Goal: Transaction & Acquisition: Book appointment/travel/reservation

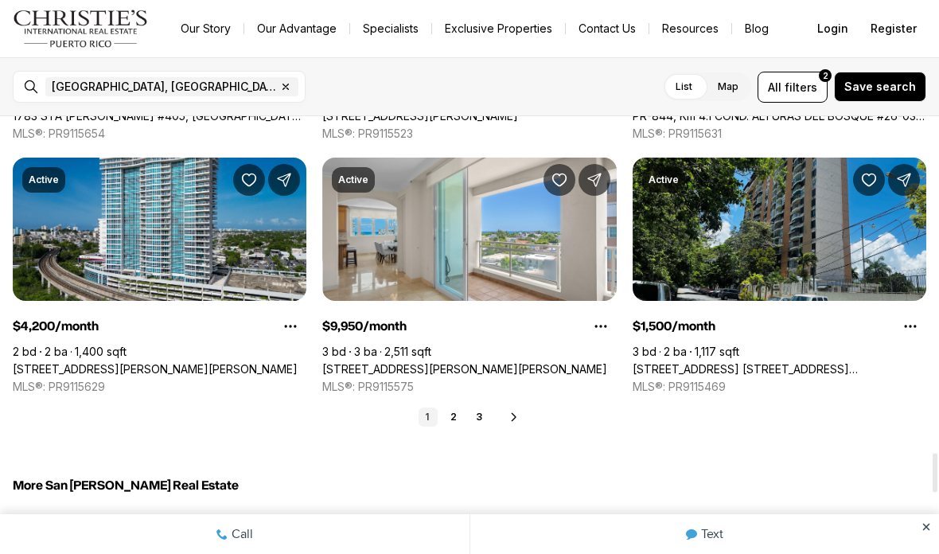
scroll to position [3818, 0]
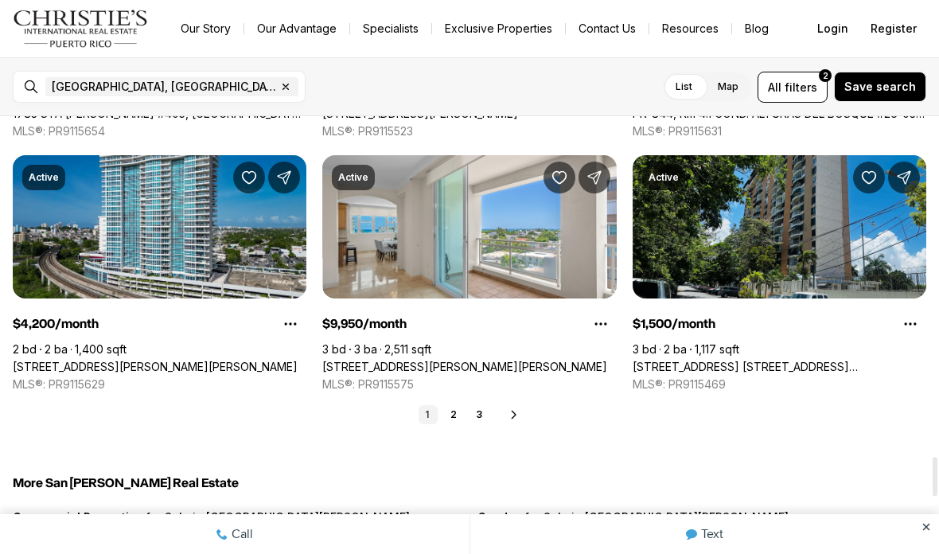
click at [454, 412] on link "2" at bounding box center [453, 414] width 19 height 19
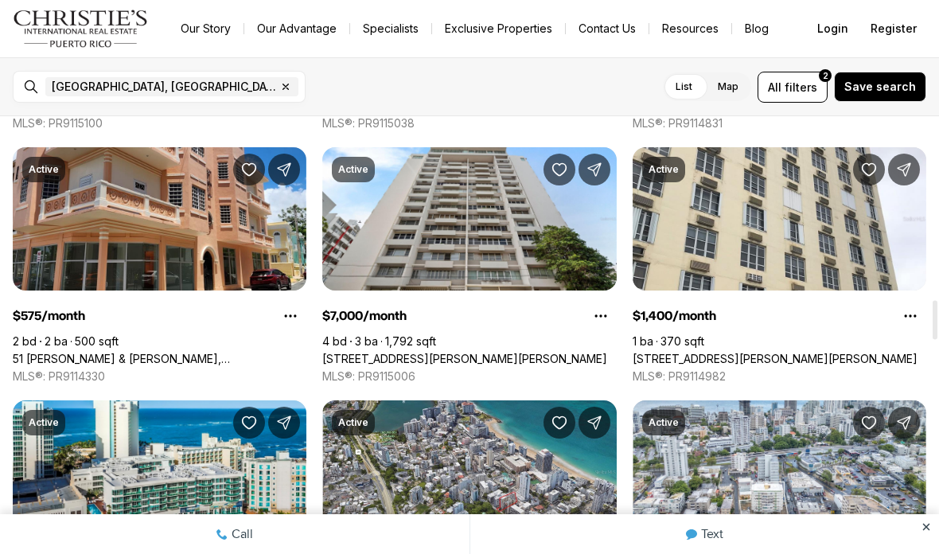
scroll to position [2055, 0]
click at [106, 352] on link "51 [PERSON_NAME] & [PERSON_NAME], [GEOGRAPHIC_DATA][PERSON_NAME], 00921" at bounding box center [160, 359] width 294 height 14
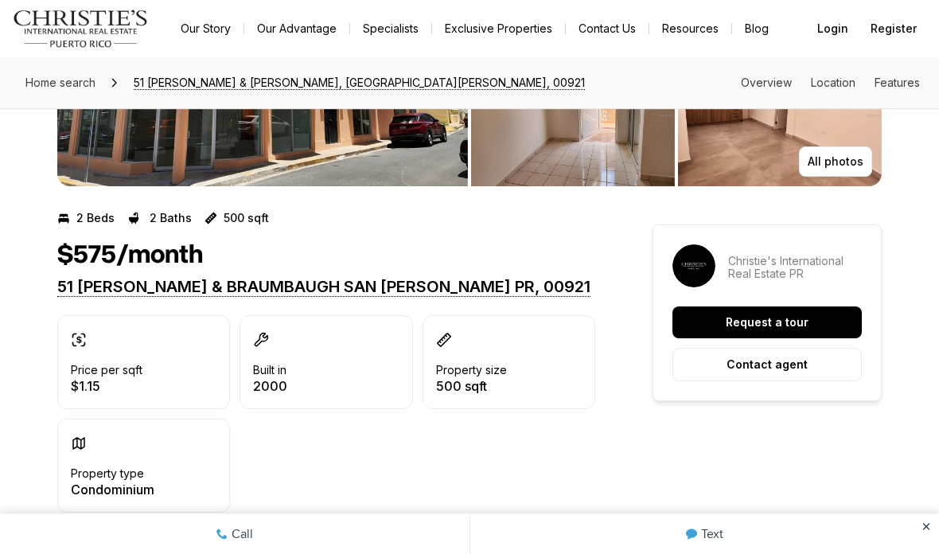
scroll to position [235, 0]
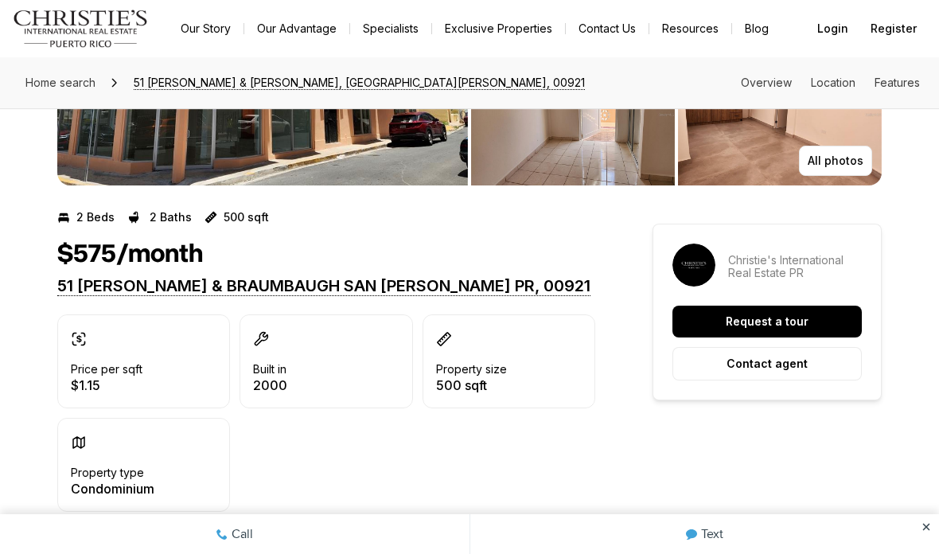
click at [302, 285] on p "51 PILAR & BRAUMBAUGH SAN JUAN PR, 00921" at bounding box center [326, 285] width 538 height 19
click at [196, 79] on span "51 PILAR & BRAUMBAUGH, SAN JUAN PR, 00921" at bounding box center [359, 82] width 464 height 25
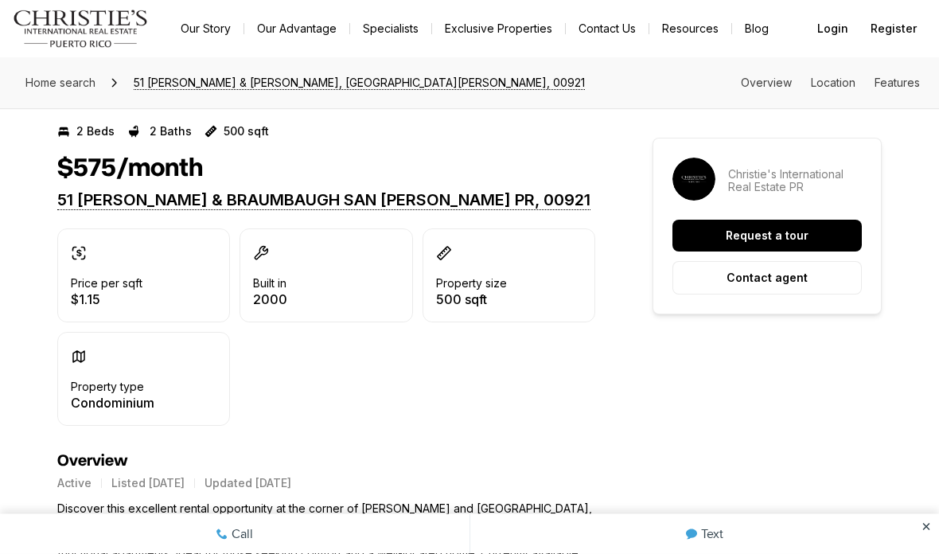
scroll to position [321, 0]
click at [785, 275] on p "Contact agent" at bounding box center [766, 277] width 81 height 13
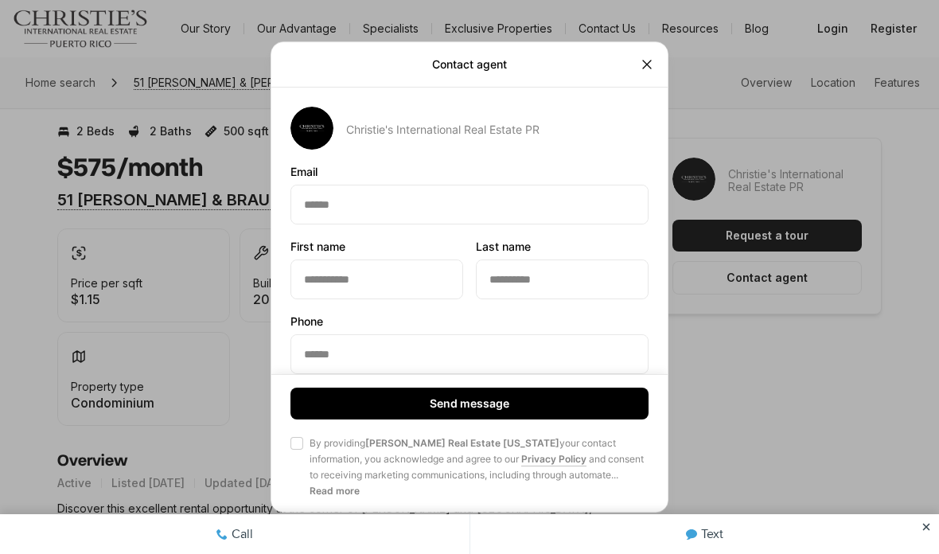
type textarea "**********"
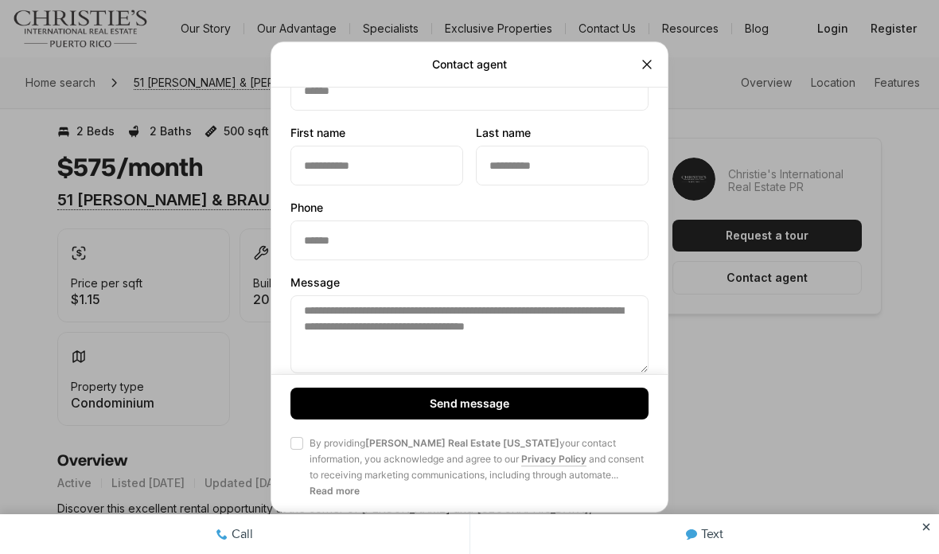
scroll to position [109, 0]
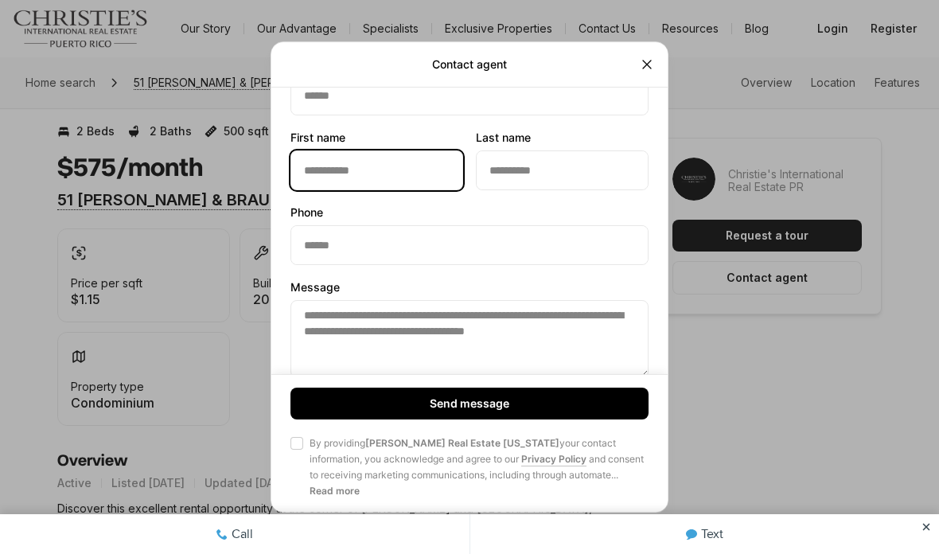
click at [317, 181] on input "First name First name" at bounding box center [376, 170] width 171 height 38
type input "*****"
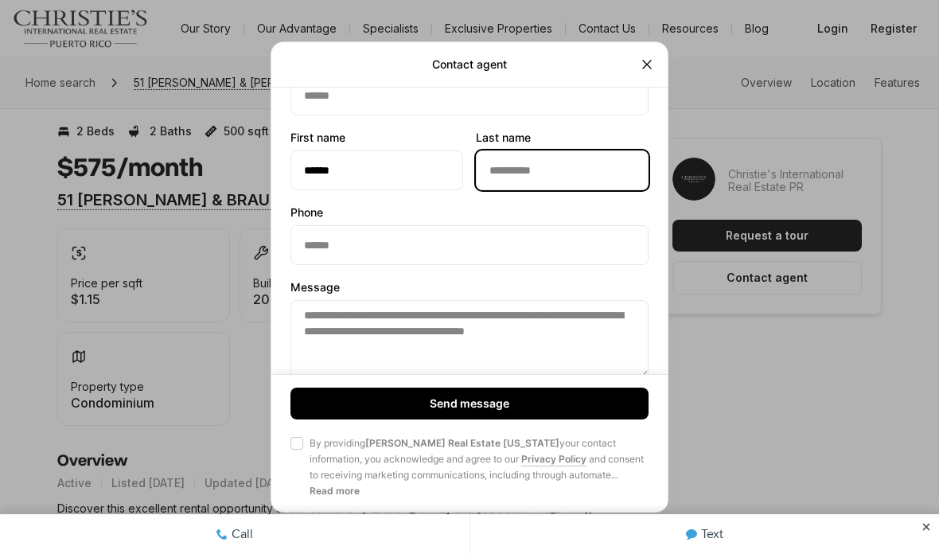
click at [544, 173] on input "Last name Last name" at bounding box center [562, 170] width 171 height 38
type input "**********"
click at [348, 218] on label "Phone" at bounding box center [469, 212] width 358 height 13
click at [348, 226] on input "Phone Phone" at bounding box center [469, 245] width 356 height 38
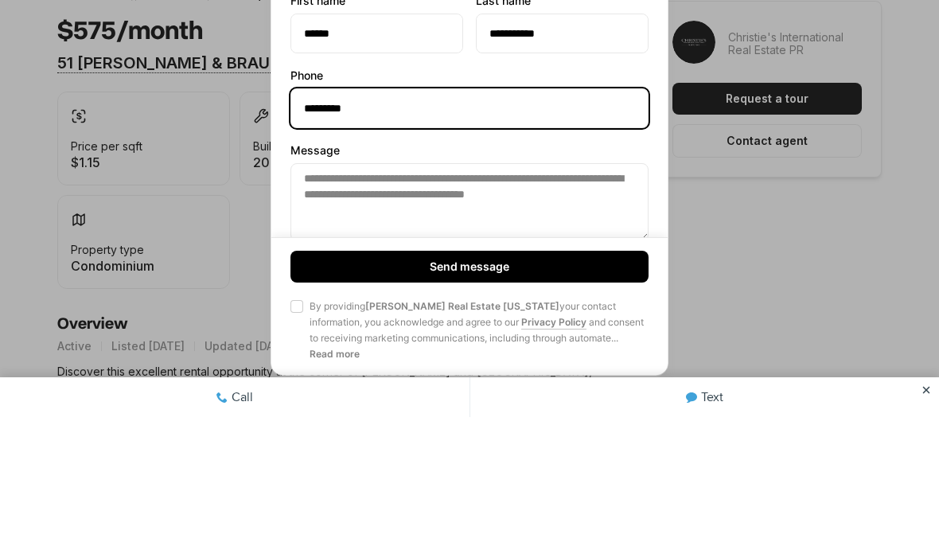
type input "**********"
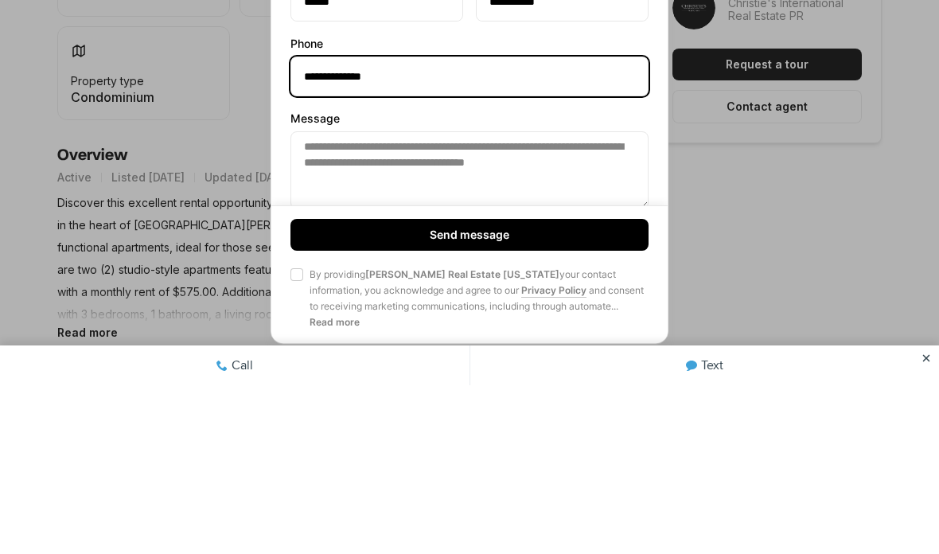
type input "**********"
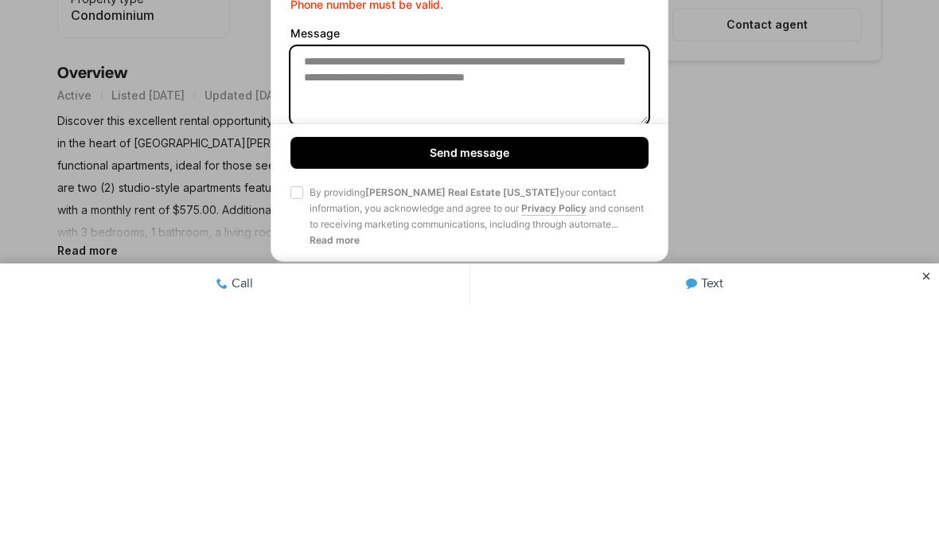
scroll to position [128, 0]
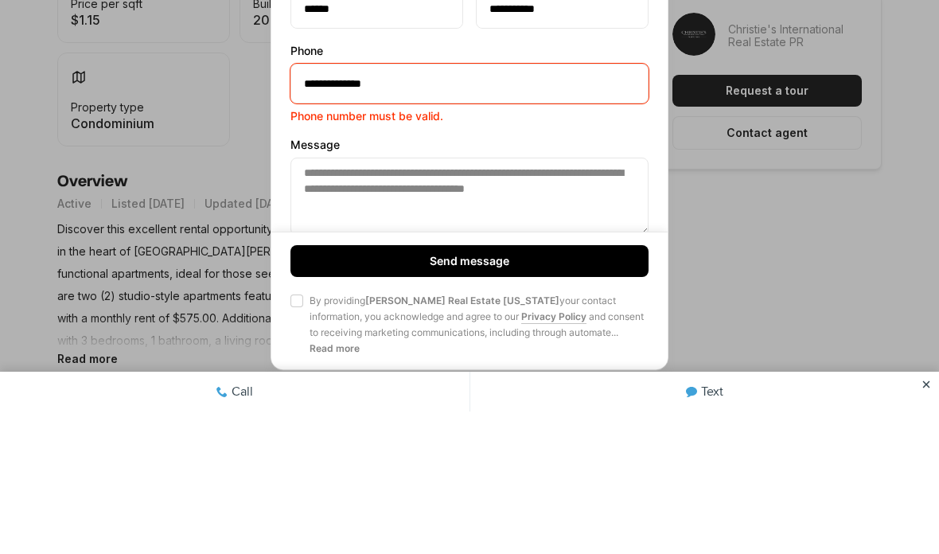
click at [325, 281] on label "Message" at bounding box center [469, 287] width 358 height 13
click at [325, 300] on textarea "**********" at bounding box center [469, 339] width 358 height 78
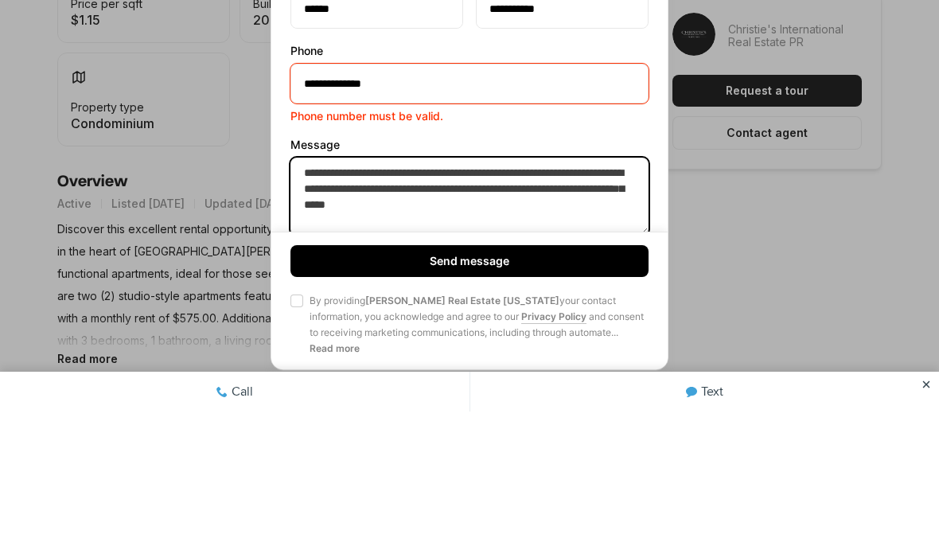
click at [478, 300] on textarea "**********" at bounding box center [469, 339] width 358 height 78
click at [570, 300] on textarea "**********" at bounding box center [469, 339] width 358 height 78
click at [626, 300] on textarea "**********" at bounding box center [469, 339] width 358 height 78
click at [586, 300] on textarea "**********" at bounding box center [469, 339] width 358 height 78
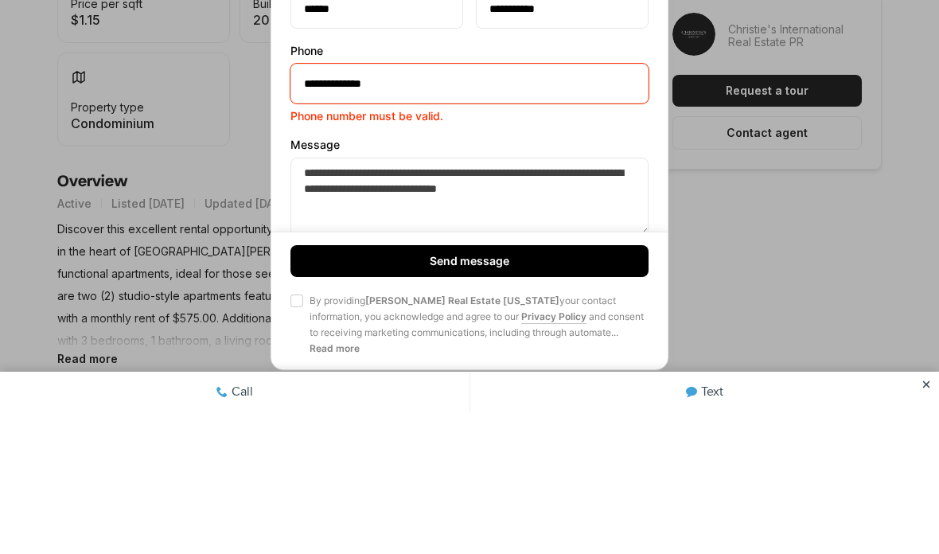
scroll to position [600, 0]
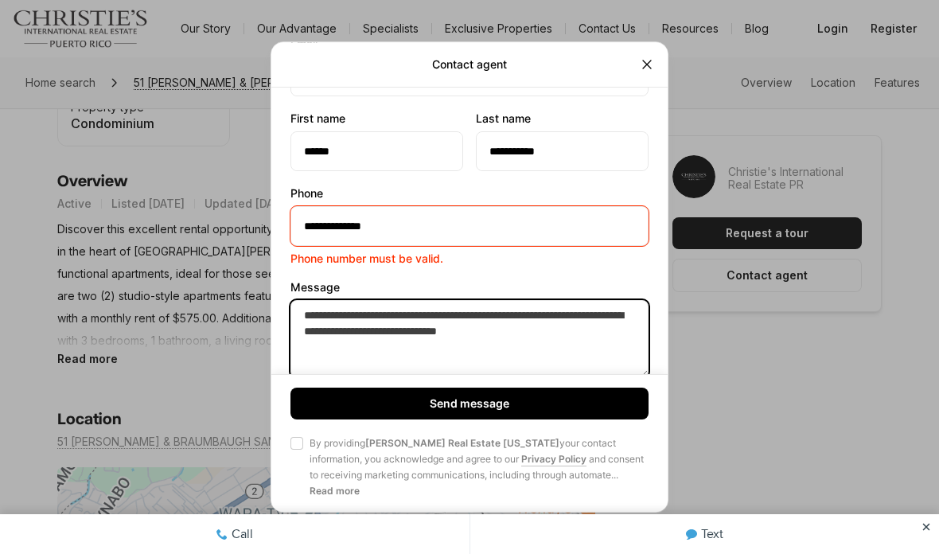
type textarea "**********"
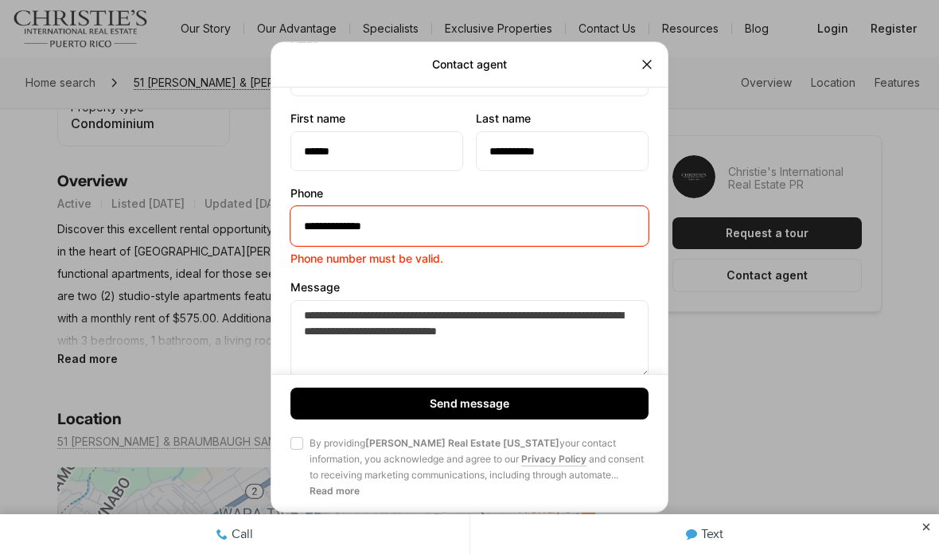
click at [484, 410] on p "Send message" at bounding box center [470, 403] width 80 height 13
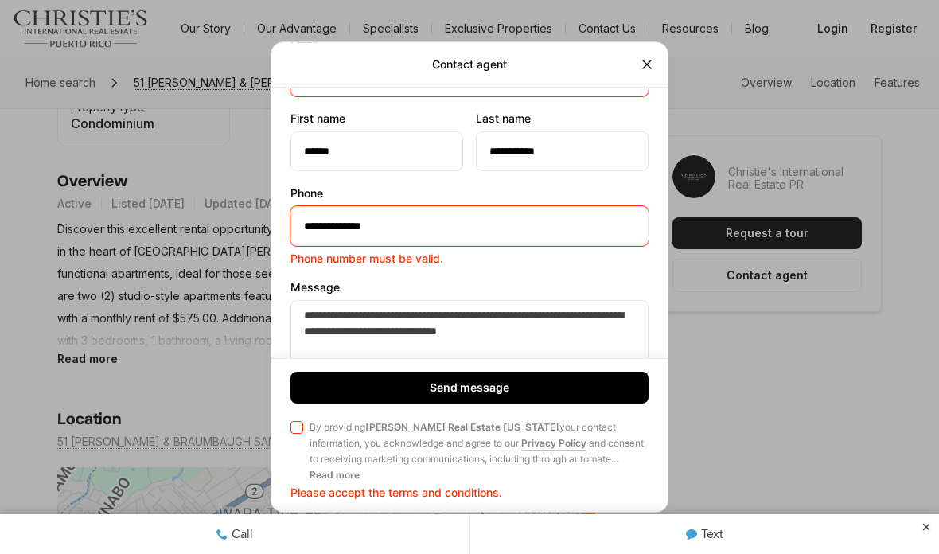
click at [476, 394] on p "Send message" at bounding box center [470, 387] width 80 height 13
click at [464, 394] on p "Send message" at bounding box center [470, 387] width 80 height 13
click at [476, 394] on p "Send message" at bounding box center [470, 387] width 80 height 13
click at [481, 403] on button "Send message" at bounding box center [469, 388] width 358 height 32
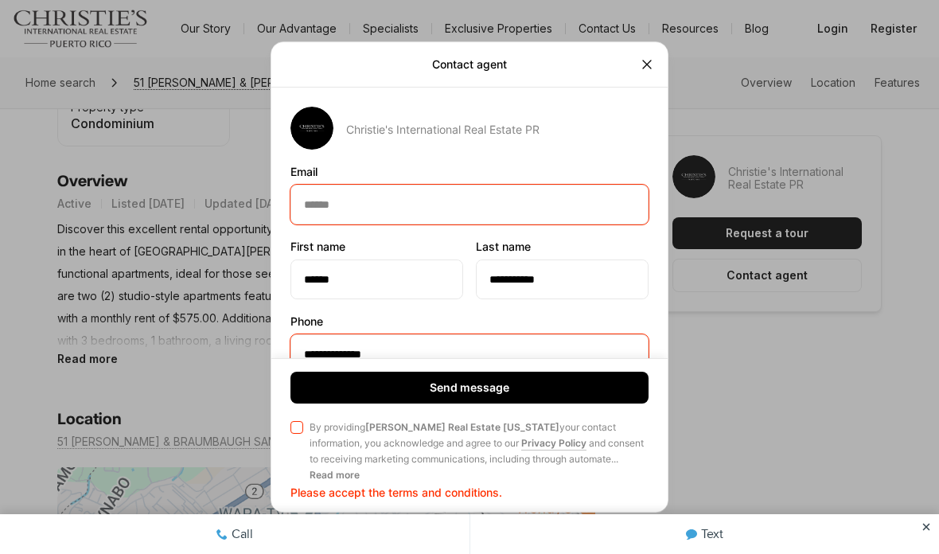
scroll to position [0, 0]
click at [460, 394] on p "Send message" at bounding box center [470, 387] width 80 height 13
click at [382, 403] on button "Send message" at bounding box center [469, 388] width 358 height 32
click at [410, 403] on button "Send message" at bounding box center [469, 388] width 358 height 32
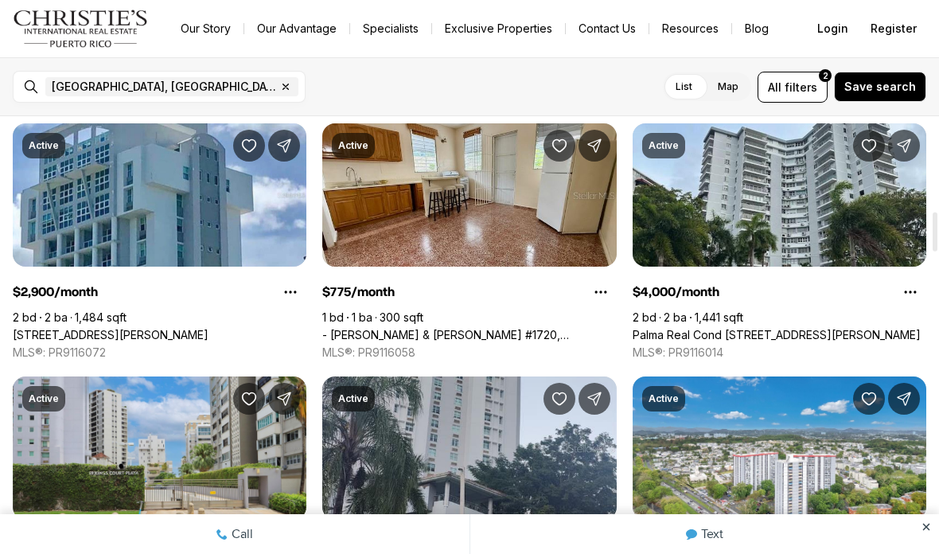
scroll to position [1061, 0]
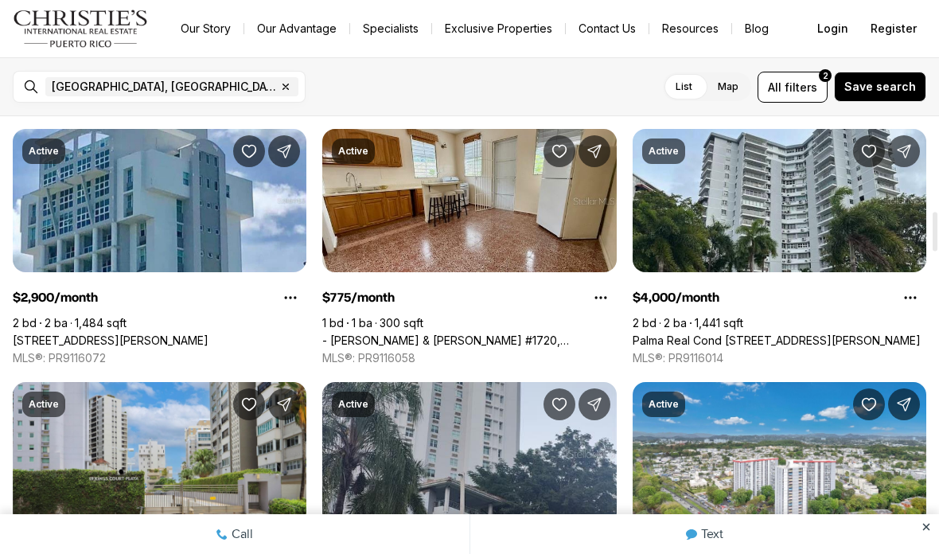
click at [491, 333] on link "- [PERSON_NAME] & [PERSON_NAME] #1720, [GEOGRAPHIC_DATA][PERSON_NAME], 00921" at bounding box center [469, 340] width 294 height 14
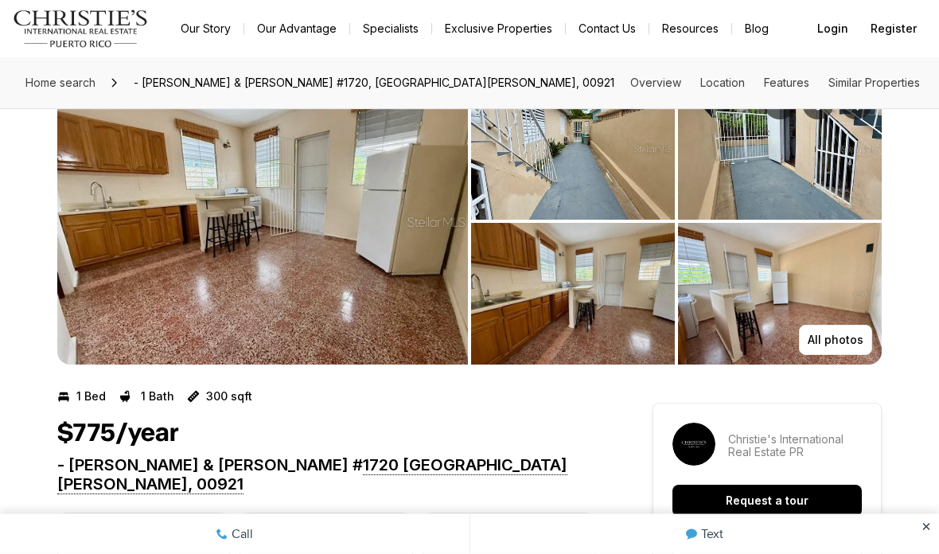
scroll to position [44, 0]
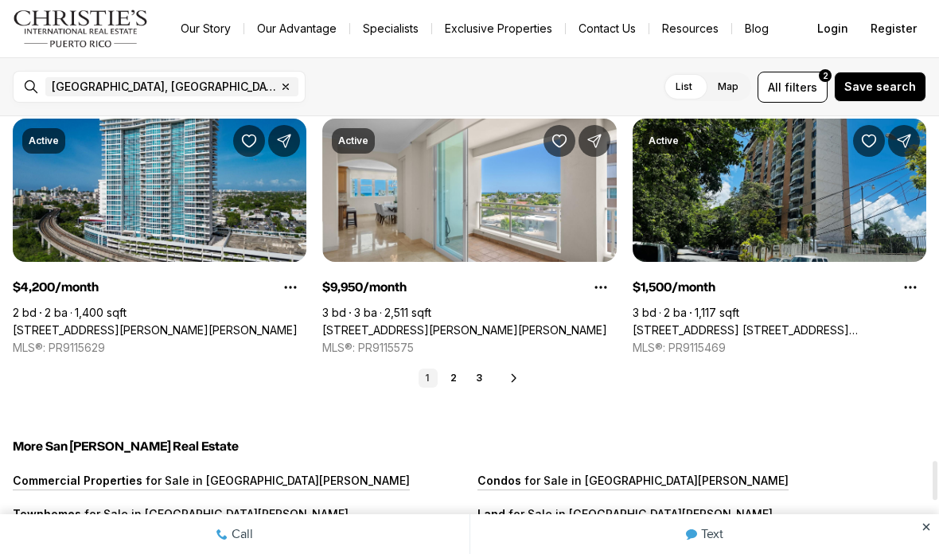
scroll to position [3850, 0]
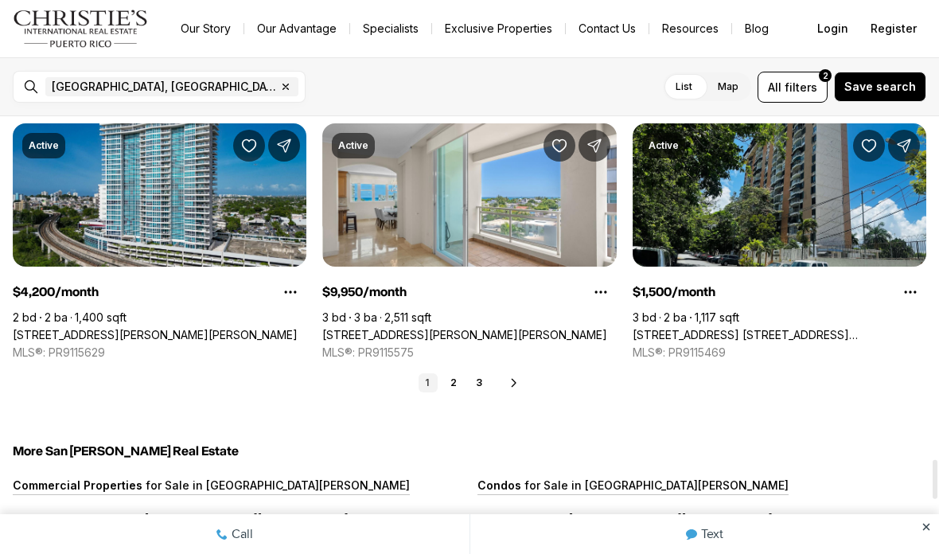
click at [454, 388] on link "2" at bounding box center [453, 382] width 19 height 19
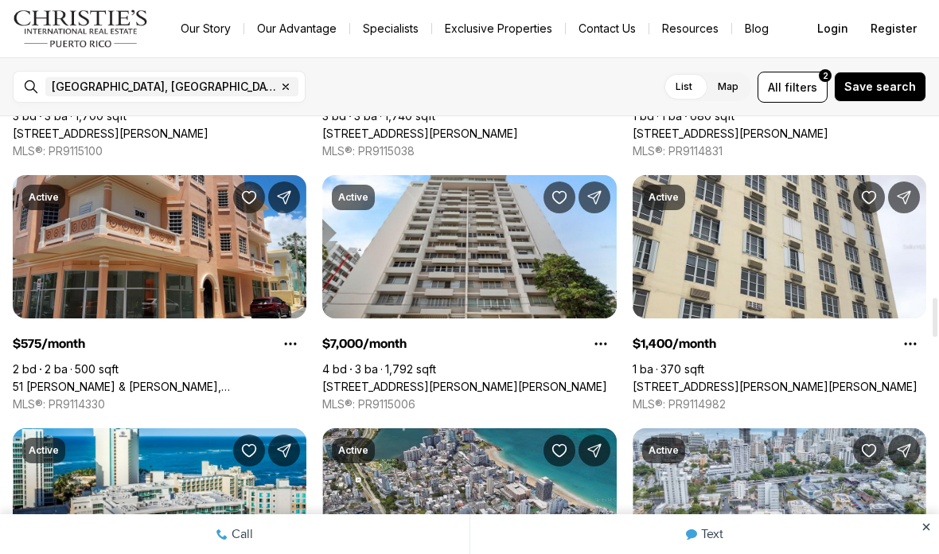
scroll to position [2027, 0]
click at [89, 380] on link "51 [PERSON_NAME] & [PERSON_NAME], [GEOGRAPHIC_DATA][PERSON_NAME], 00921" at bounding box center [160, 387] width 294 height 14
click at [92, 380] on link "51 [PERSON_NAME] & [PERSON_NAME], [GEOGRAPHIC_DATA][PERSON_NAME], 00921" at bounding box center [160, 387] width 294 height 14
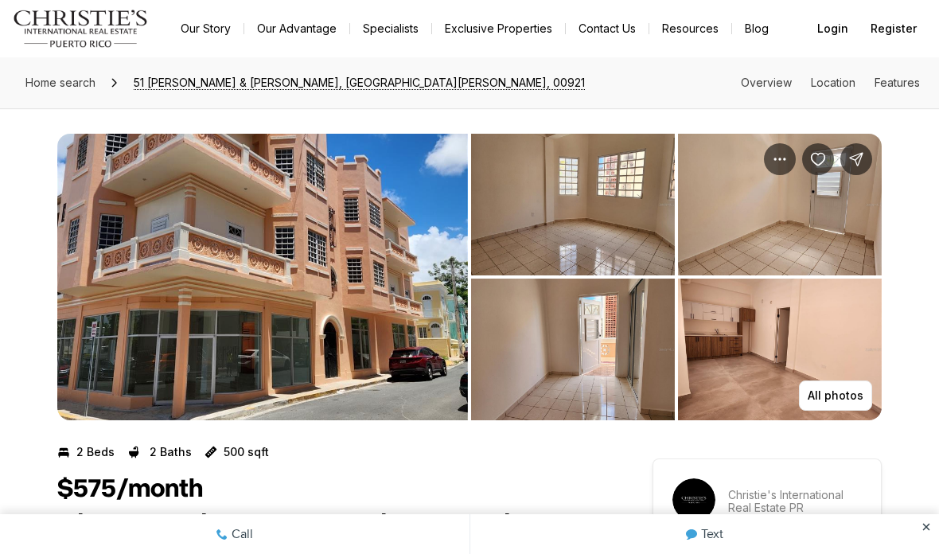
click at [778, 160] on icon "Property options" at bounding box center [780, 159] width 16 height 16
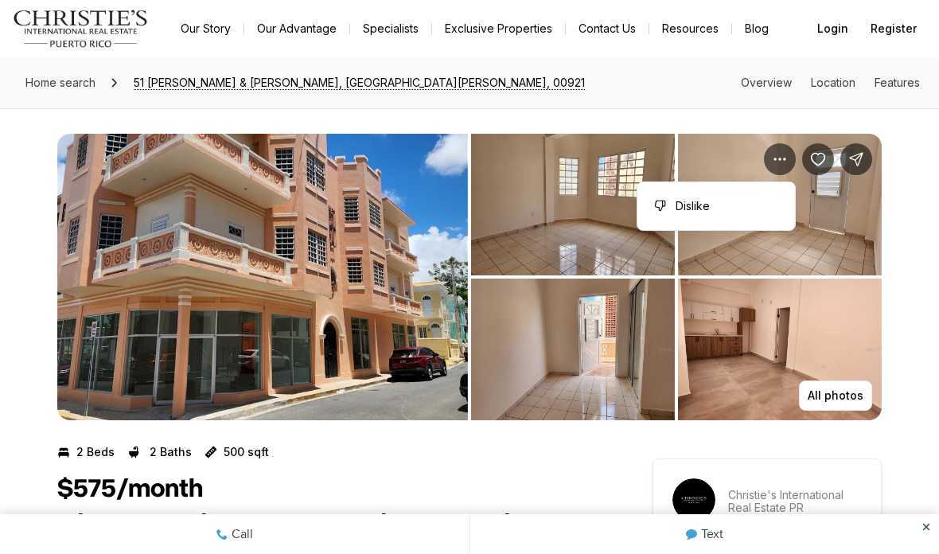
click at [822, 158] on icon "Save Property: 51 PILAR & BRAUMBAUGH" at bounding box center [818, 159] width 16 height 16
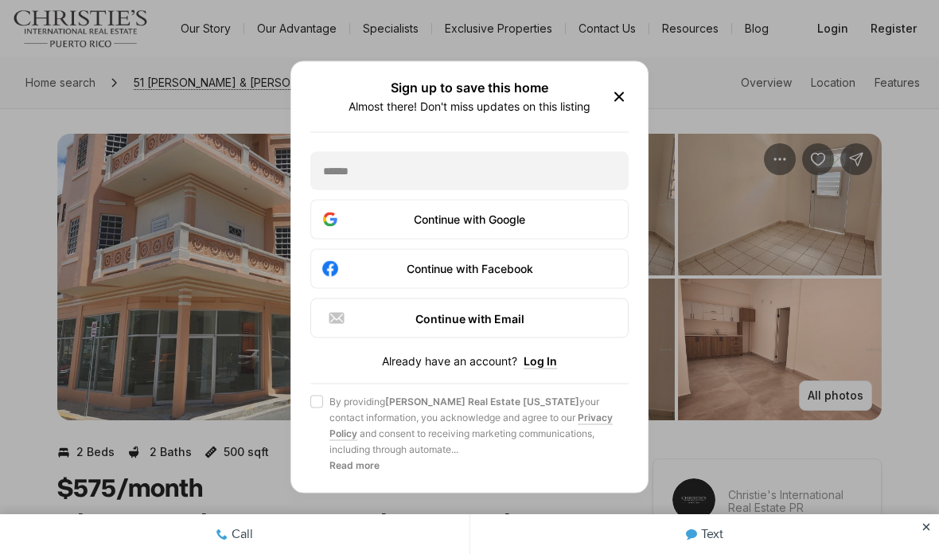
click at [851, 157] on div "Sign up to save this home Almost there! Don't miss updates on this listing Cont…" at bounding box center [469, 277] width 939 height 554
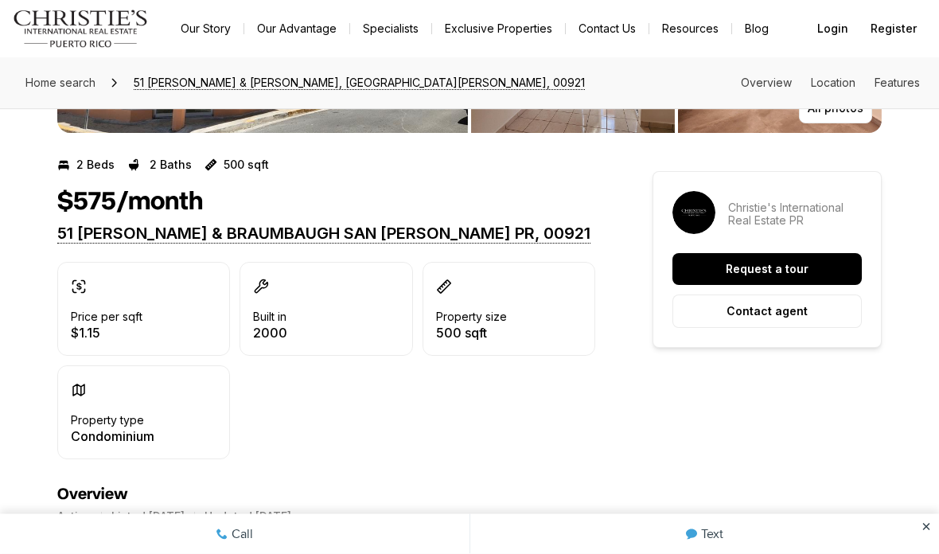
scroll to position [287, 0]
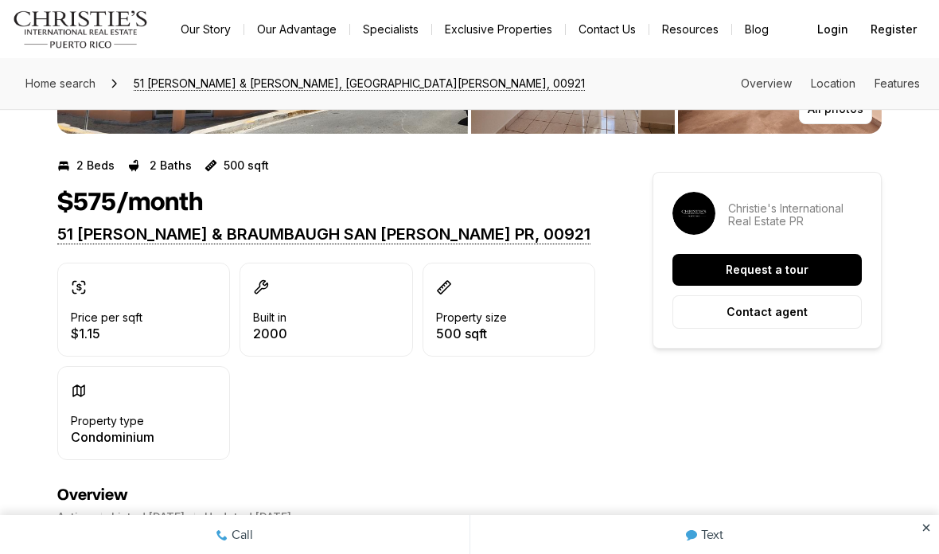
click at [800, 271] on p "Request a tour" at bounding box center [767, 269] width 83 height 13
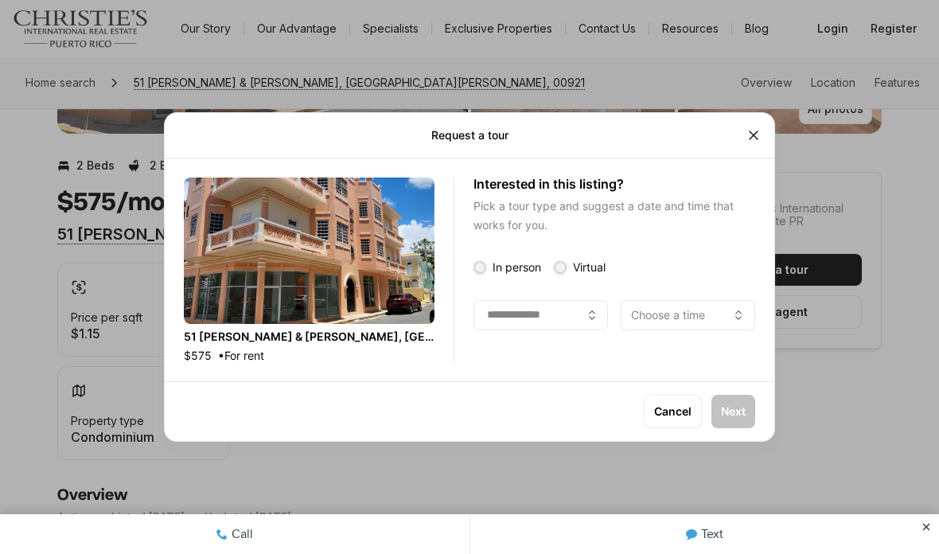
click at [732, 428] on div "Cancel Next" at bounding box center [469, 411] width 571 height 33
click at [739, 428] on div "Cancel Next" at bounding box center [469, 411] width 571 height 33
click at [751, 143] on icon "Close" at bounding box center [754, 135] width 16 height 16
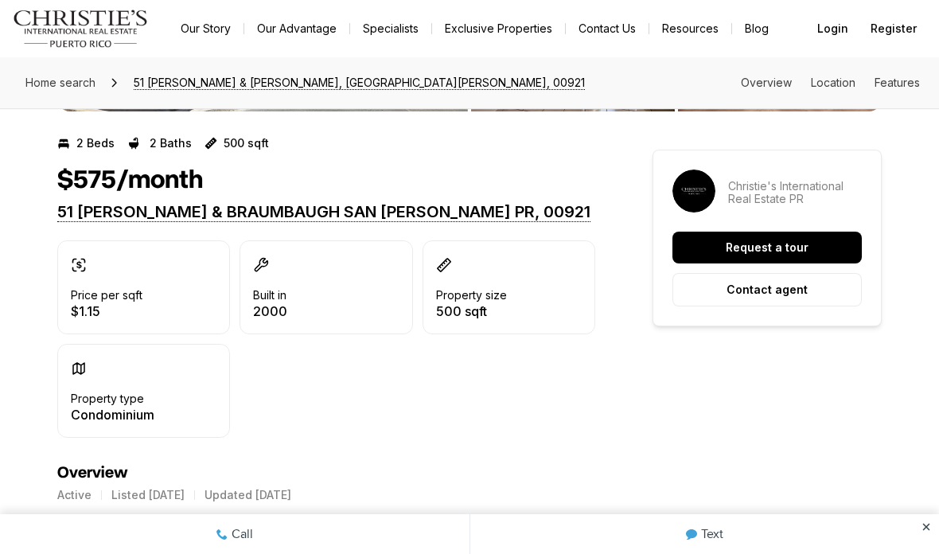
scroll to position [305, 0]
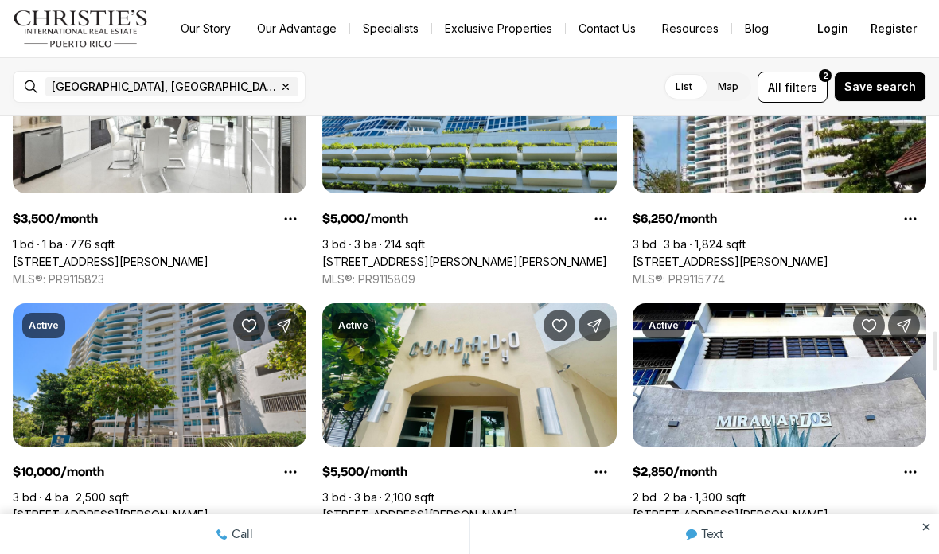
scroll to position [2408, 0]
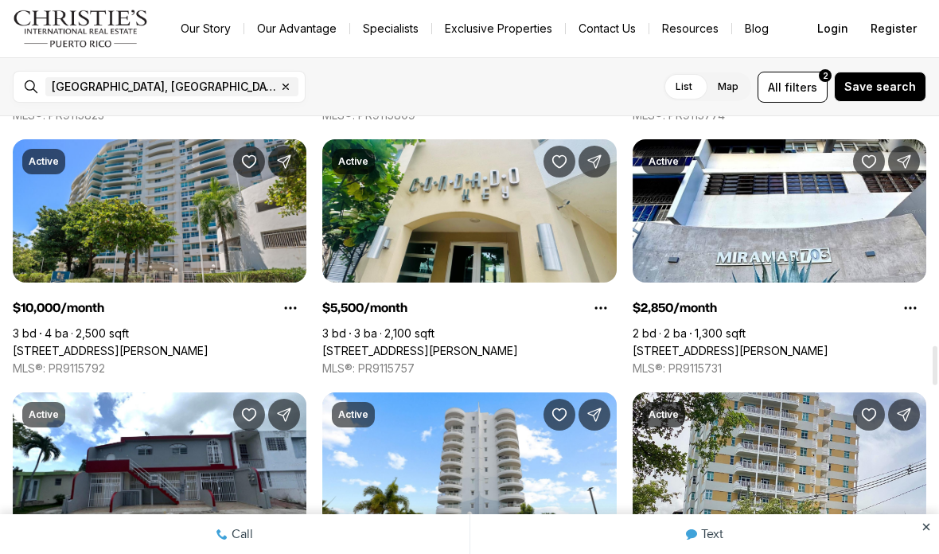
click at [712, 543] on link "Text" at bounding box center [704, 534] width 469 height 40
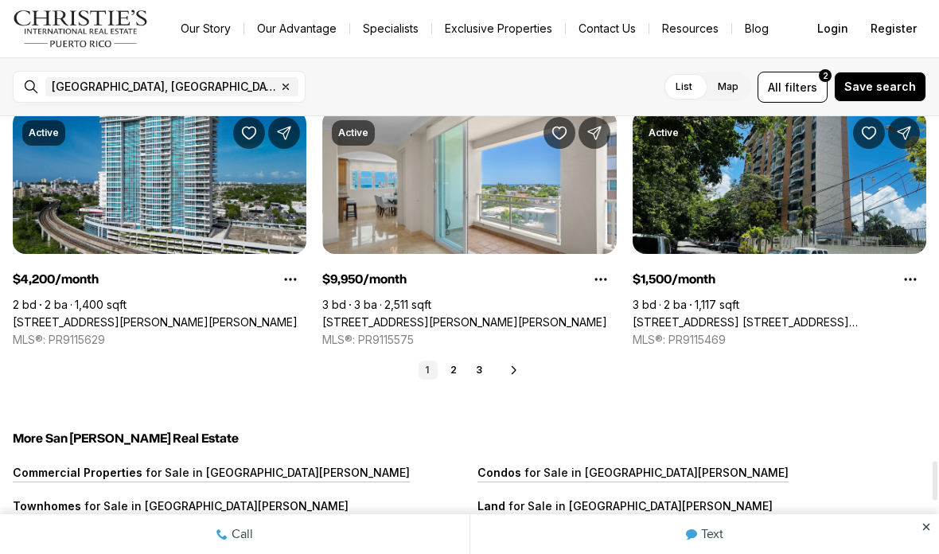
scroll to position [3872, 0]
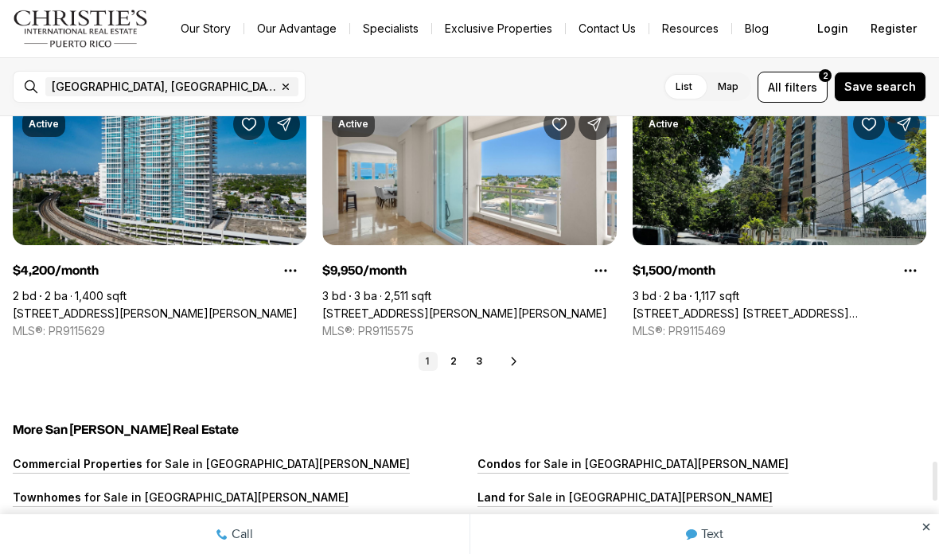
click at [455, 359] on link "2" at bounding box center [453, 361] width 19 height 19
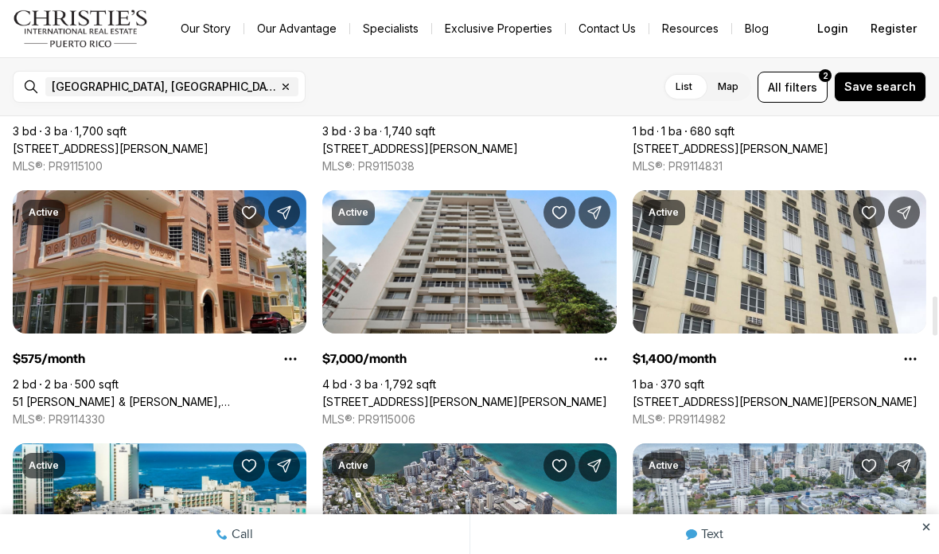
scroll to position [2013, 0]
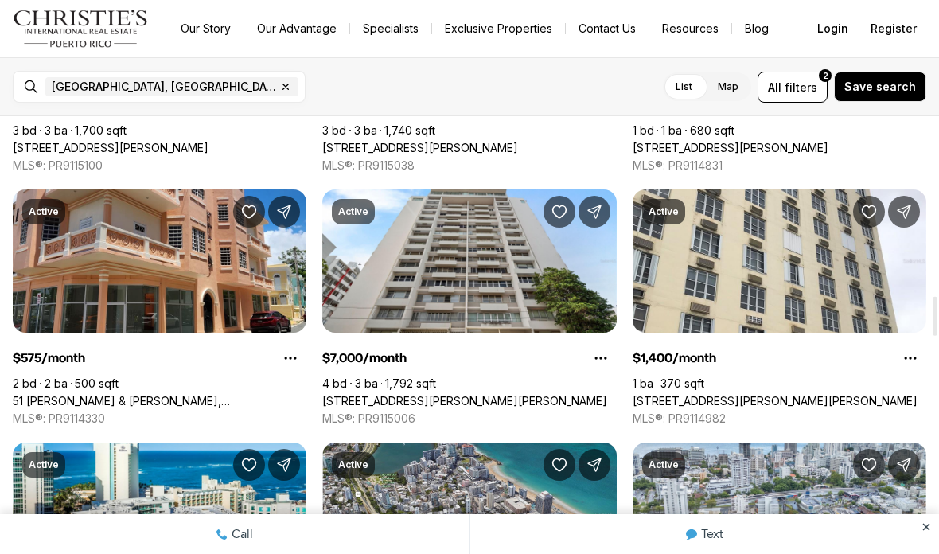
click at [38, 216] on p "Active" at bounding box center [44, 211] width 30 height 13
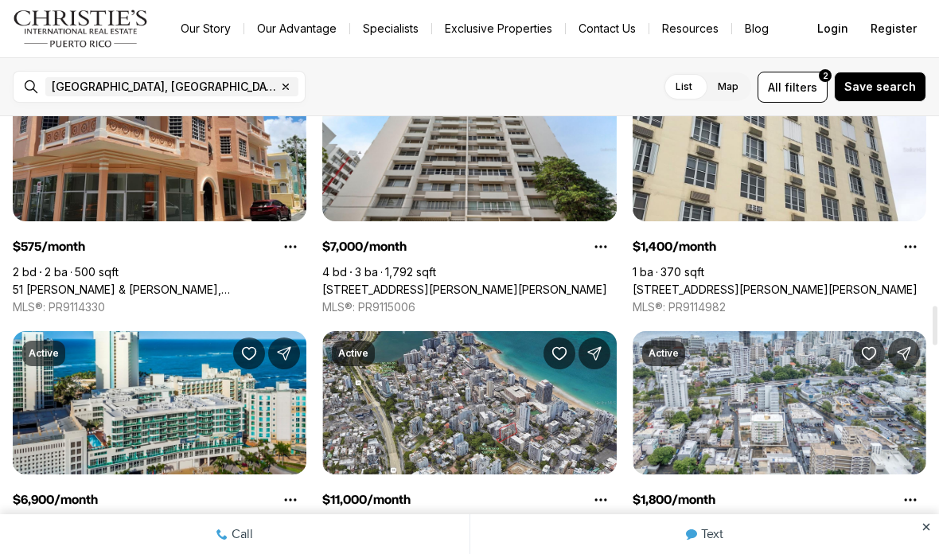
scroll to position [2125, 0]
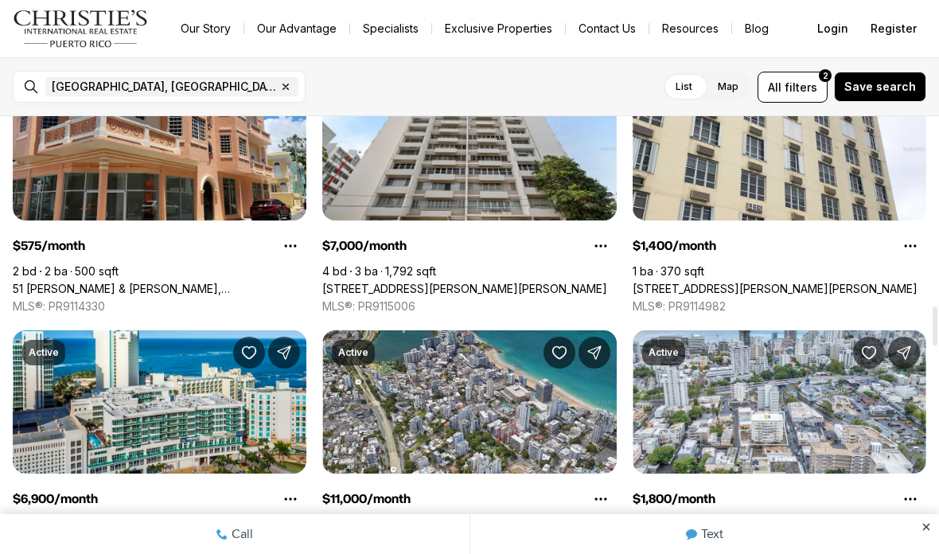
click at [55, 282] on link "51 [PERSON_NAME] & [PERSON_NAME], [GEOGRAPHIC_DATA][PERSON_NAME], 00921" at bounding box center [160, 289] width 294 height 14
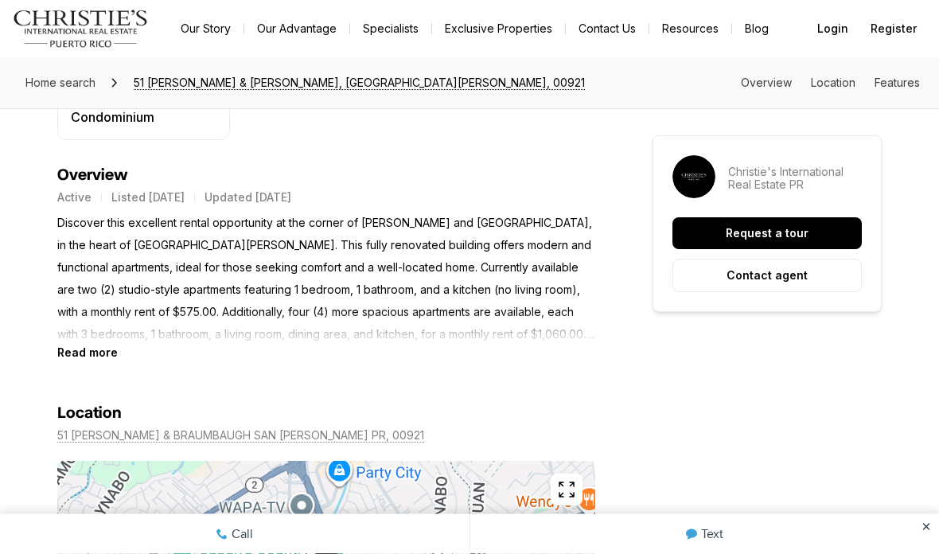
scroll to position [612, 0]
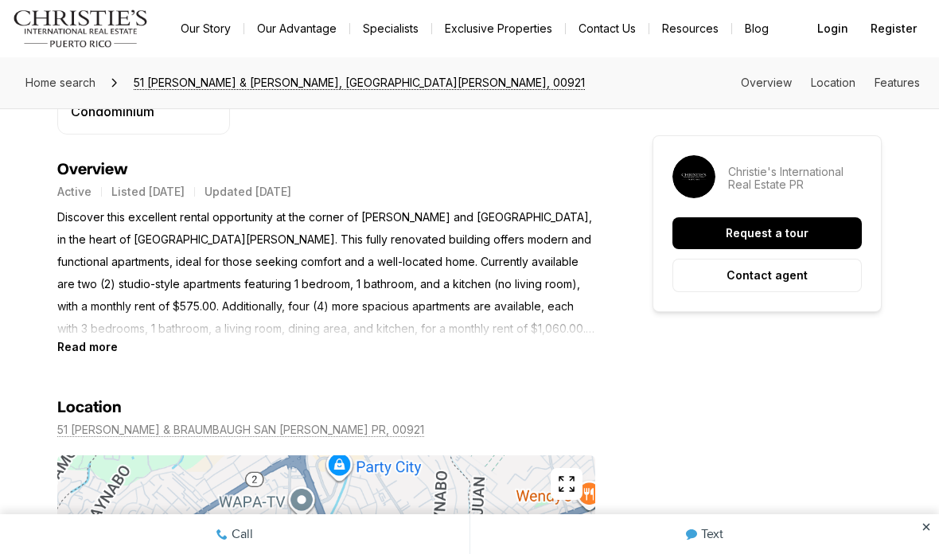
click at [84, 349] on b "Read more" at bounding box center [87, 347] width 60 height 14
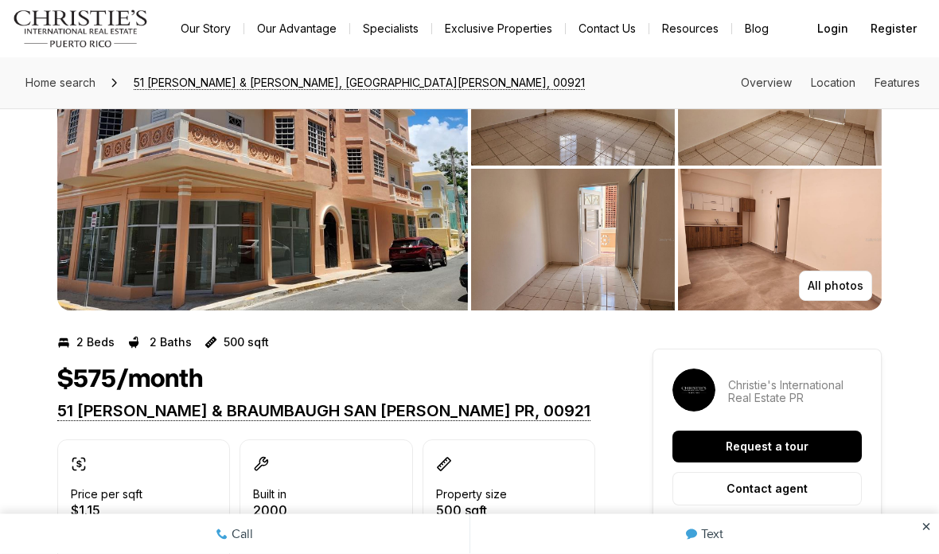
scroll to position [0, 0]
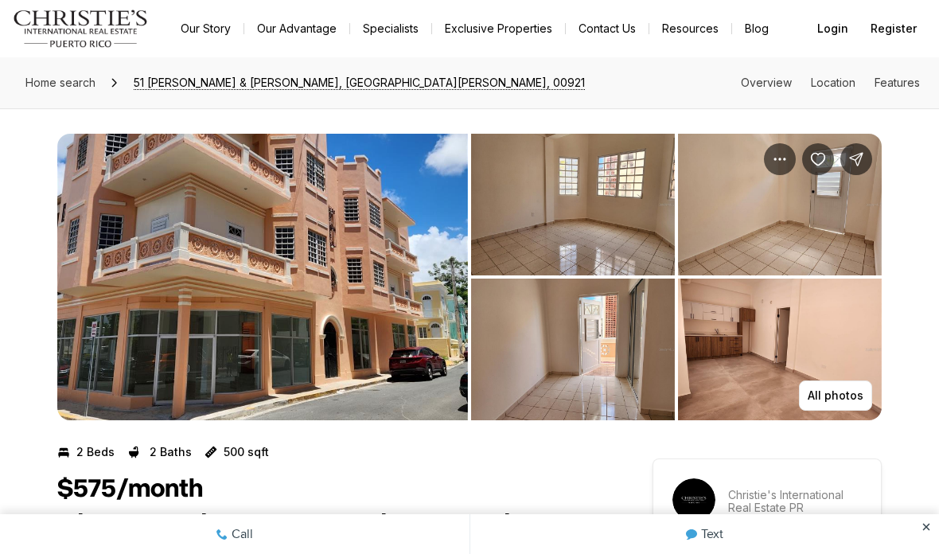
click at [858, 159] on icon "Share Property: 51 PILAR & BRAUMBAUGH" at bounding box center [856, 159] width 16 height 16
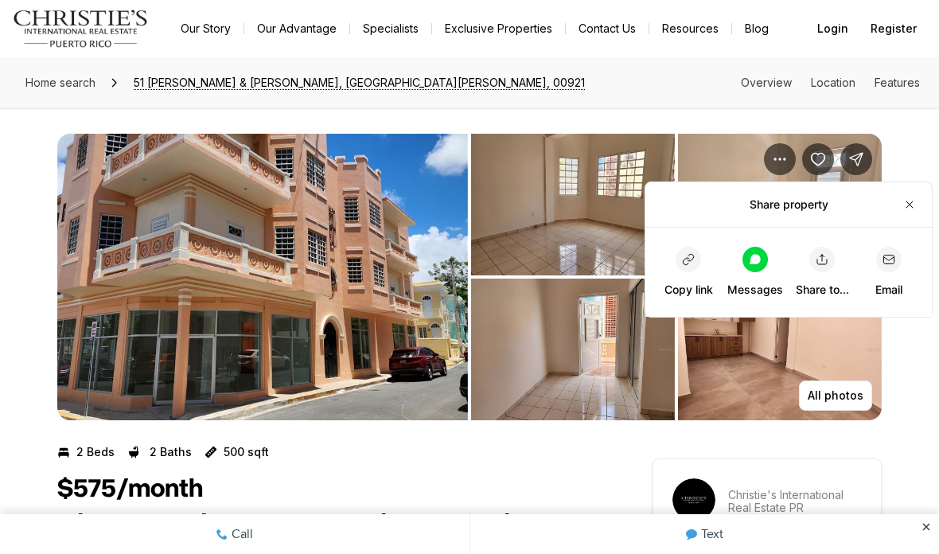
click at [887, 264] on icon "button" at bounding box center [888, 259] width 13 height 13
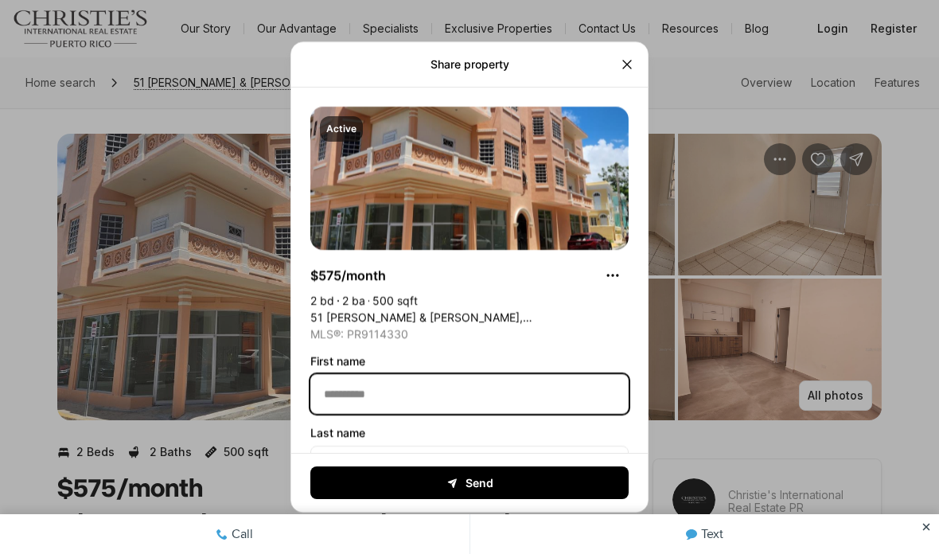
click at [333, 375] on input "First name" at bounding box center [469, 394] width 317 height 38
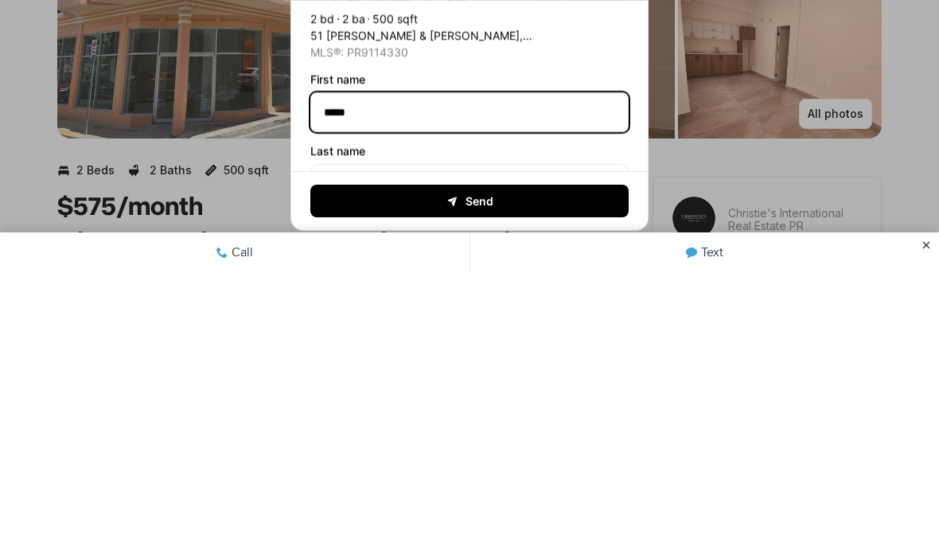
type input "*****"
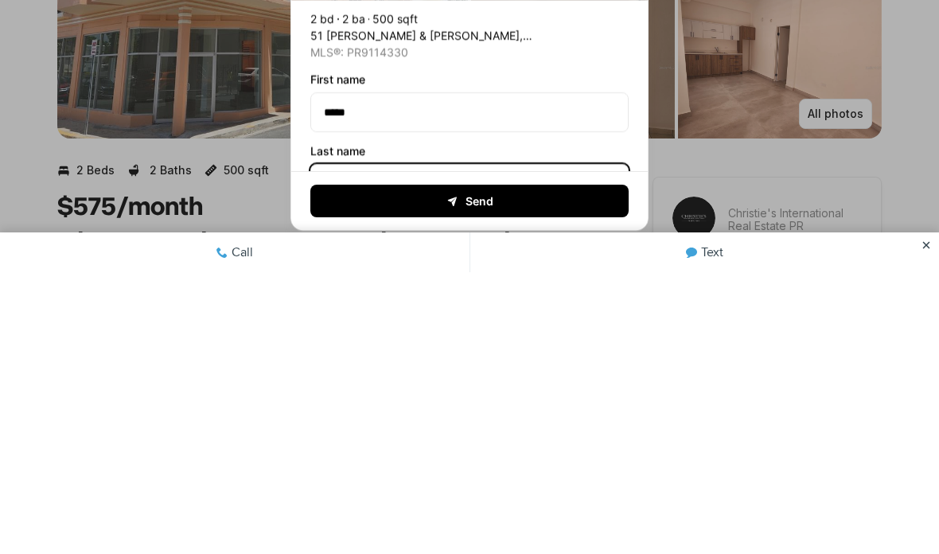
click at [355, 446] on input "Last name" at bounding box center [469, 465] width 317 height 38
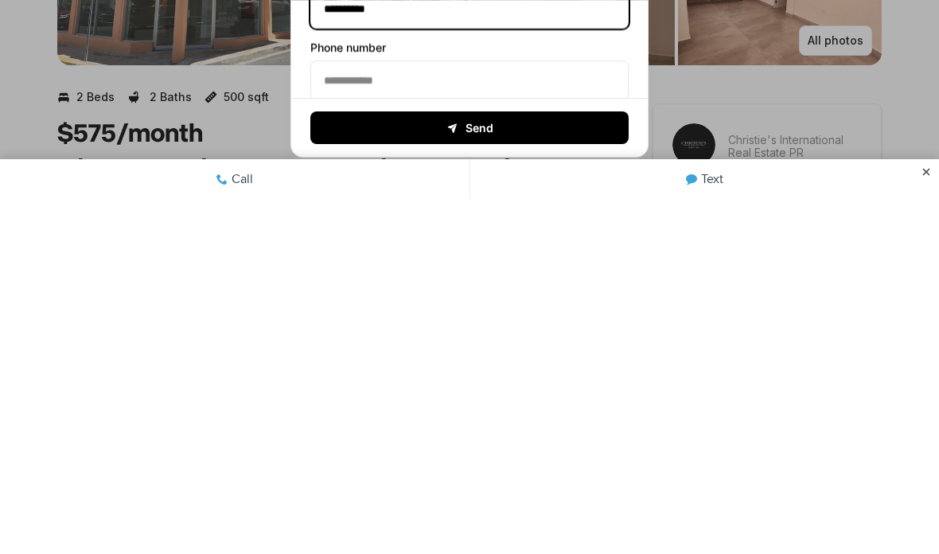
scroll to position [98, 0]
type input "**********"
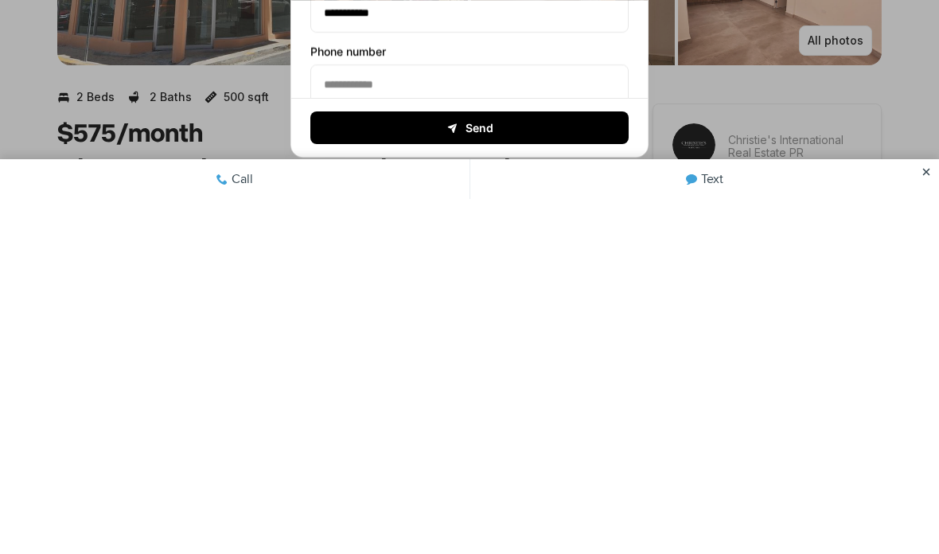
click at [350, 420] on input "Phone number" at bounding box center [469, 439] width 317 height 38
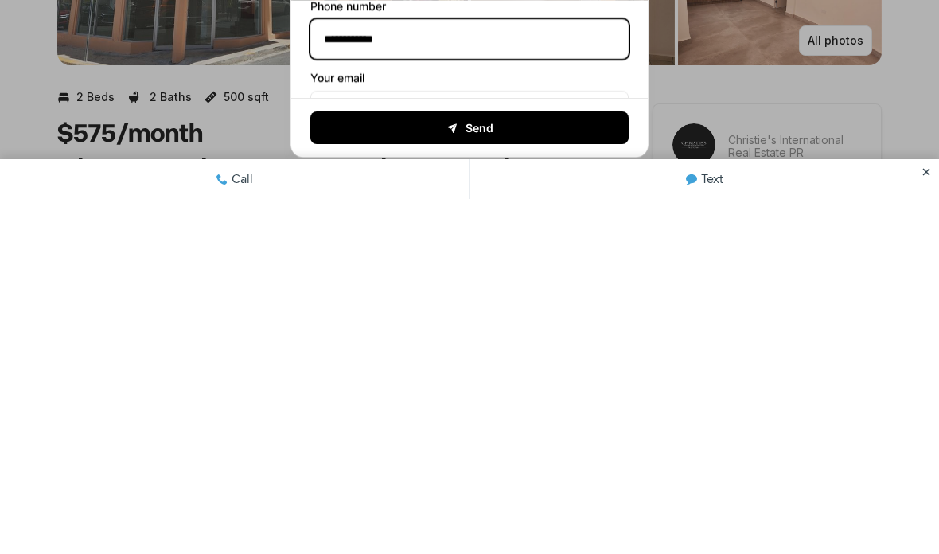
scroll to position [141, 0]
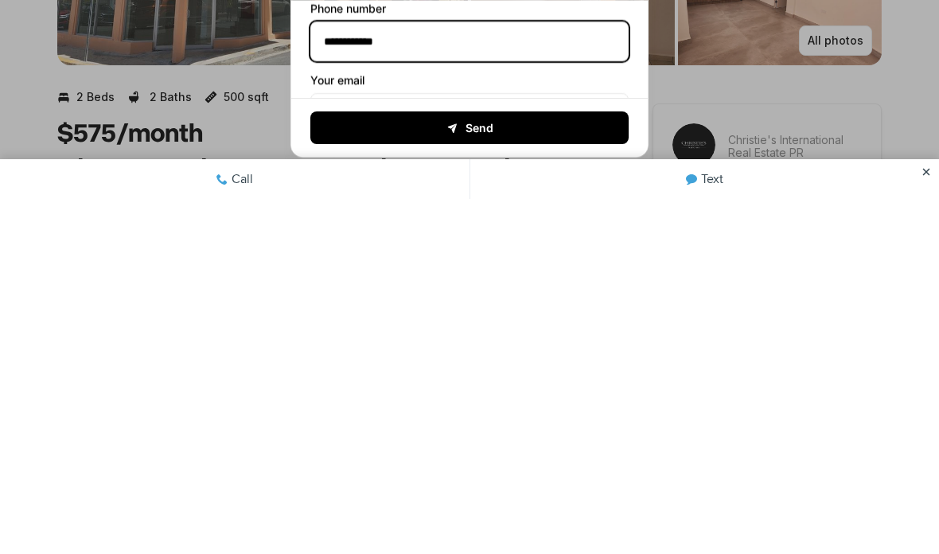
type input "**********"
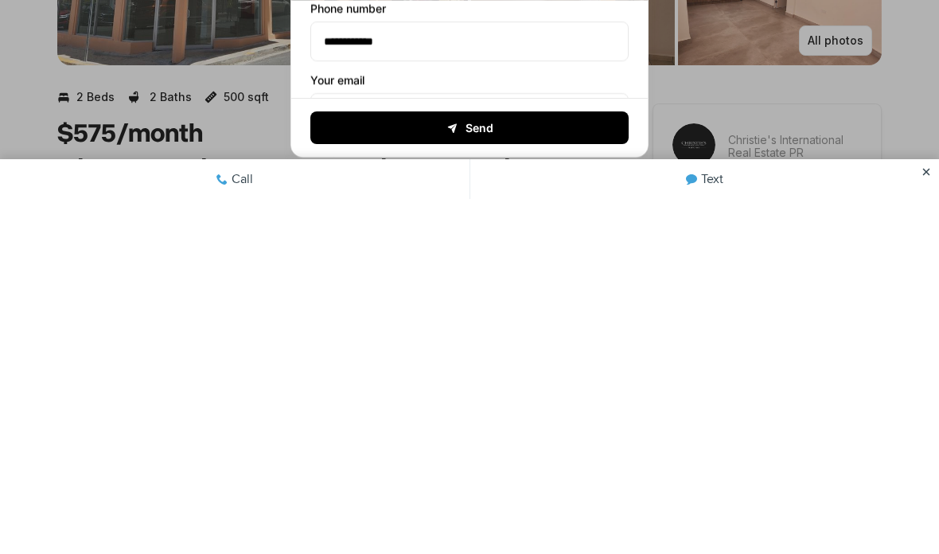
click at [343, 449] on input "Your email" at bounding box center [469, 468] width 317 height 38
type input "**********"
click at [489, 466] on button "Send" at bounding box center [469, 482] width 318 height 33
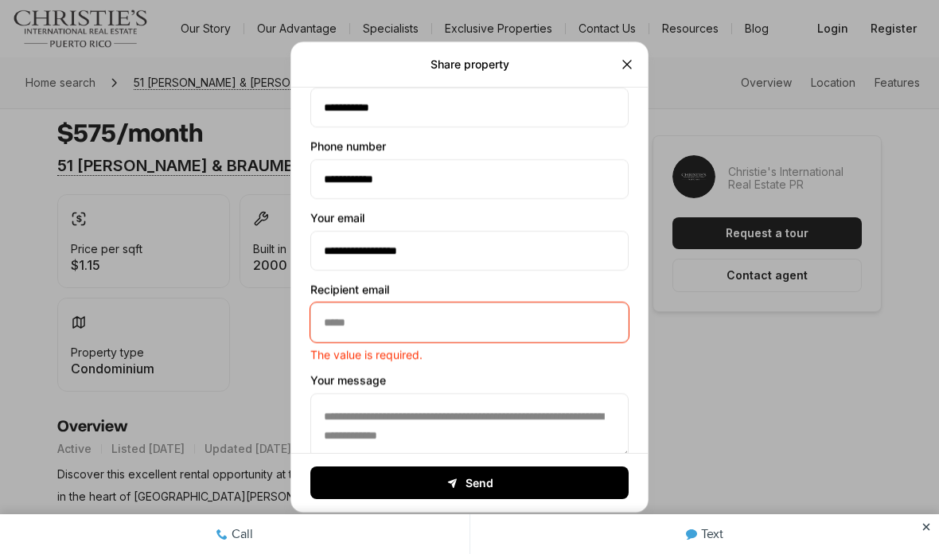
scroll to position [356, 0]
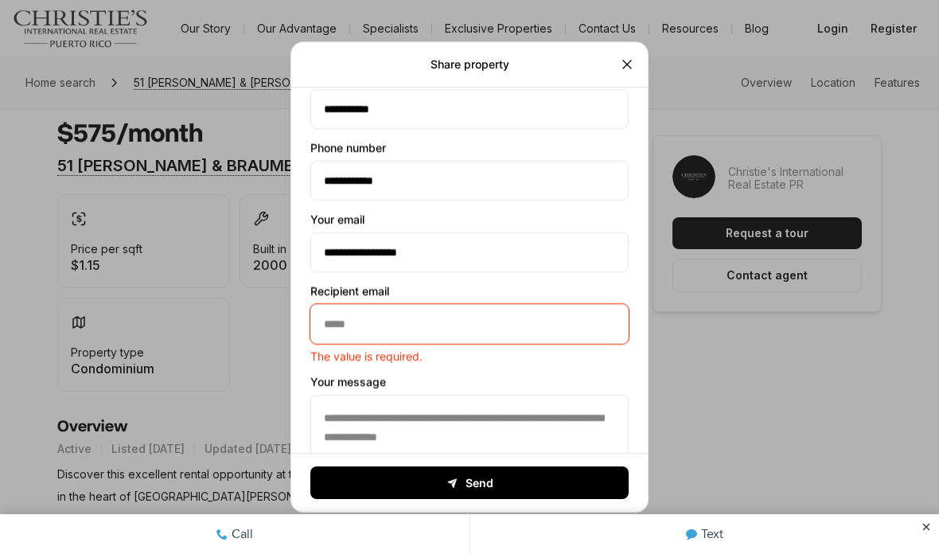
click at [465, 499] on button "Send" at bounding box center [469, 482] width 318 height 33
click at [438, 499] on button "Send" at bounding box center [469, 482] width 318 height 33
click at [438, 498] on button "Send" at bounding box center [469, 482] width 318 height 33
click at [493, 499] on button "Send" at bounding box center [469, 482] width 318 height 33
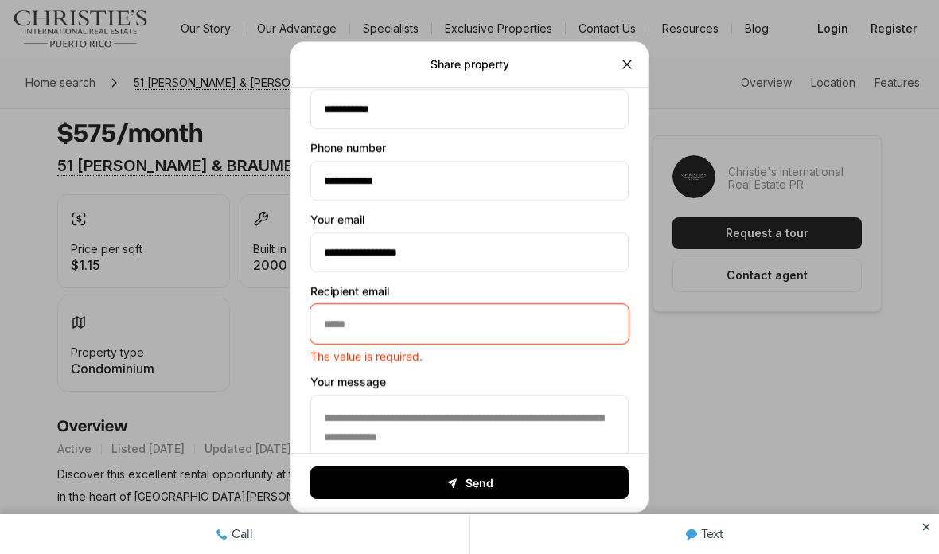
click at [493, 499] on button "Send" at bounding box center [469, 482] width 318 height 33
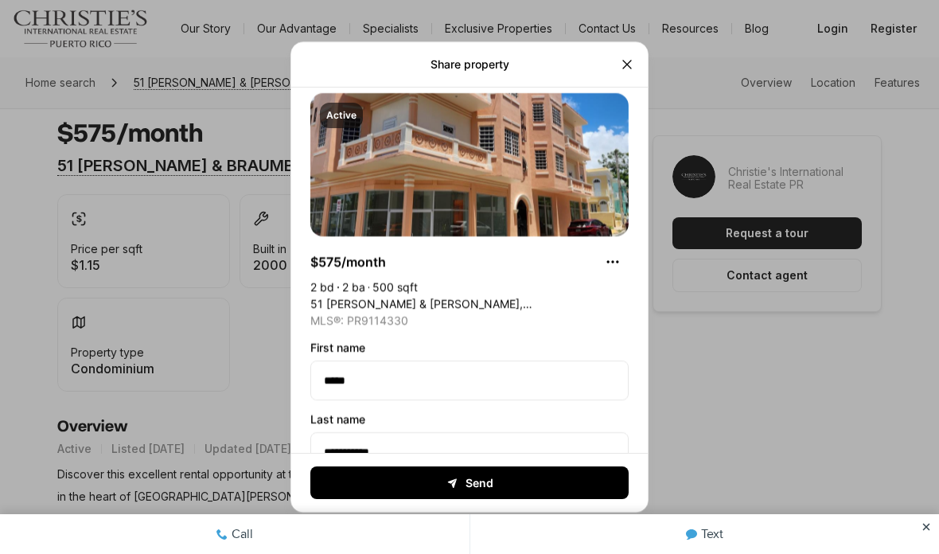
scroll to position [16, 0]
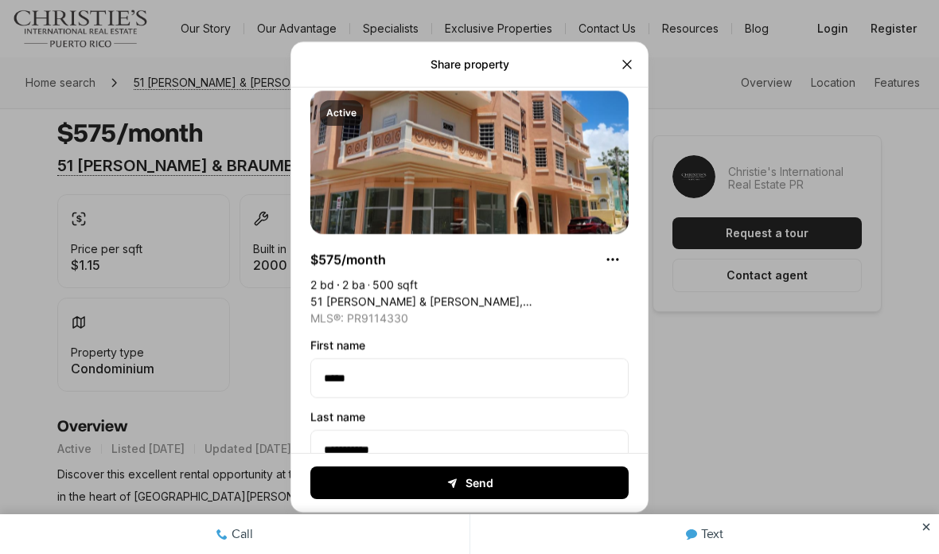
click at [623, 243] on button "Property options" at bounding box center [613, 259] width 32 height 32
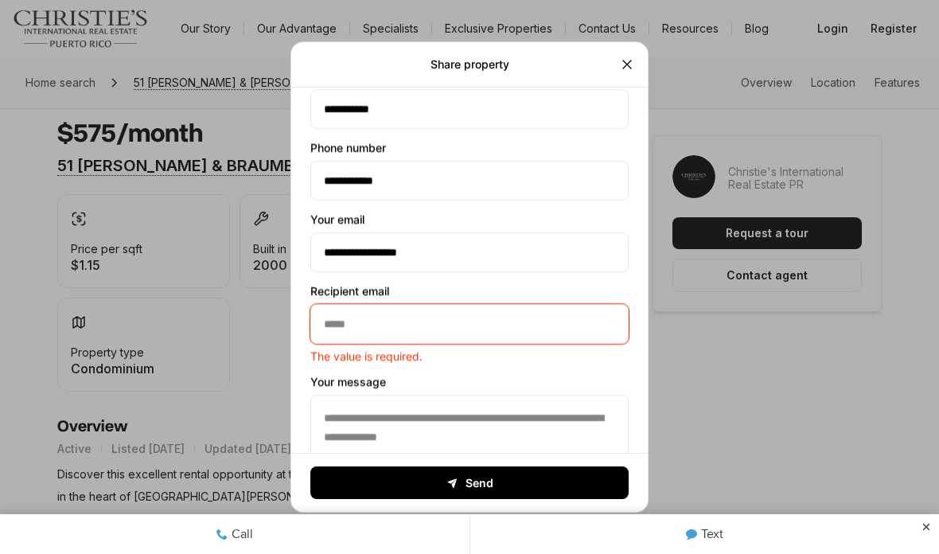
scroll to position [356, 0]
click at [821, 278] on div "**********" at bounding box center [469, 277] width 939 height 554
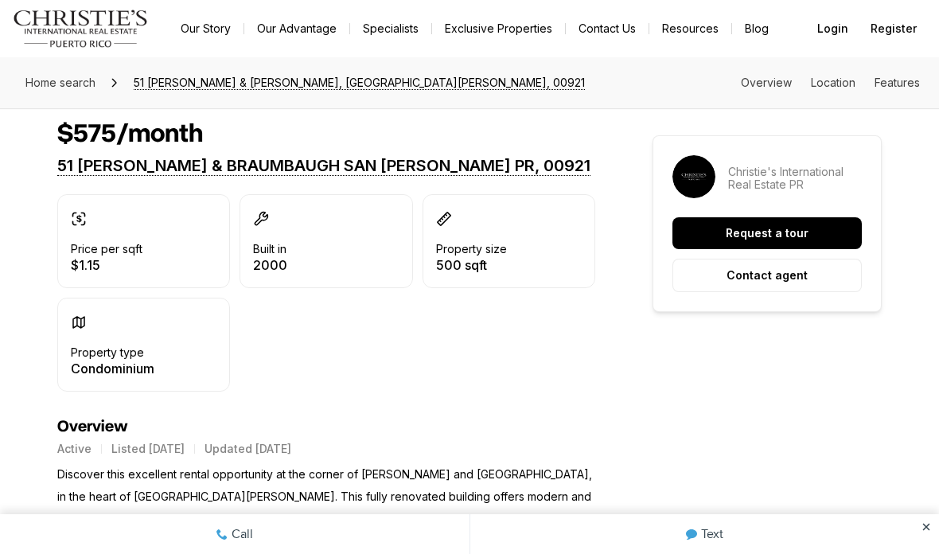
click at [800, 274] on p "Contact agent" at bounding box center [766, 275] width 81 height 13
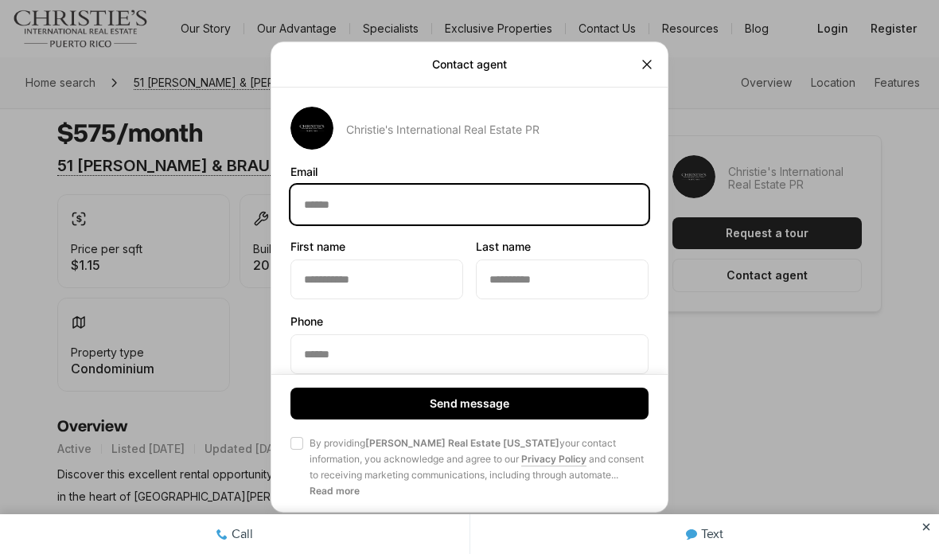
click at [320, 185] on input "Email Email" at bounding box center [469, 204] width 356 height 38
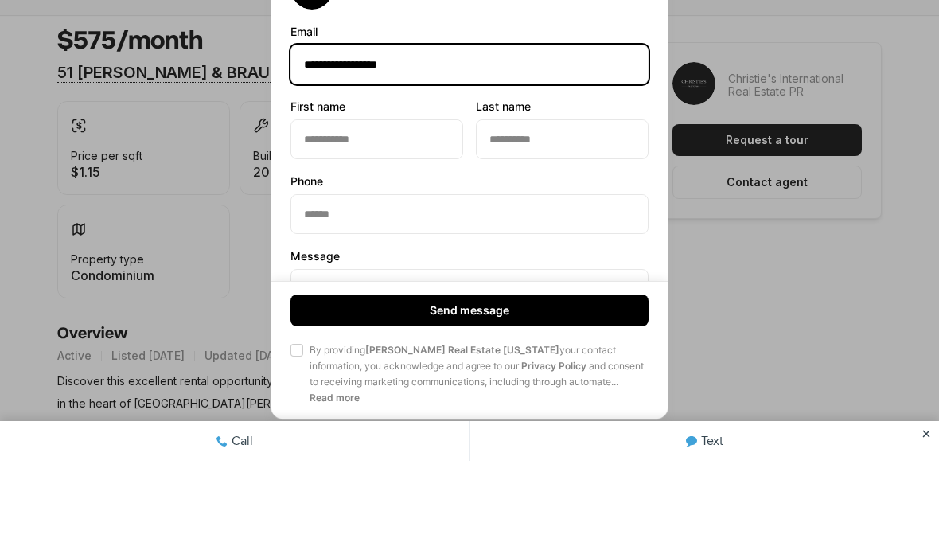
scroll to position [49, 0]
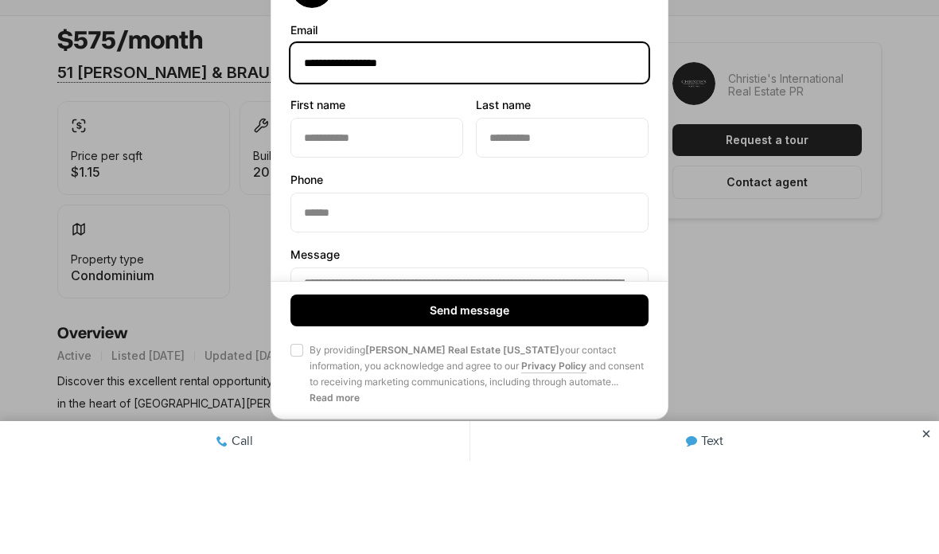
type input "**********"
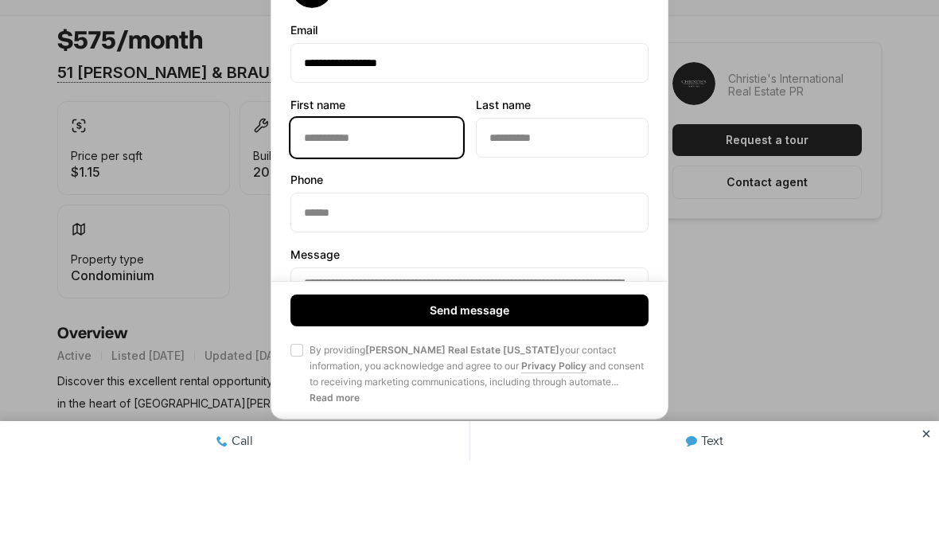
click at [317, 212] on input "First name First name" at bounding box center [376, 231] width 171 height 38
type input "*****"
click at [527, 212] on input "Last name Last name" at bounding box center [562, 231] width 171 height 38
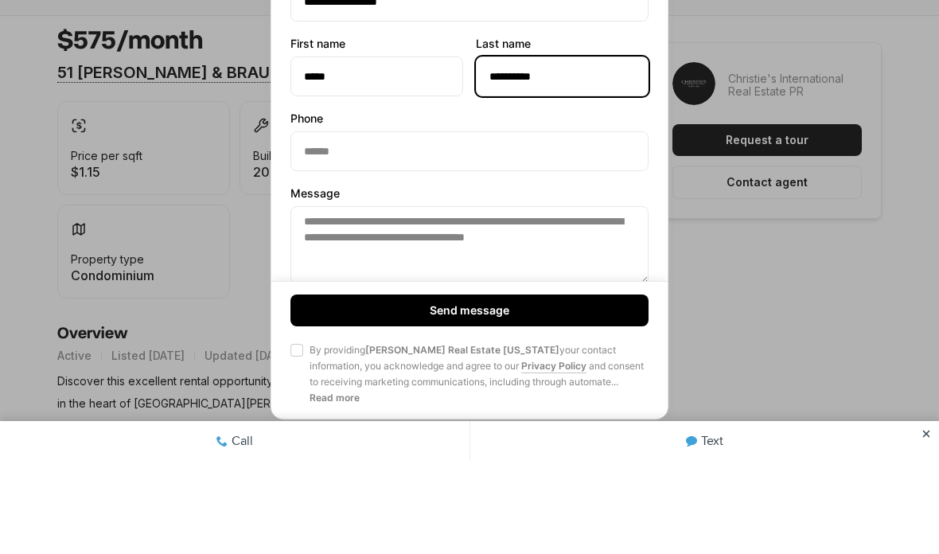
scroll to position [109, 0]
type input "**********"
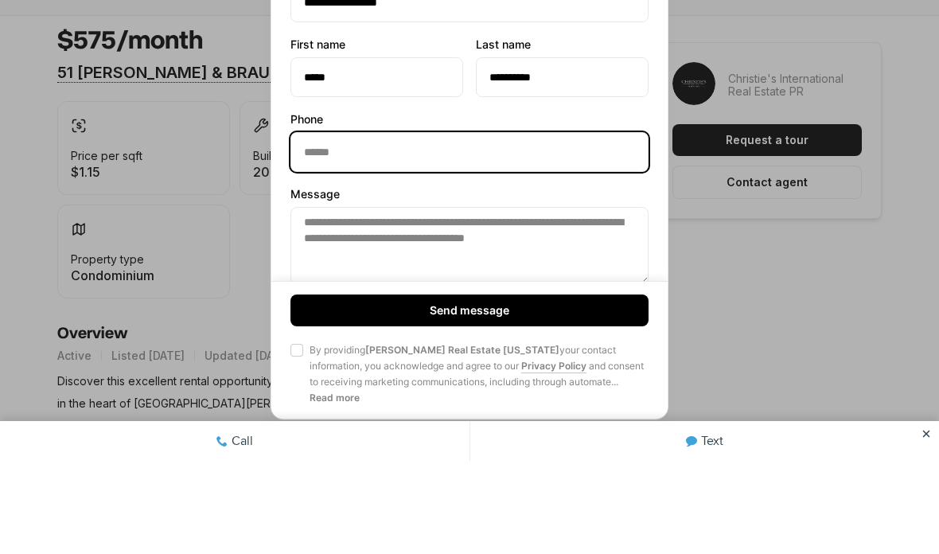
click at [322, 226] on input "Phone Phone" at bounding box center [469, 245] width 356 height 38
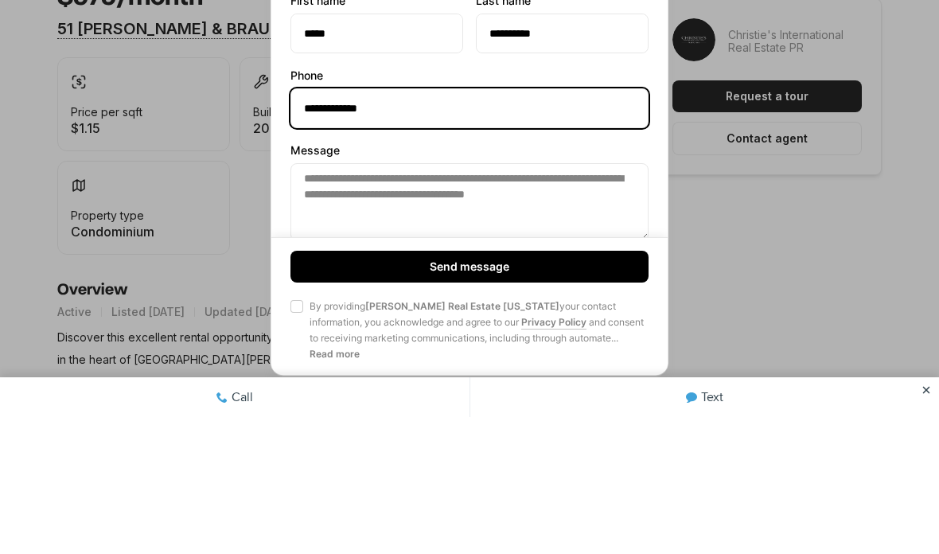
click at [361, 226] on input "**********" at bounding box center [469, 245] width 356 height 38
click at [349, 226] on input "**********" at bounding box center [469, 245] width 356 height 38
click at [348, 226] on input "**********" at bounding box center [469, 245] width 356 height 38
click at [333, 226] on input "**********" at bounding box center [469, 245] width 356 height 38
click at [308, 226] on input "**********" at bounding box center [469, 245] width 356 height 38
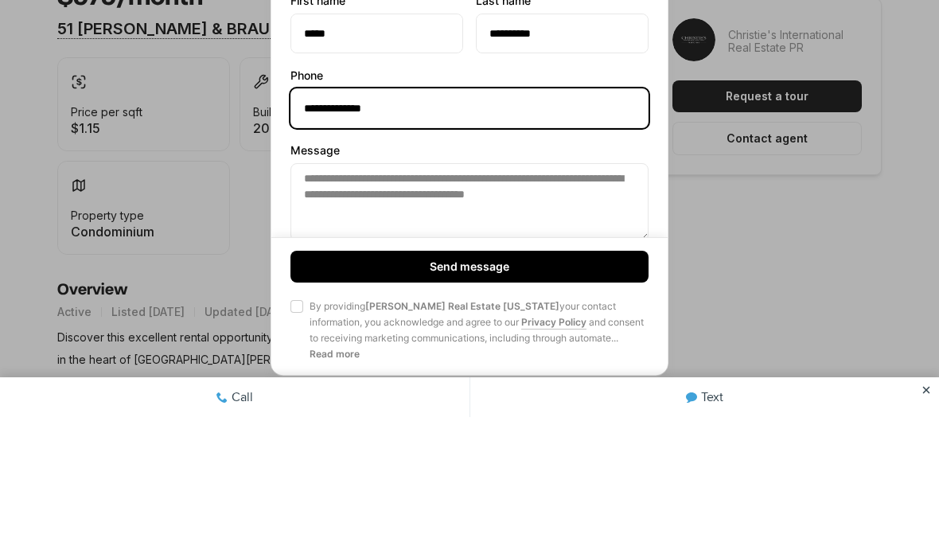
type input "**********"
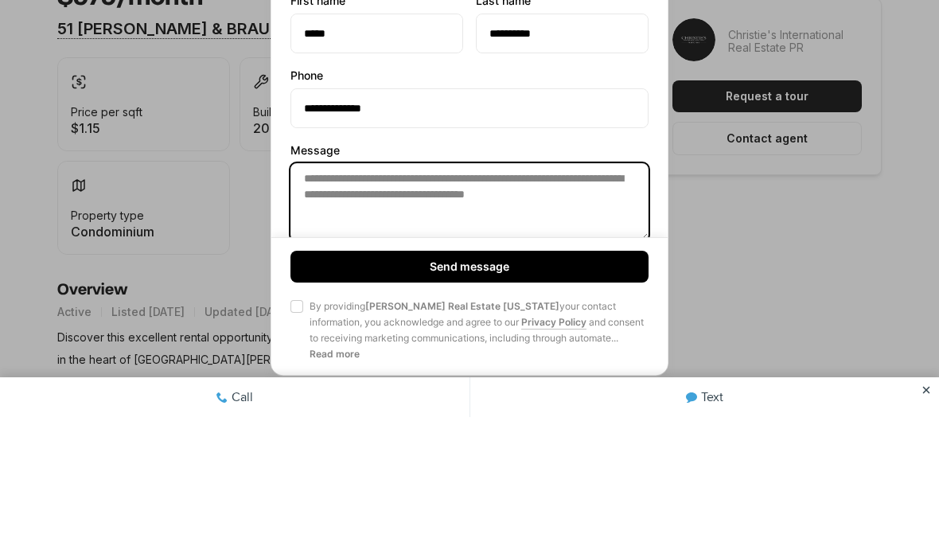
click at [539, 300] on textarea "**********" at bounding box center [469, 339] width 358 height 78
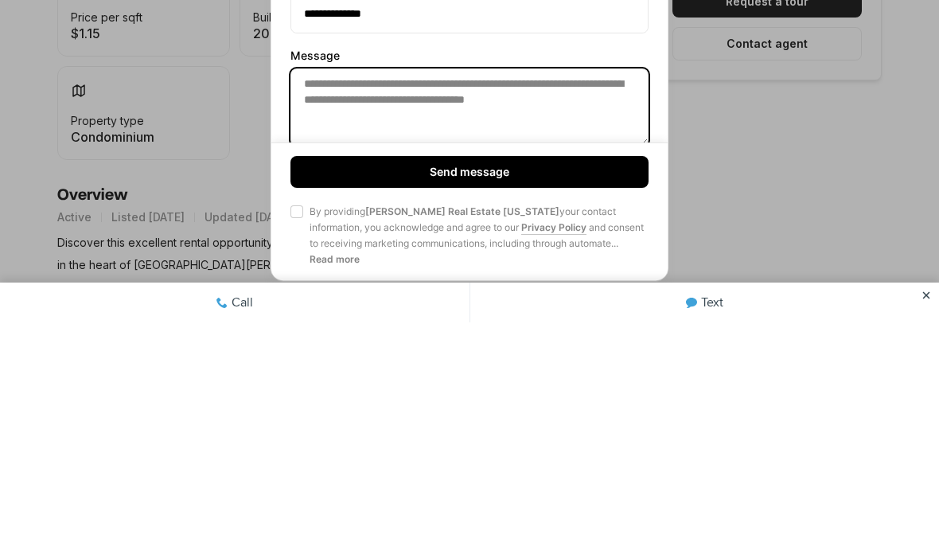
click at [380, 300] on textarea "**********" at bounding box center [469, 339] width 358 height 78
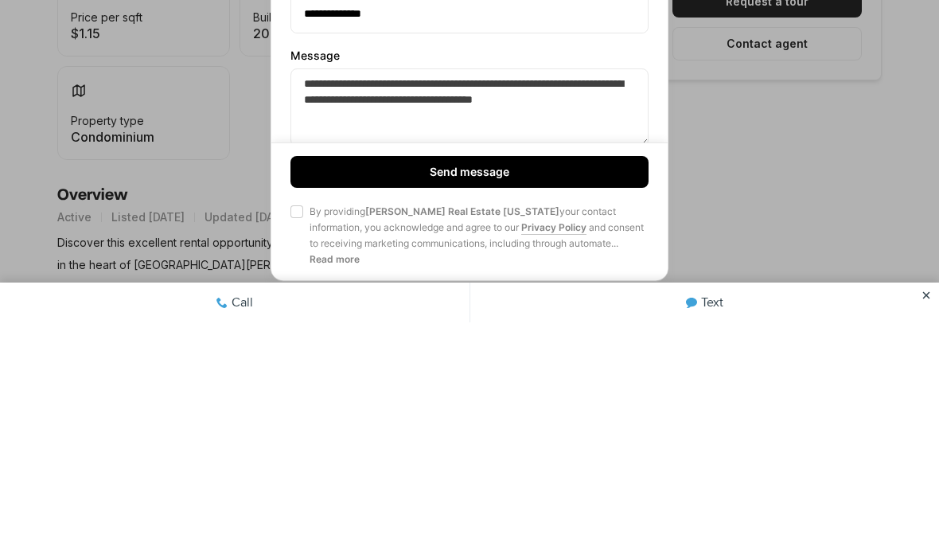
scroll to position [586, 0]
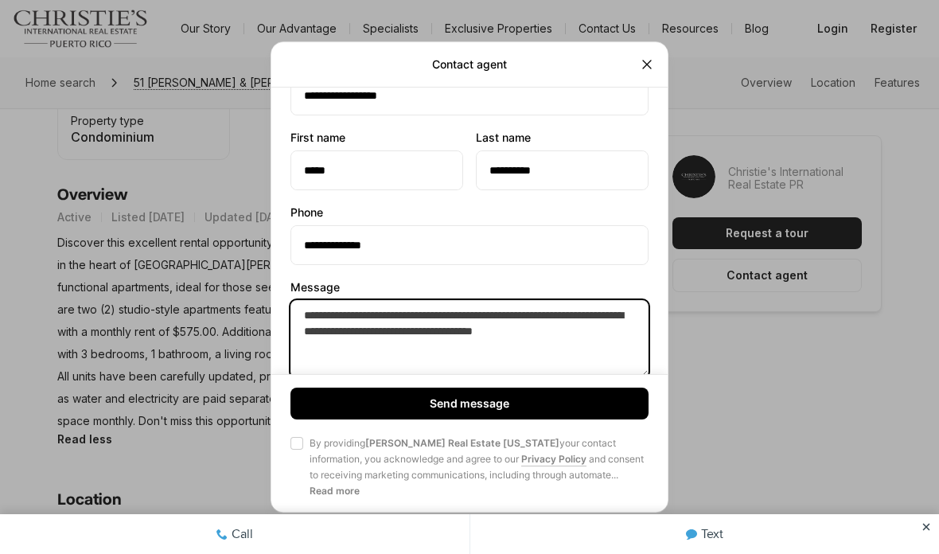
type textarea "**********"
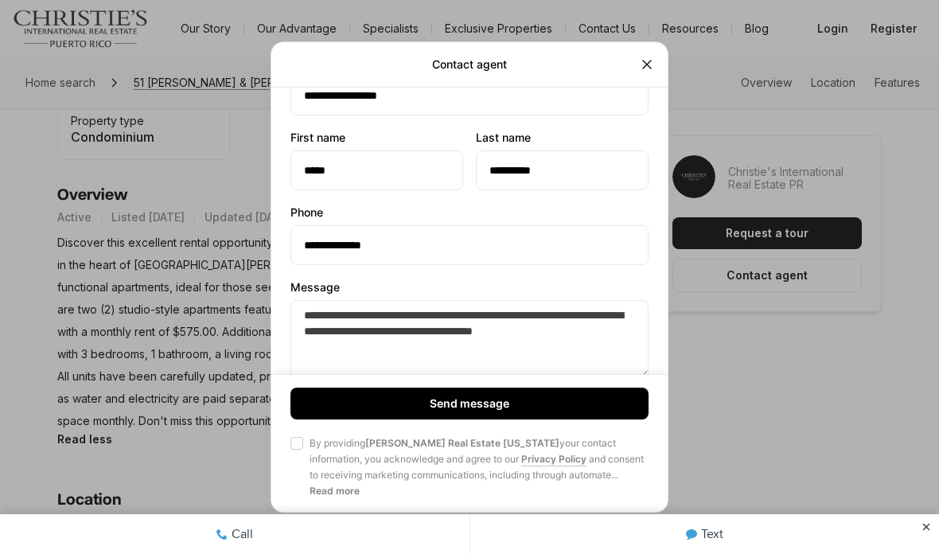
click at [461, 410] on p "Send message" at bounding box center [470, 403] width 80 height 13
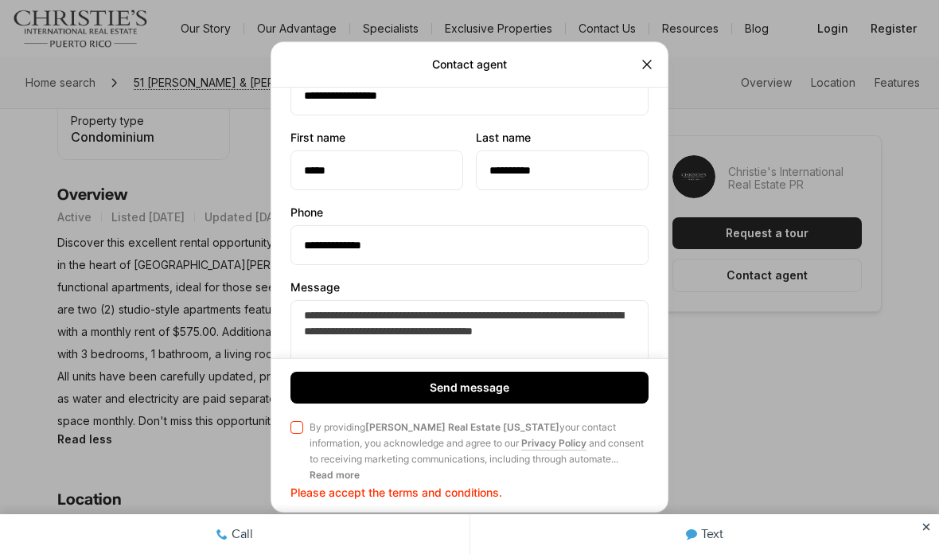
click at [469, 394] on p "Send message" at bounding box center [470, 387] width 80 height 13
click at [475, 394] on p "Send message" at bounding box center [470, 387] width 80 height 13
click at [465, 394] on p "Send message" at bounding box center [470, 387] width 80 height 13
click at [468, 403] on button "Send message" at bounding box center [469, 388] width 358 height 32
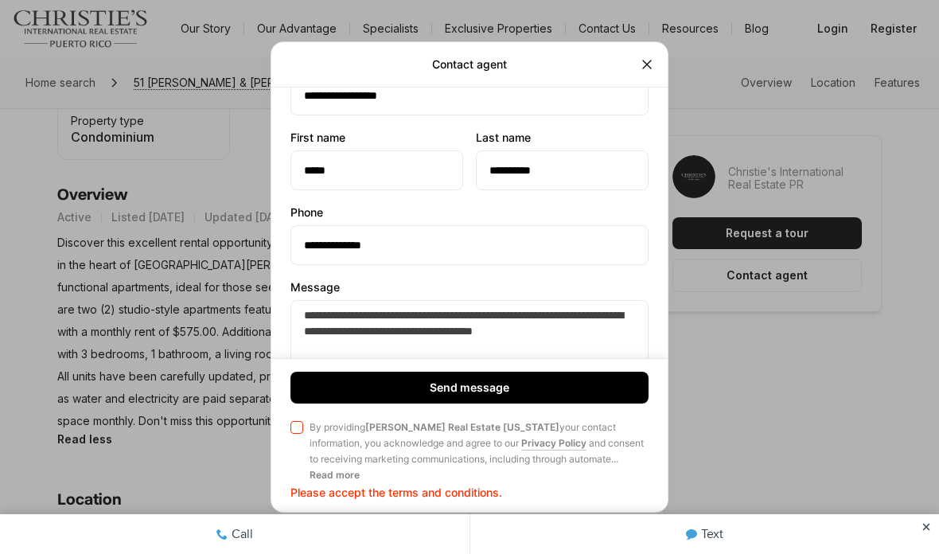
click at [473, 394] on p "Send message" at bounding box center [470, 387] width 80 height 13
click at [478, 394] on p "Send message" at bounding box center [470, 387] width 80 height 13
click at [481, 403] on button "Send message" at bounding box center [469, 388] width 358 height 32
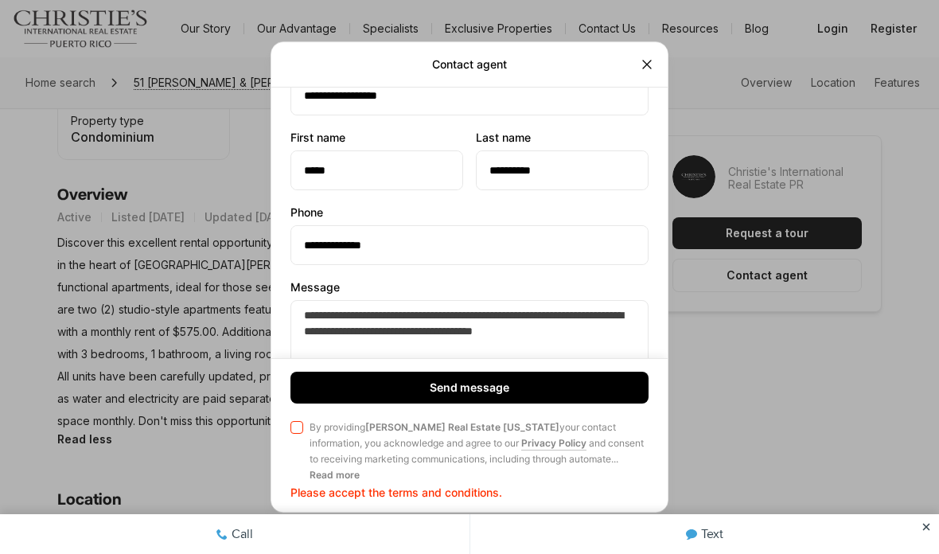
click at [562, 403] on button "Send message" at bounding box center [469, 388] width 358 height 32
click at [493, 403] on button "Send message" at bounding box center [469, 388] width 358 height 32
click at [492, 403] on button "Send message" at bounding box center [469, 388] width 358 height 32
click at [514, 403] on button "Send message" at bounding box center [469, 388] width 358 height 32
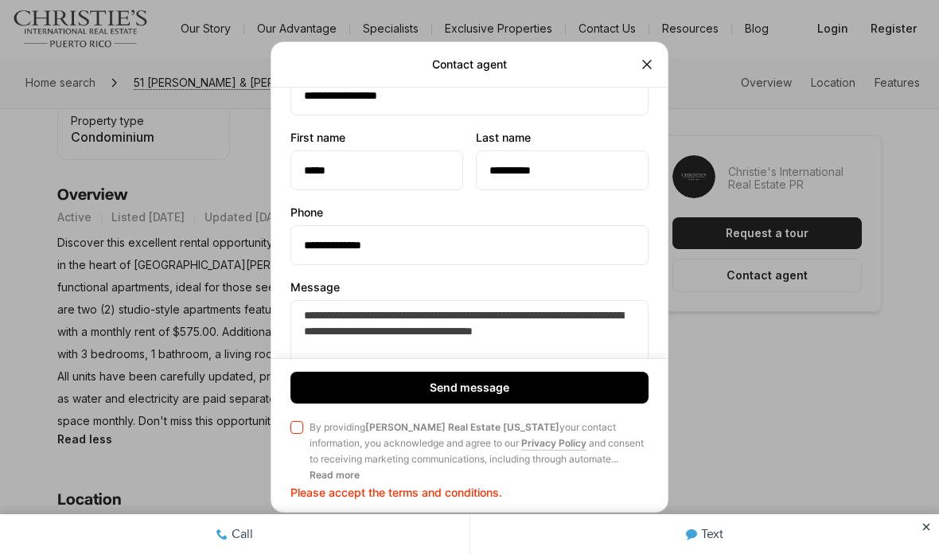
click at [525, 403] on button "Send message" at bounding box center [469, 388] width 358 height 32
click at [648, 60] on icon "Close" at bounding box center [647, 64] width 8 height 8
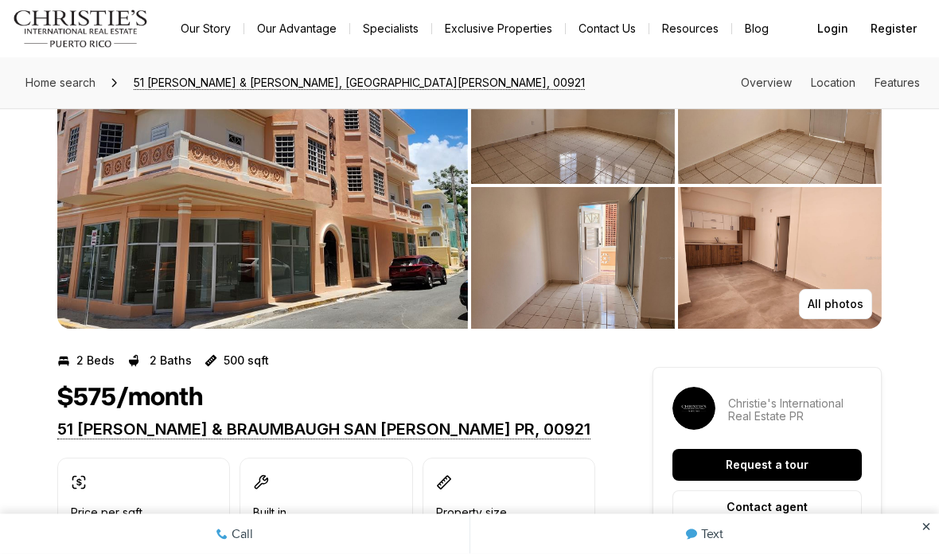
scroll to position [89, 0]
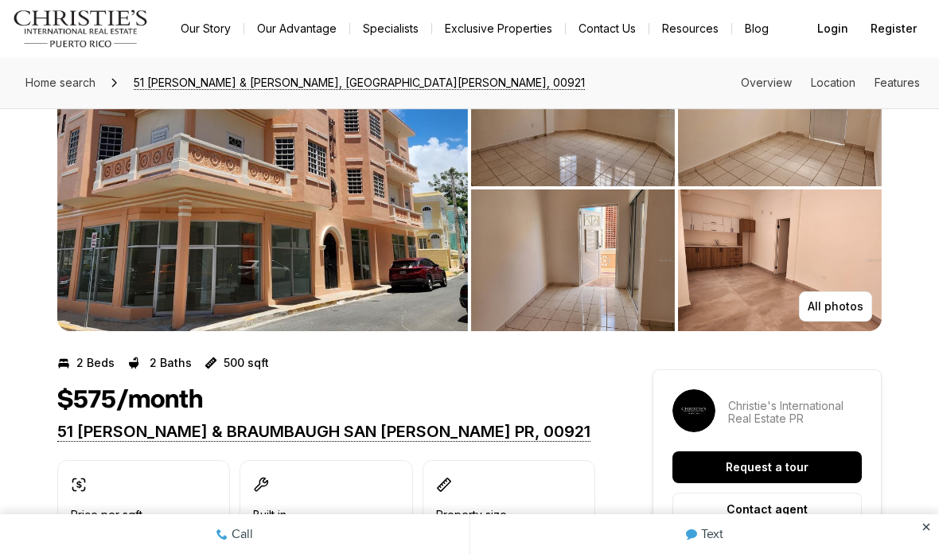
click at [603, 34] on button "Contact Us" at bounding box center [607, 29] width 83 height 22
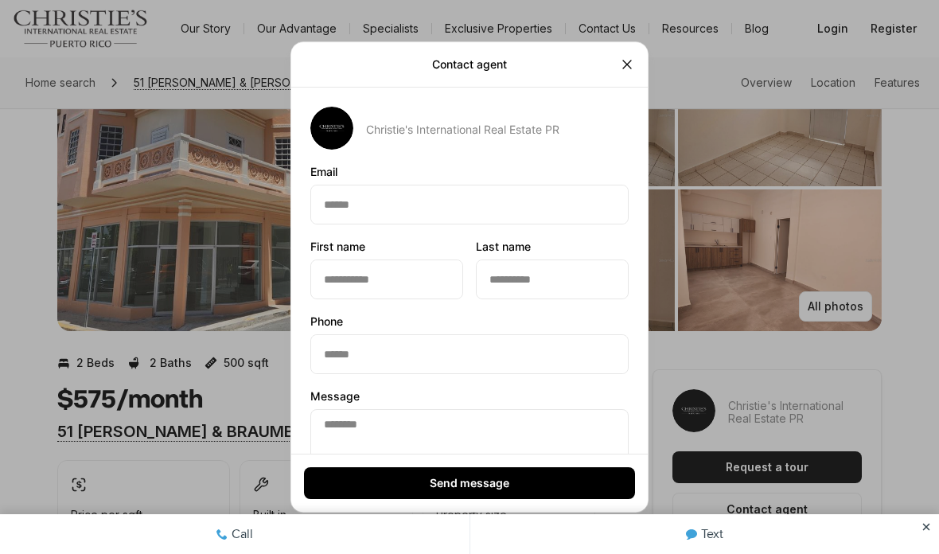
click at [626, 49] on button "Close" at bounding box center [627, 65] width 32 height 32
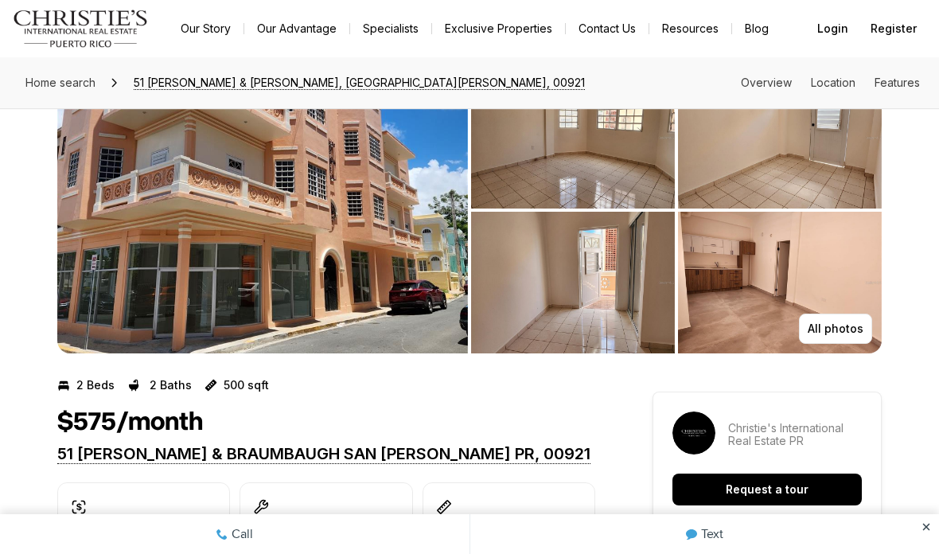
scroll to position [0, 0]
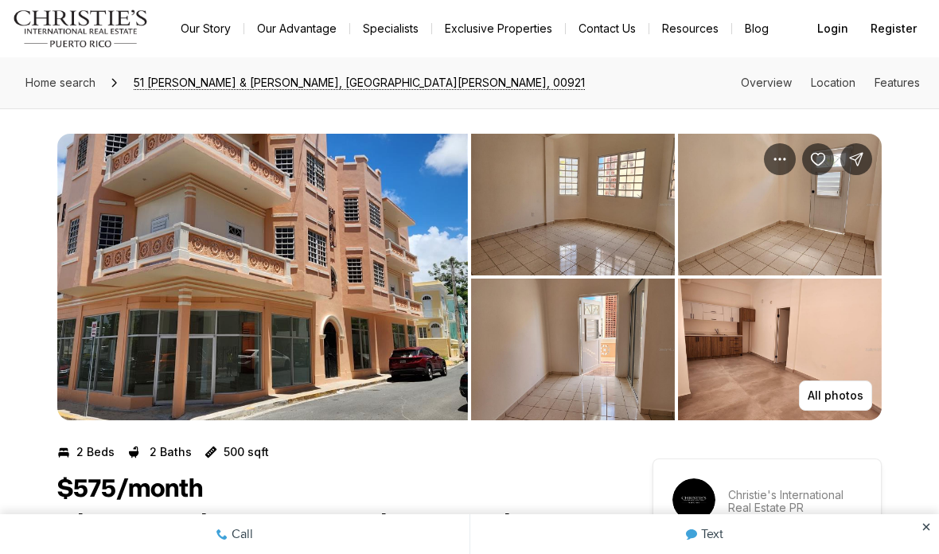
click at [615, 37] on button "Contact Us" at bounding box center [607, 29] width 83 height 22
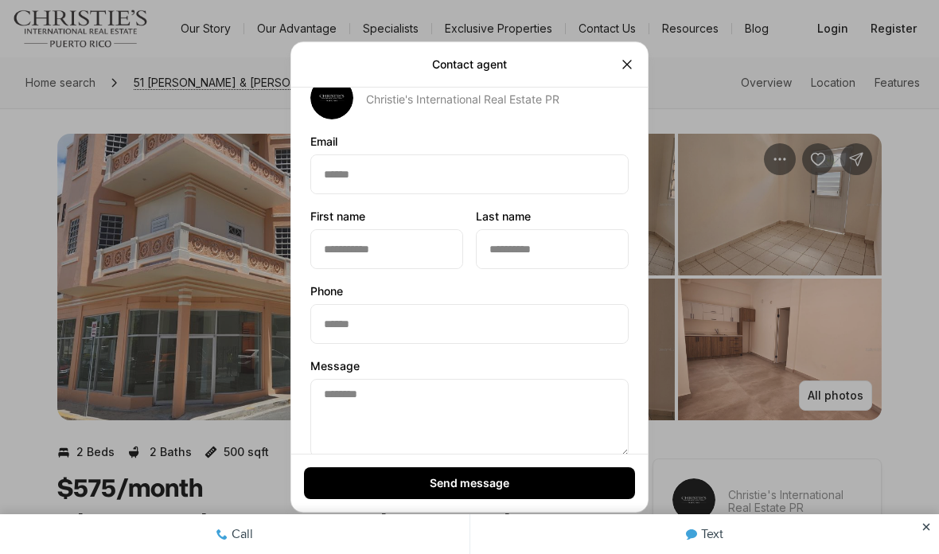
scroll to position [29, 0]
click at [930, 427] on div "Contact agent Christie's International Real Estate PR Email Email First name Fi…" at bounding box center [469, 277] width 939 height 554
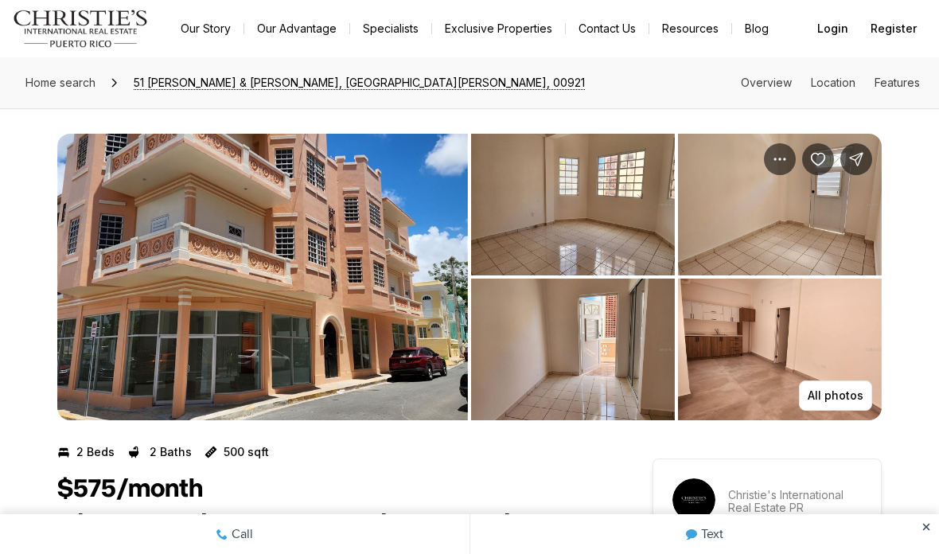
click at [520, 418] on img "View image gallery" at bounding box center [573, 349] width 204 height 142
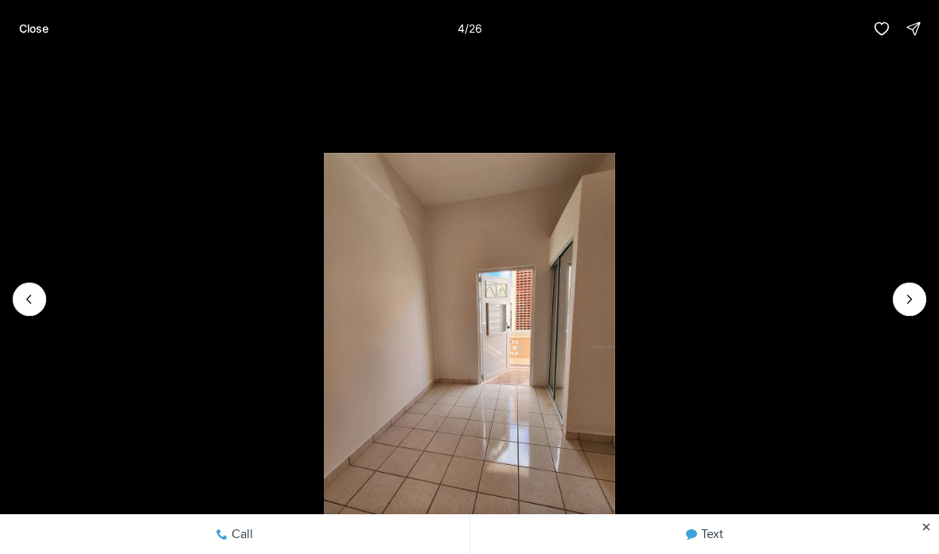
click at [917, 297] on icon "Next slide" at bounding box center [909, 299] width 16 height 16
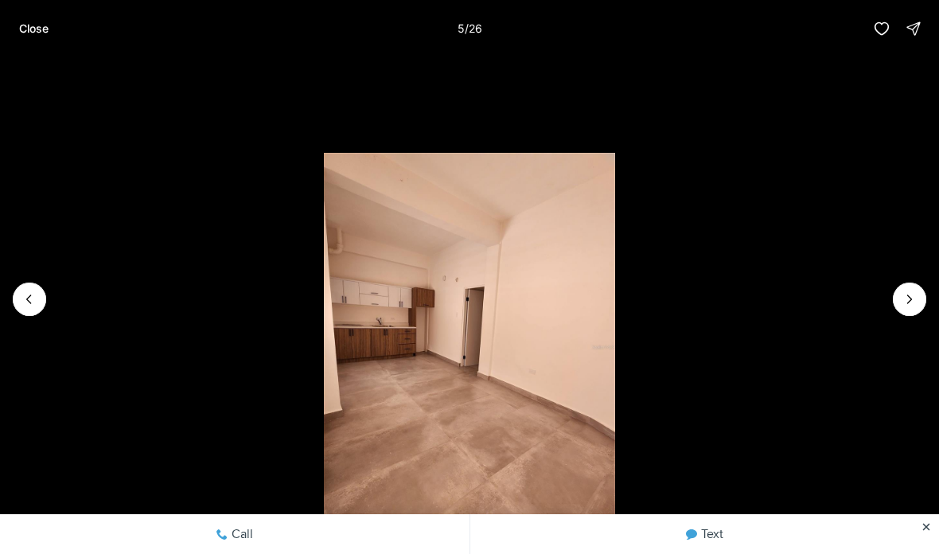
click at [894, 294] on button "Next slide" at bounding box center [909, 298] width 33 height 33
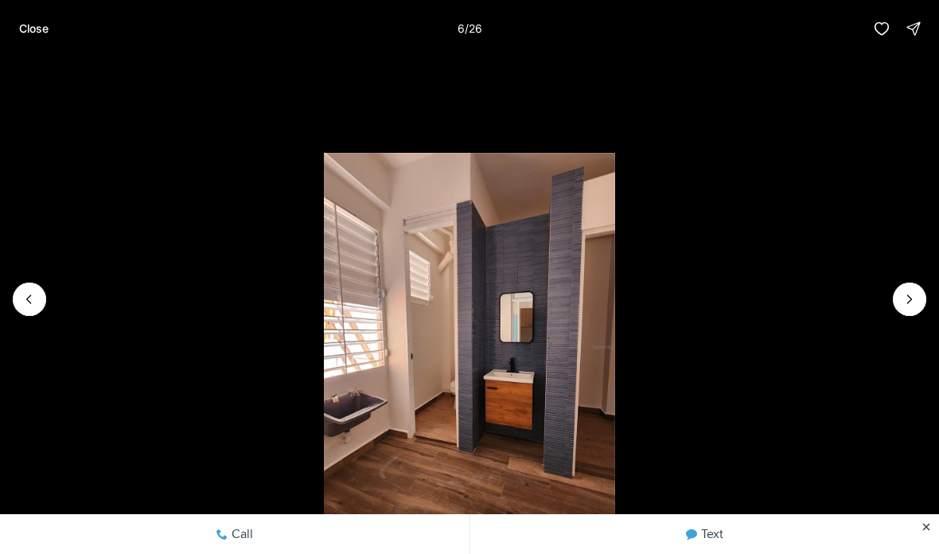
click at [891, 292] on li "6 of 26" at bounding box center [469, 299] width 939 height 484
click at [906, 295] on icon "Next slide" at bounding box center [909, 299] width 16 height 16
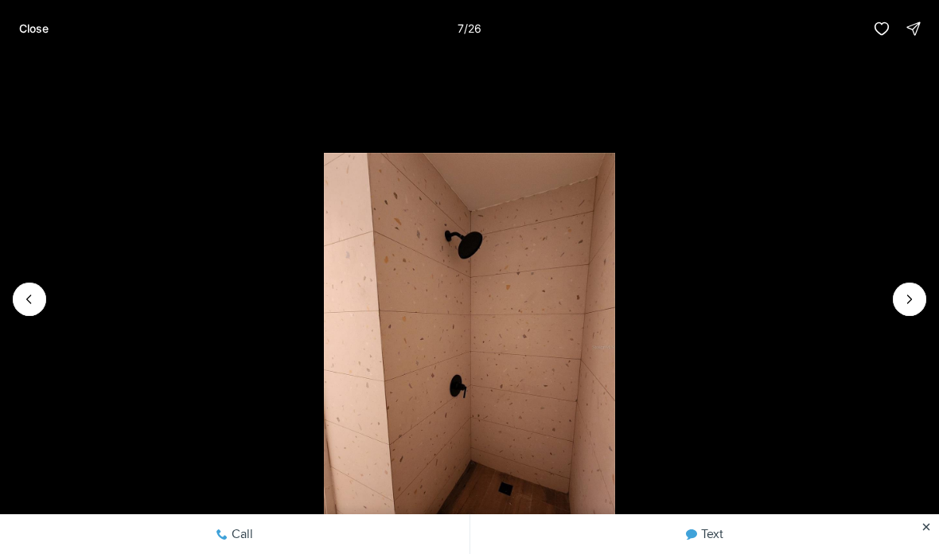
click at [907, 301] on icon "Next slide" at bounding box center [909, 299] width 16 height 16
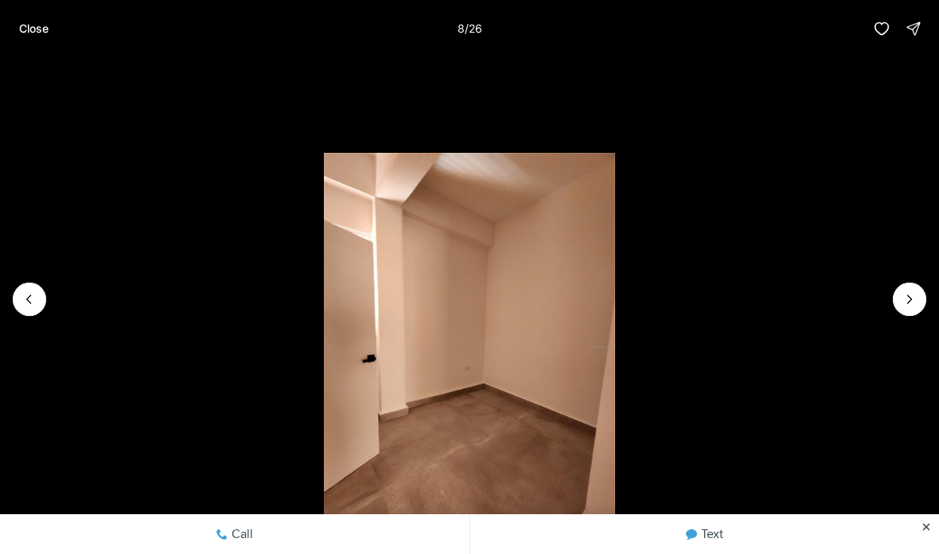
click at [907, 299] on icon "Next slide" at bounding box center [909, 299] width 16 height 16
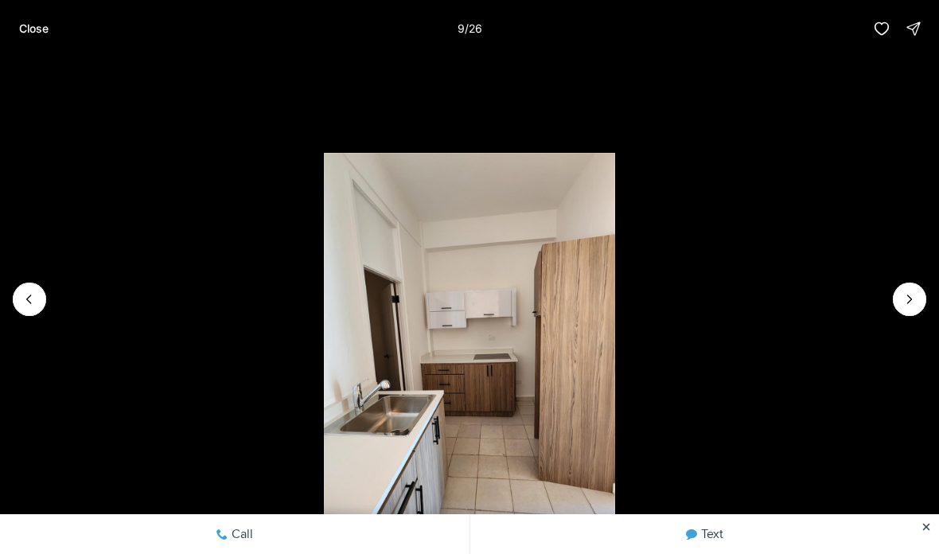
click at [903, 302] on icon "Next slide" at bounding box center [909, 299] width 16 height 16
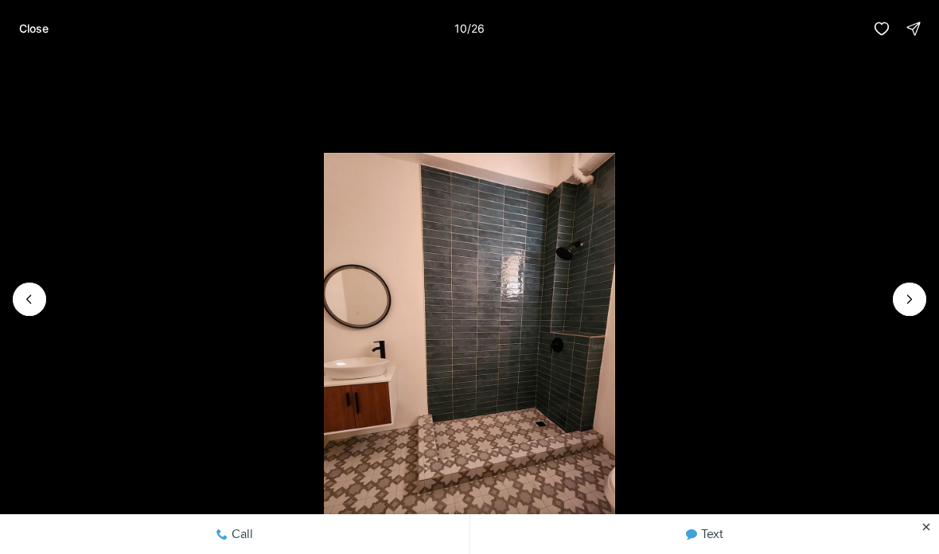
click at [910, 297] on icon "Next slide" at bounding box center [909, 299] width 16 height 16
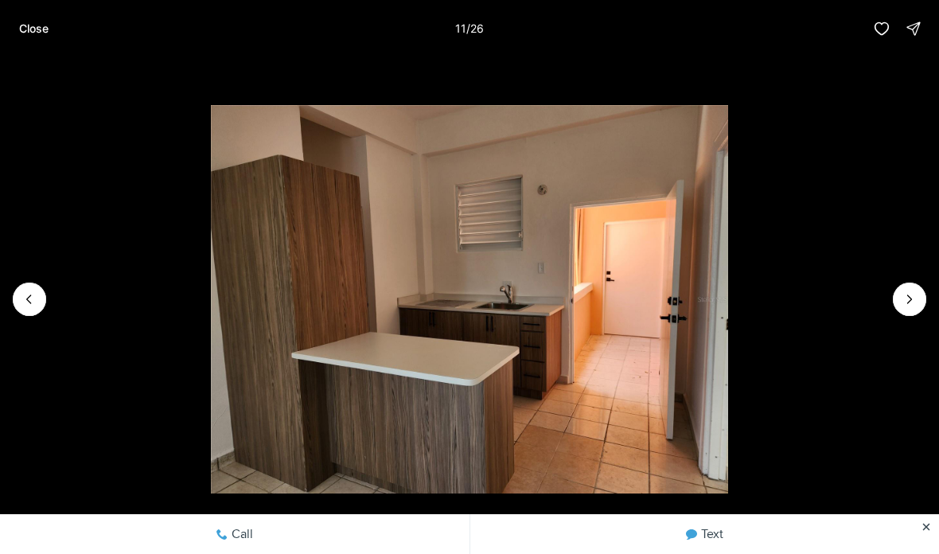
click at [901, 301] on icon "Next slide" at bounding box center [909, 299] width 16 height 16
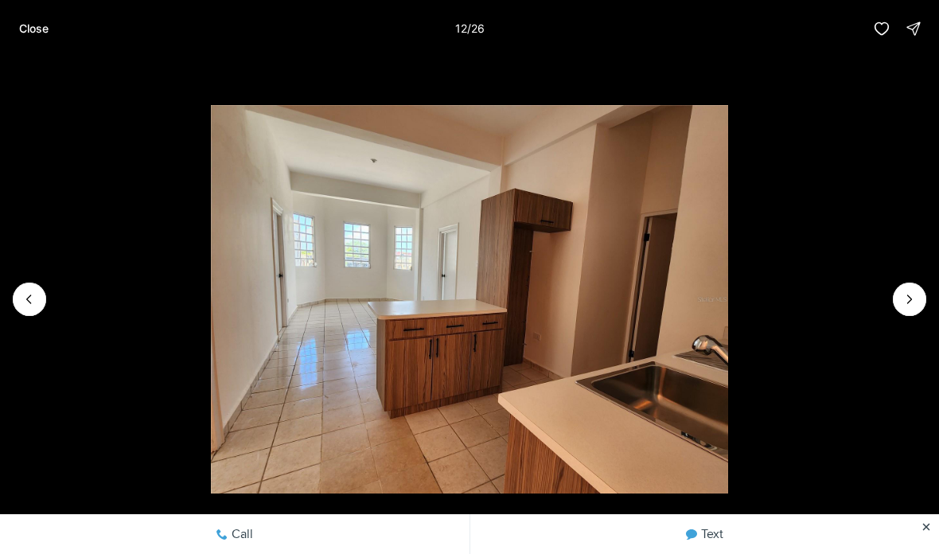
click at [907, 302] on icon "Next slide" at bounding box center [909, 299] width 16 height 16
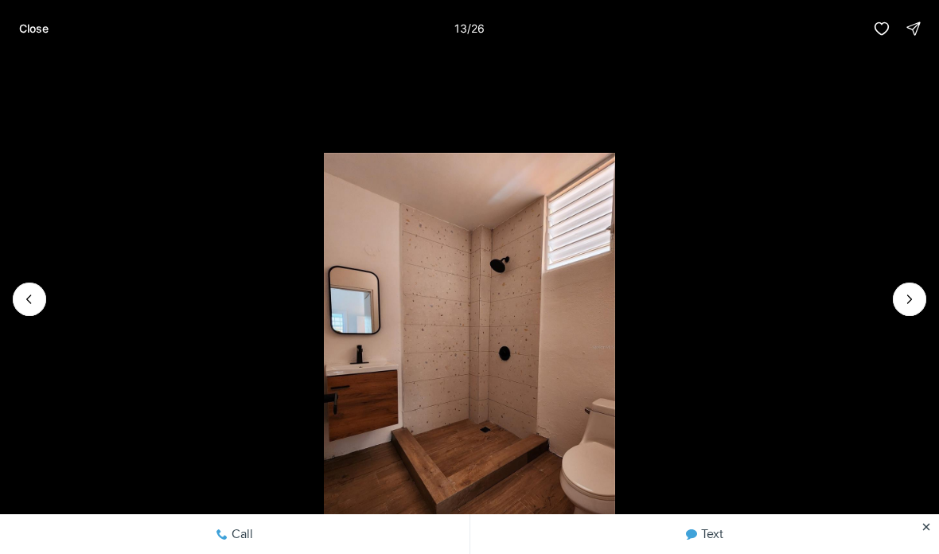
click at [906, 311] on button "Next slide" at bounding box center [909, 298] width 33 height 33
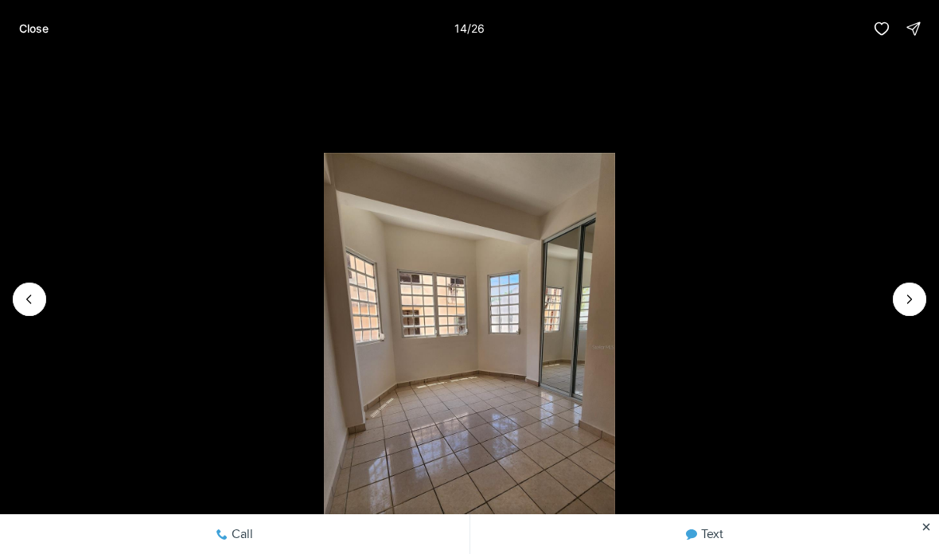
click at [903, 308] on button "Next slide" at bounding box center [909, 298] width 33 height 33
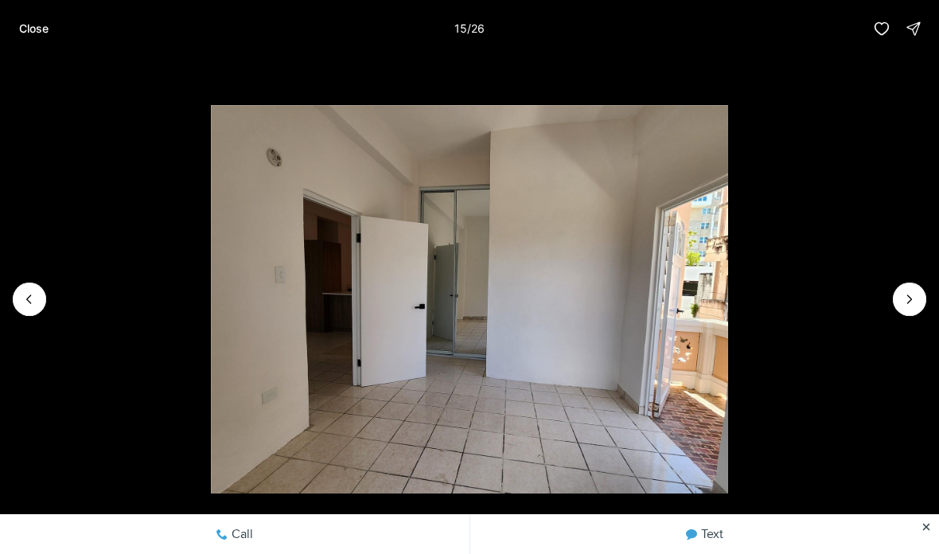
click at [728, 312] on img "15 of 26" at bounding box center [469, 298] width 517 height 387
click at [912, 303] on icon "Next slide" at bounding box center [909, 299] width 16 height 16
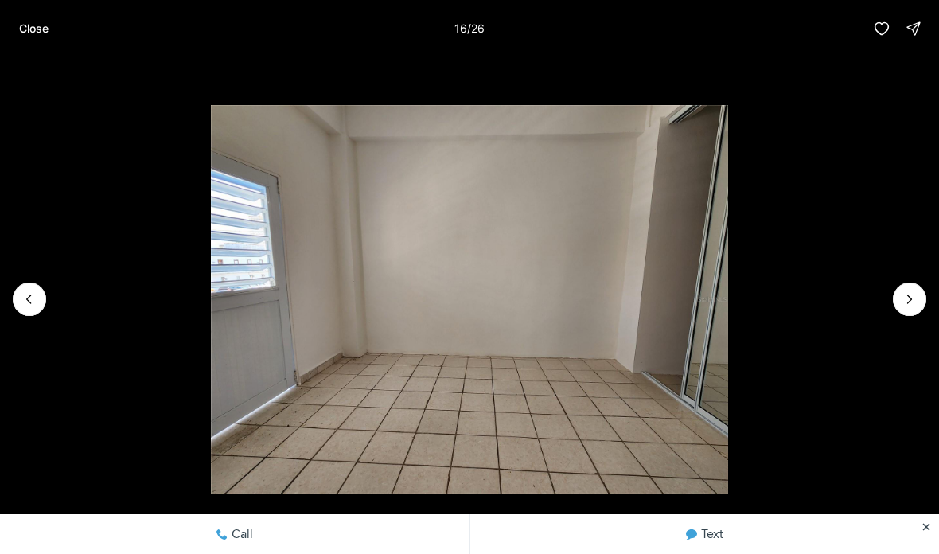
click at [904, 302] on icon "Next slide" at bounding box center [909, 299] width 16 height 16
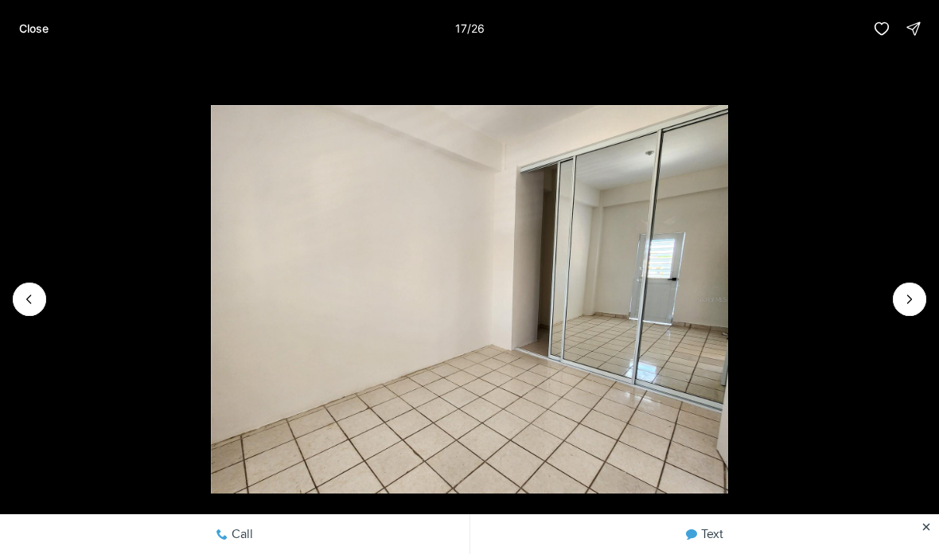
click at [906, 301] on icon "Next slide" at bounding box center [909, 299] width 16 height 16
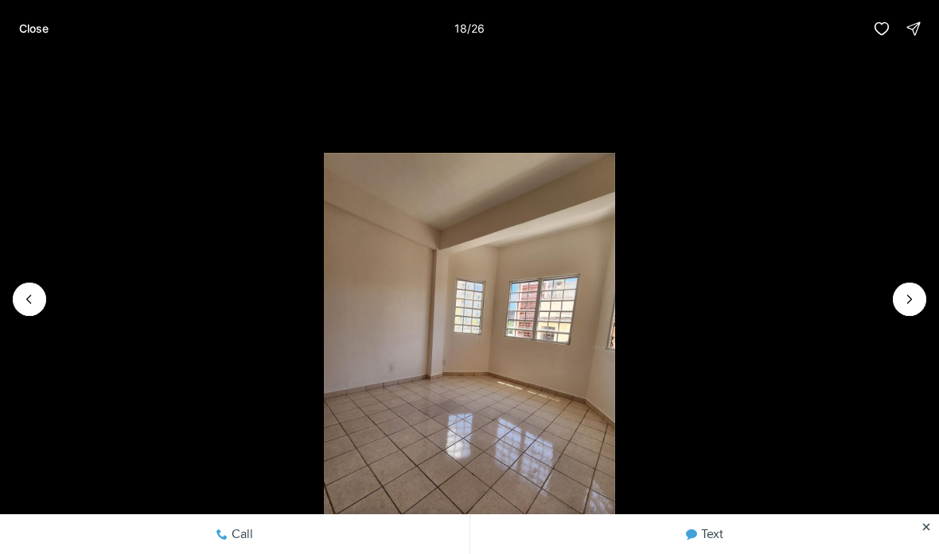
click at [910, 303] on icon "Next slide" at bounding box center [909, 299] width 16 height 16
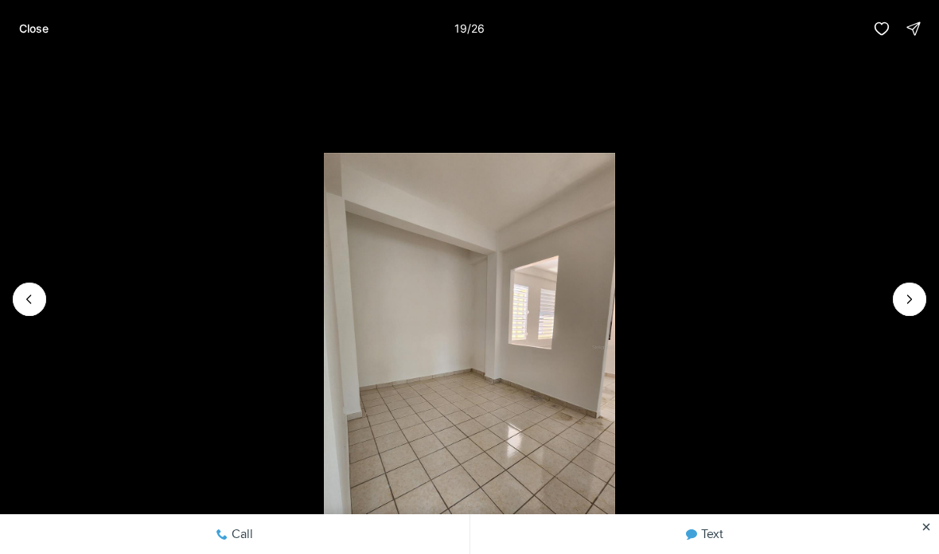
click at [906, 305] on icon "Next slide" at bounding box center [909, 299] width 16 height 16
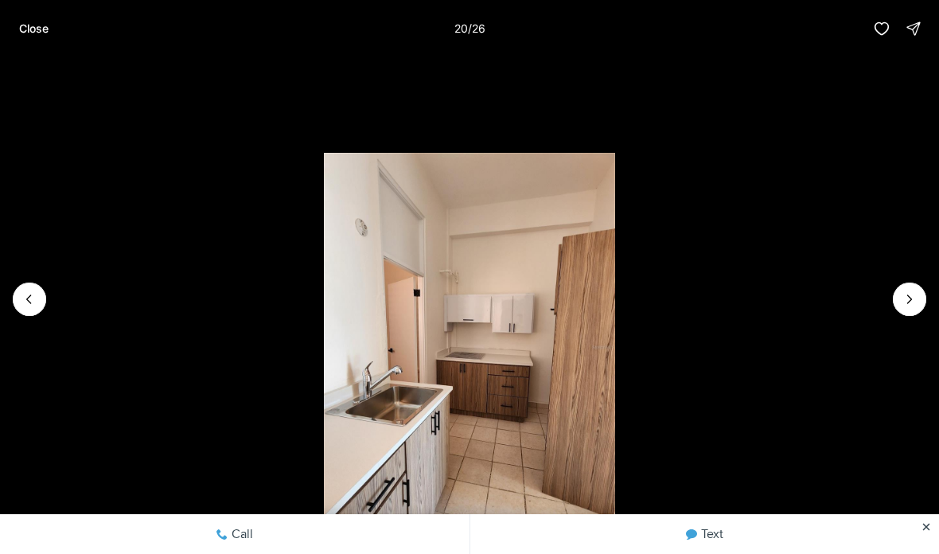
click at [901, 304] on icon "Next slide" at bounding box center [909, 299] width 16 height 16
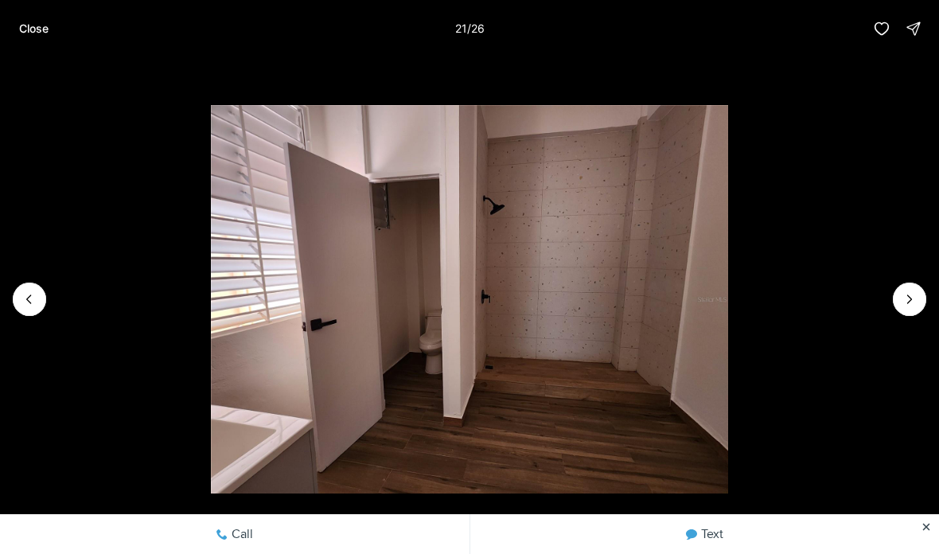
click at [899, 307] on button "Next slide" at bounding box center [909, 298] width 33 height 33
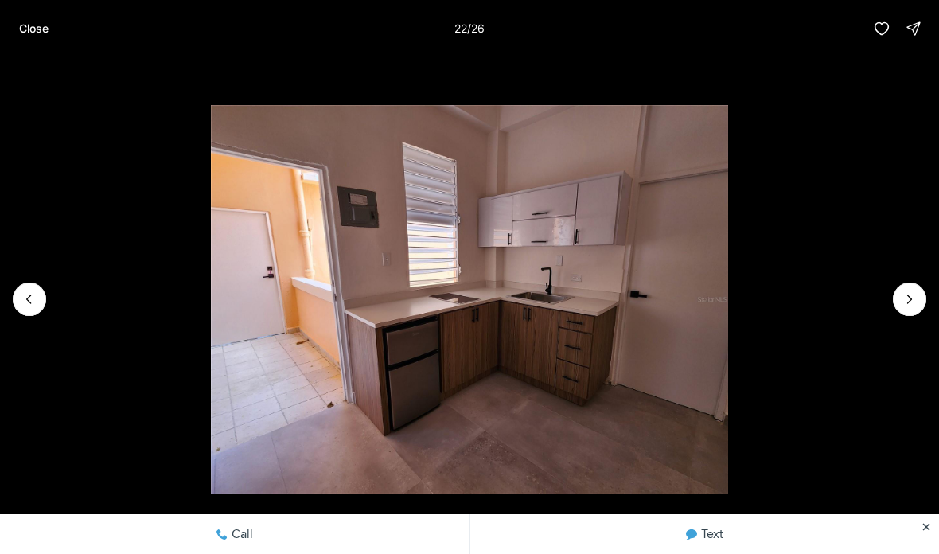
click at [902, 305] on icon "Next slide" at bounding box center [909, 299] width 16 height 16
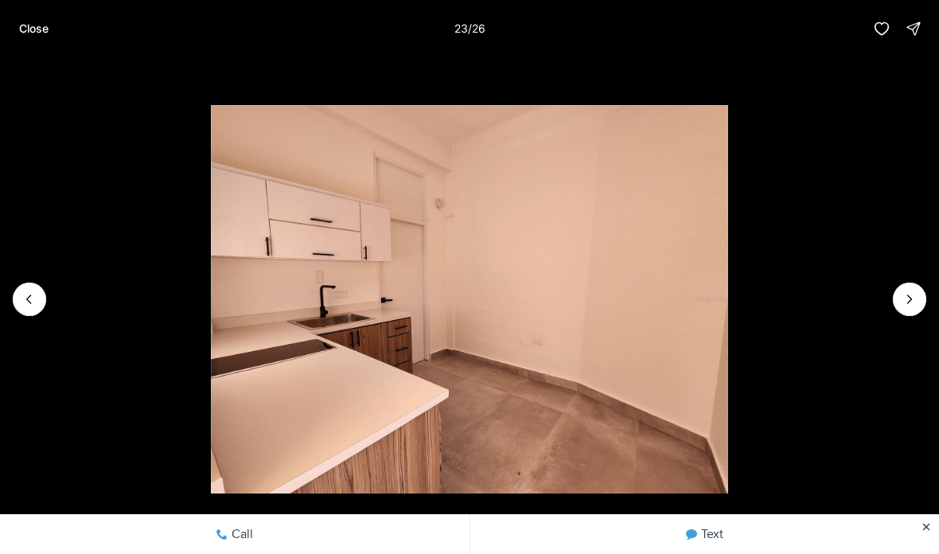
click at [900, 309] on button "Next slide" at bounding box center [909, 298] width 33 height 33
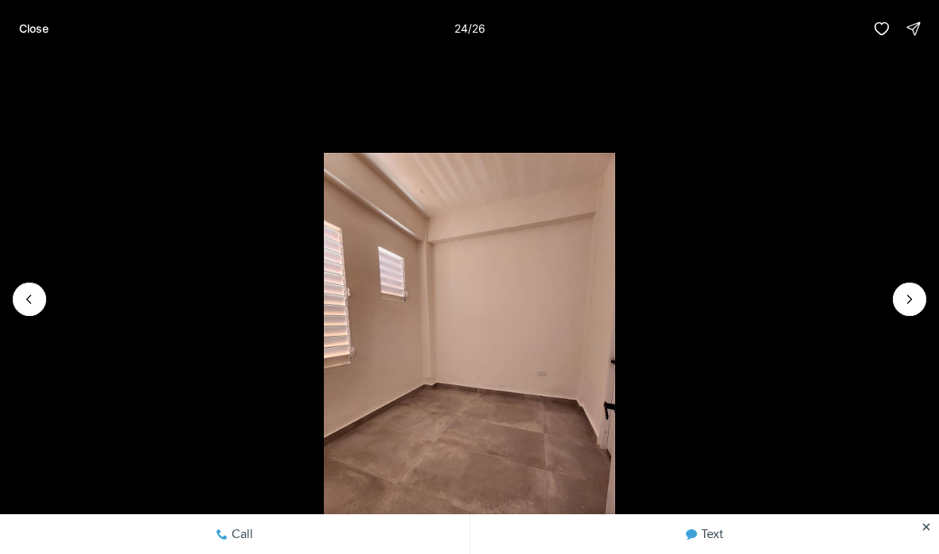
click at [901, 303] on icon "Next slide" at bounding box center [909, 299] width 16 height 16
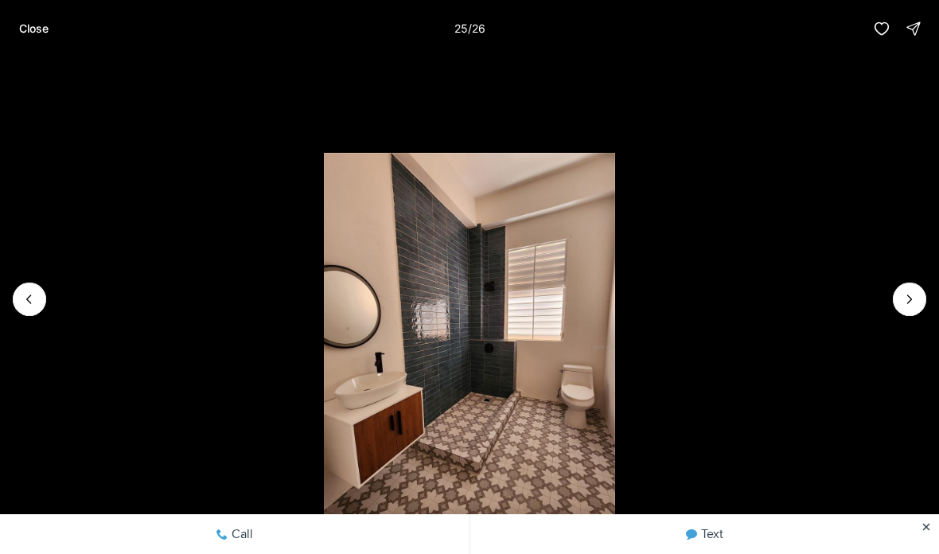
click at [905, 306] on icon "Next slide" at bounding box center [909, 299] width 16 height 16
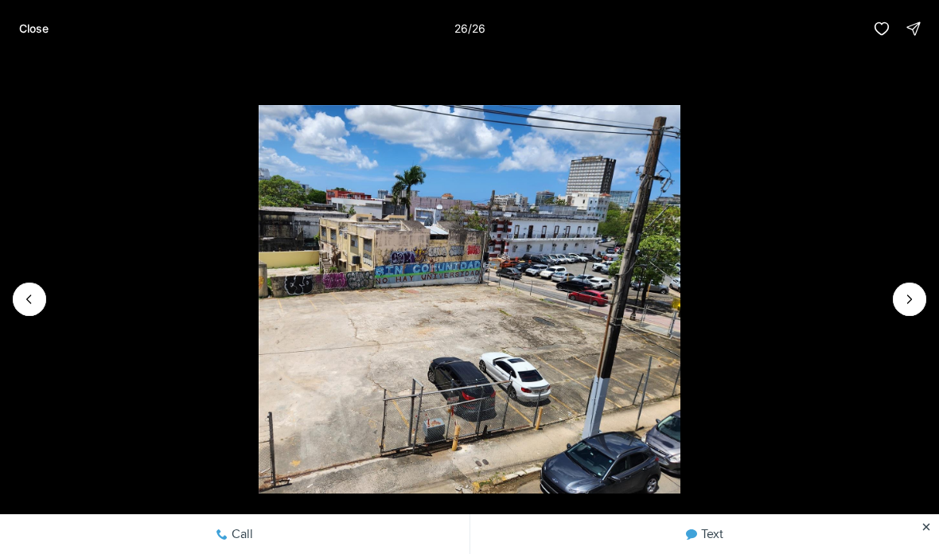
click at [908, 309] on div at bounding box center [909, 298] width 33 height 33
click at [34, 291] on icon "Previous slide" at bounding box center [29, 299] width 16 height 16
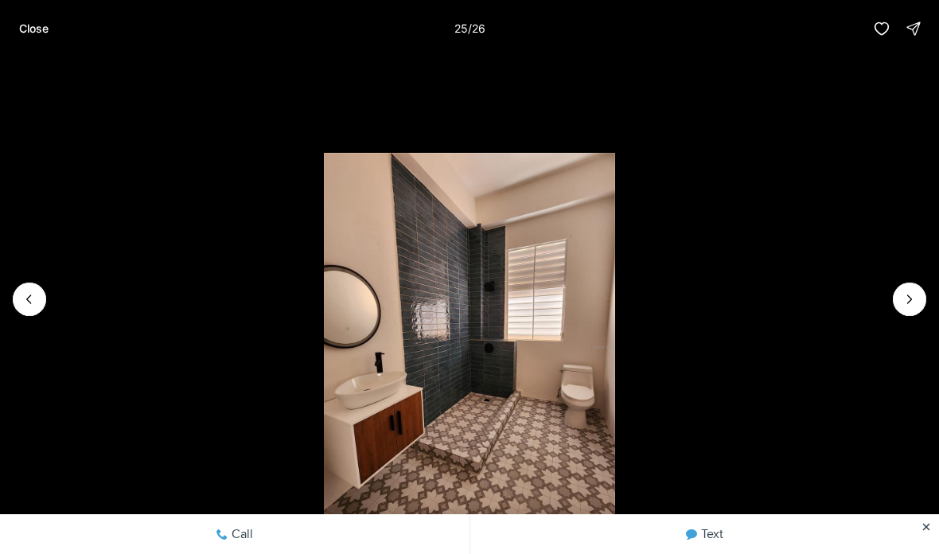
click at [40, 290] on button "Previous slide" at bounding box center [29, 298] width 33 height 33
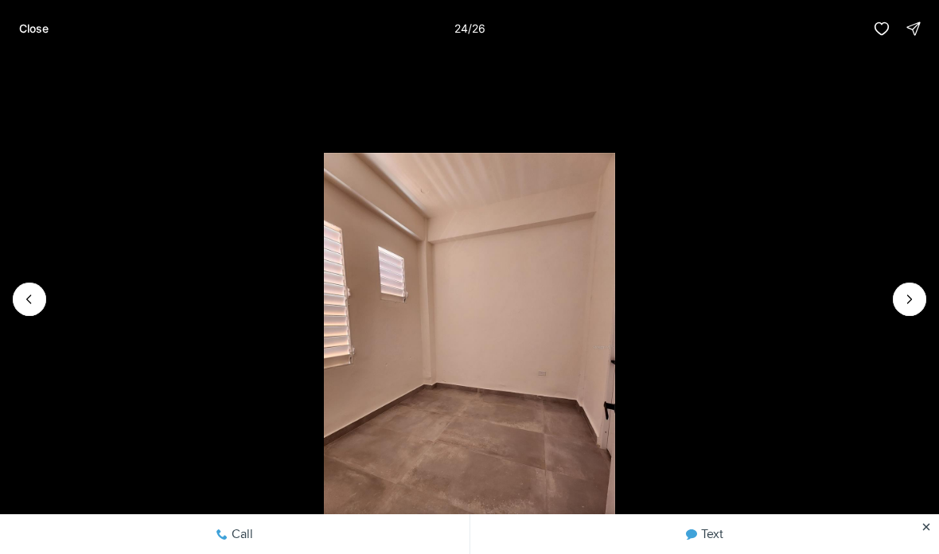
click at [35, 296] on icon "Previous slide" at bounding box center [29, 299] width 16 height 16
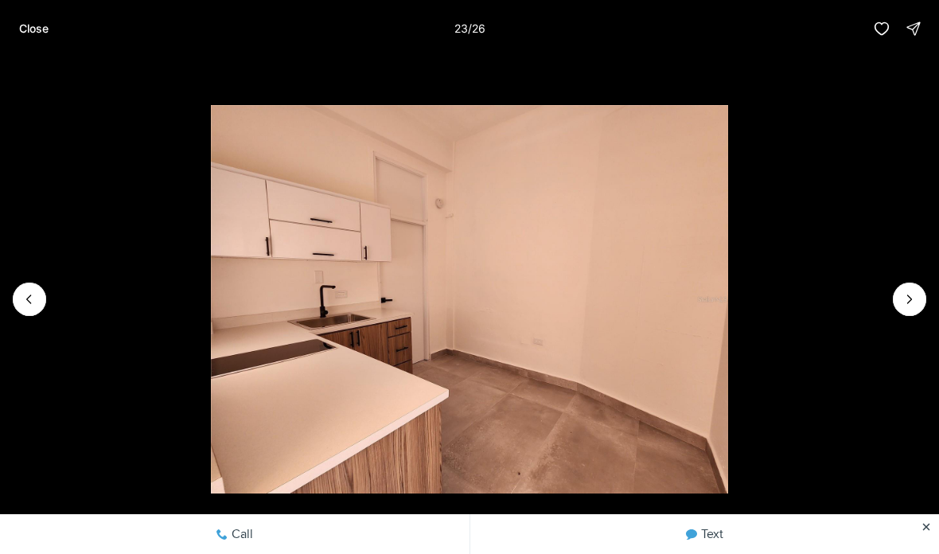
click at [35, 300] on icon "Previous slide" at bounding box center [29, 299] width 16 height 16
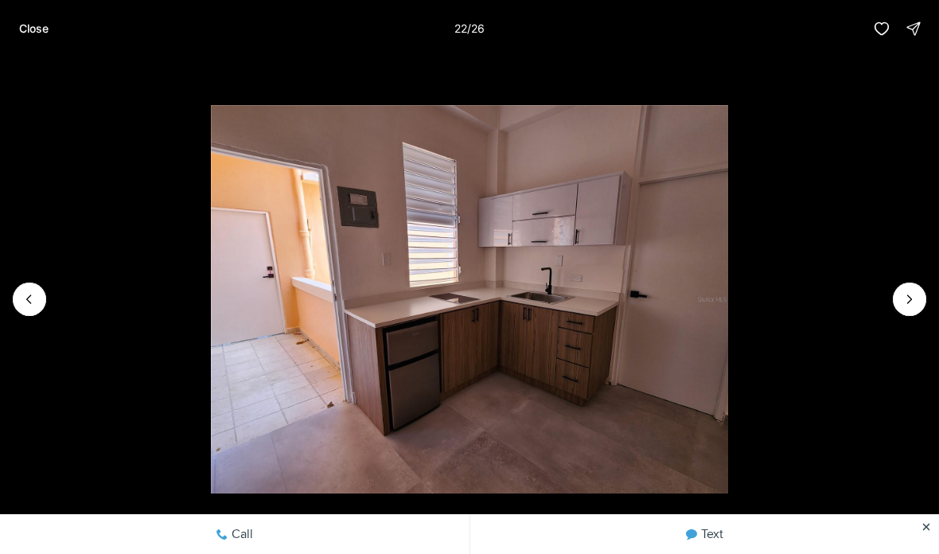
click at [45, 297] on button "Previous slide" at bounding box center [29, 298] width 33 height 33
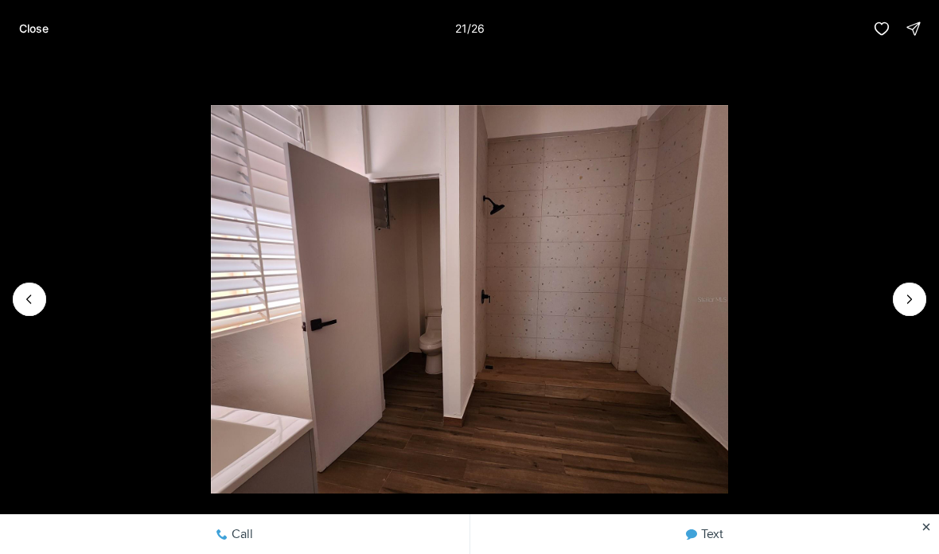
click at [34, 299] on icon "Previous slide" at bounding box center [29, 299] width 16 height 16
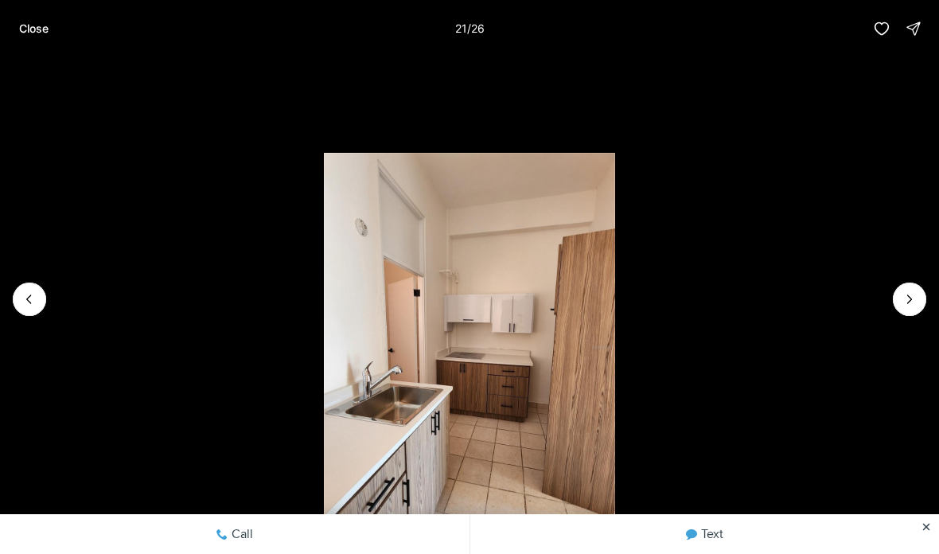
click at [45, 295] on button "Previous slide" at bounding box center [29, 298] width 33 height 33
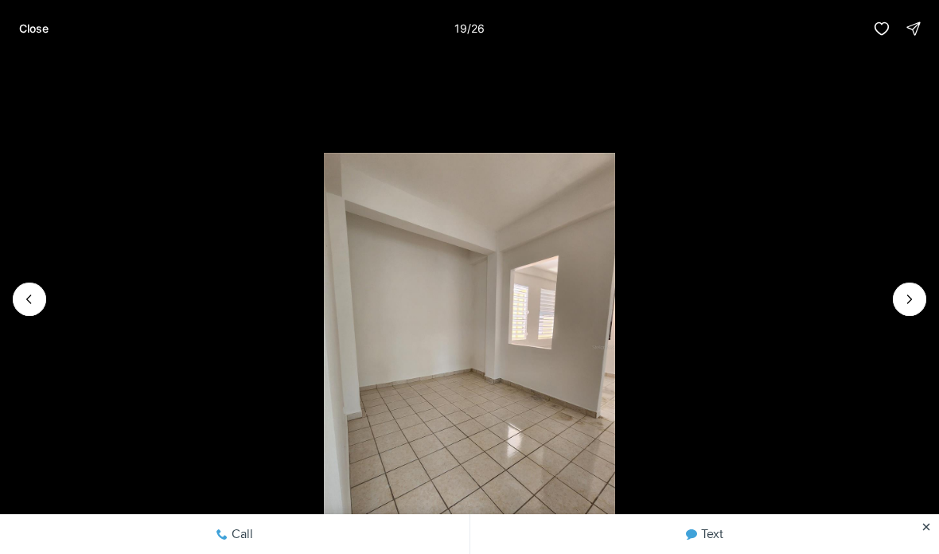
click at [47, 294] on li "19 of 26" at bounding box center [469, 299] width 939 height 484
click at [33, 305] on icon "Previous slide" at bounding box center [29, 299] width 16 height 16
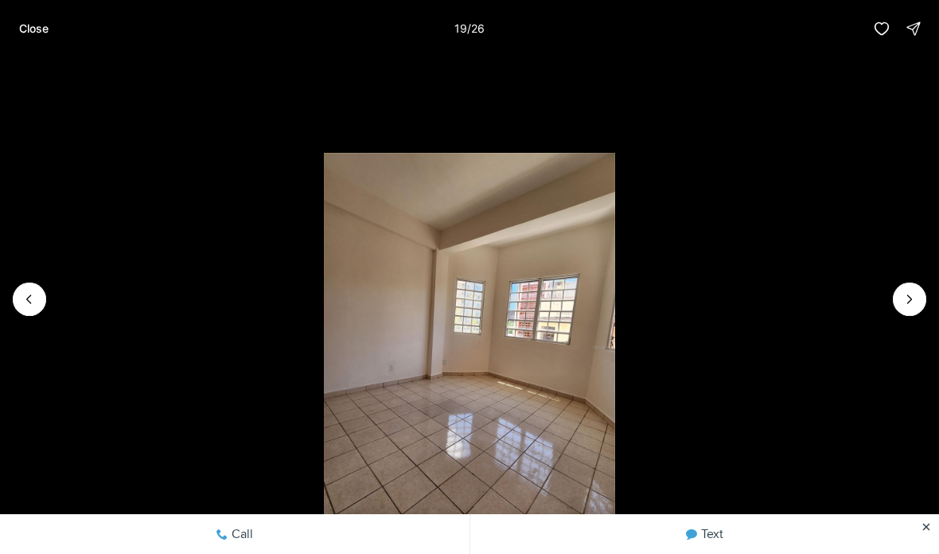
click at [35, 306] on icon "Previous slide" at bounding box center [29, 299] width 16 height 16
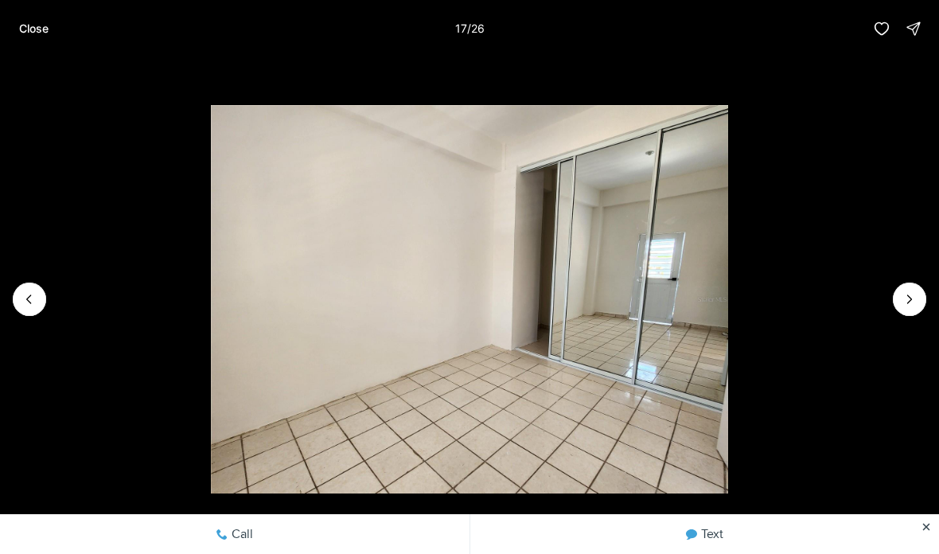
click at [33, 301] on icon "Previous slide" at bounding box center [29, 299] width 16 height 16
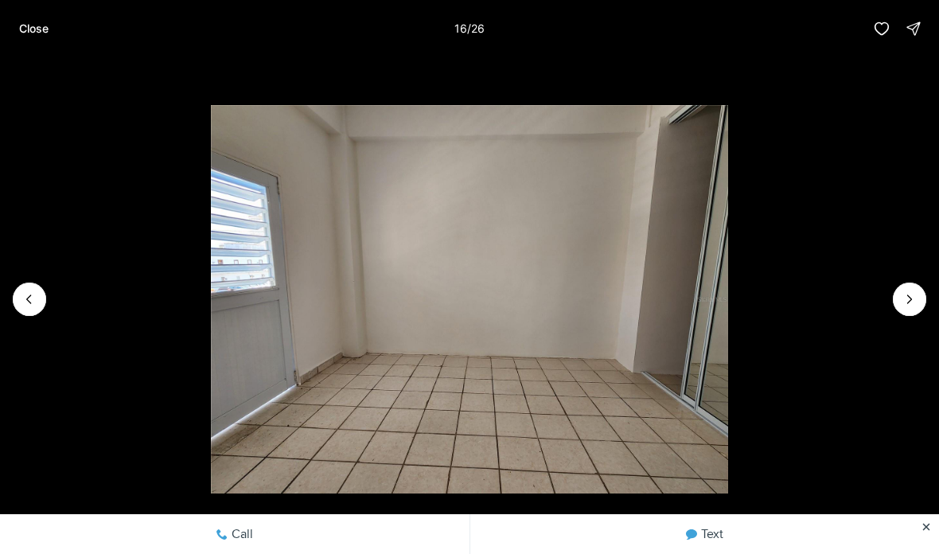
click at [37, 298] on button "Previous slide" at bounding box center [29, 298] width 33 height 33
click at [42, 294] on button "Previous slide" at bounding box center [29, 298] width 33 height 33
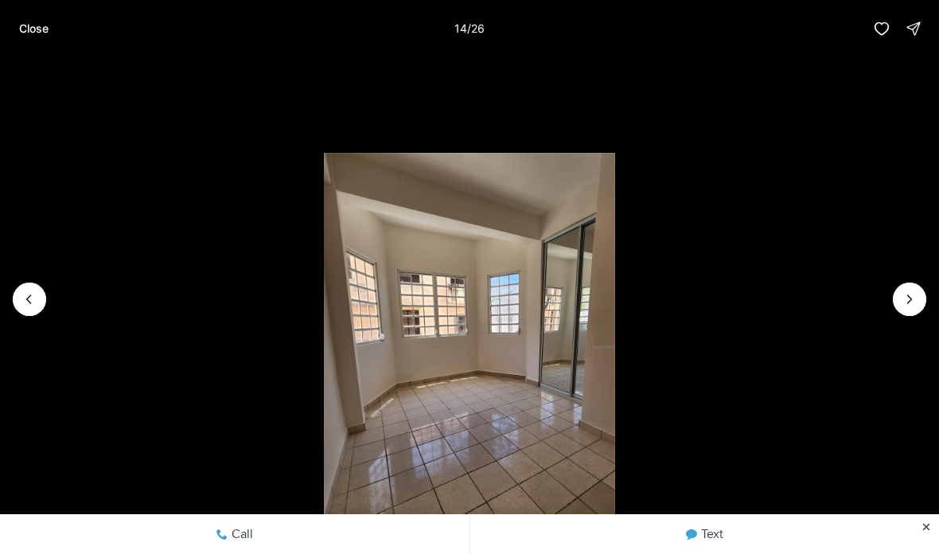
click at [19, 306] on button "Previous slide" at bounding box center [29, 298] width 33 height 33
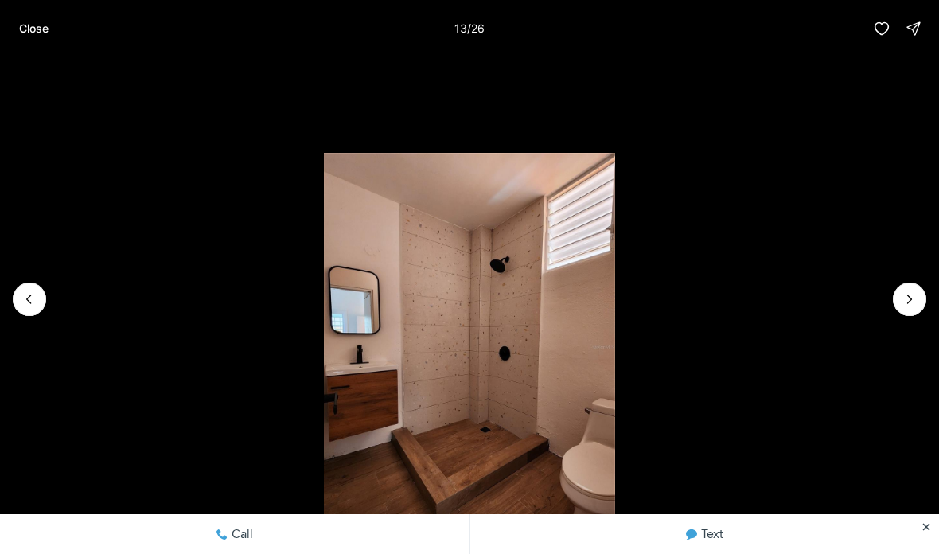
click at [5, 309] on li "13 of 26" at bounding box center [469, 299] width 939 height 484
click at [28, 290] on button "Previous slide" at bounding box center [29, 298] width 33 height 33
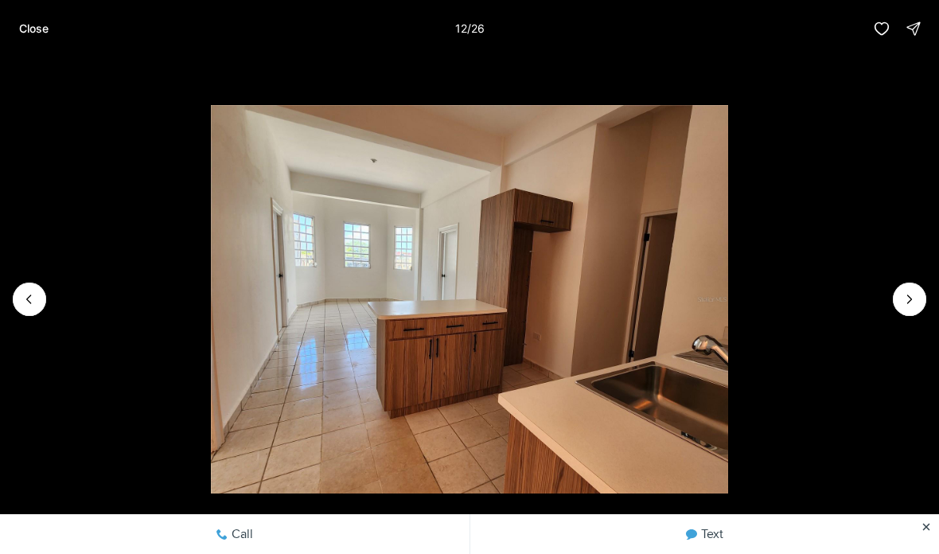
click at [211, 309] on img "12 of 26" at bounding box center [469, 298] width 517 height 387
click at [28, 298] on icon "Previous slide" at bounding box center [29, 299] width 4 height 8
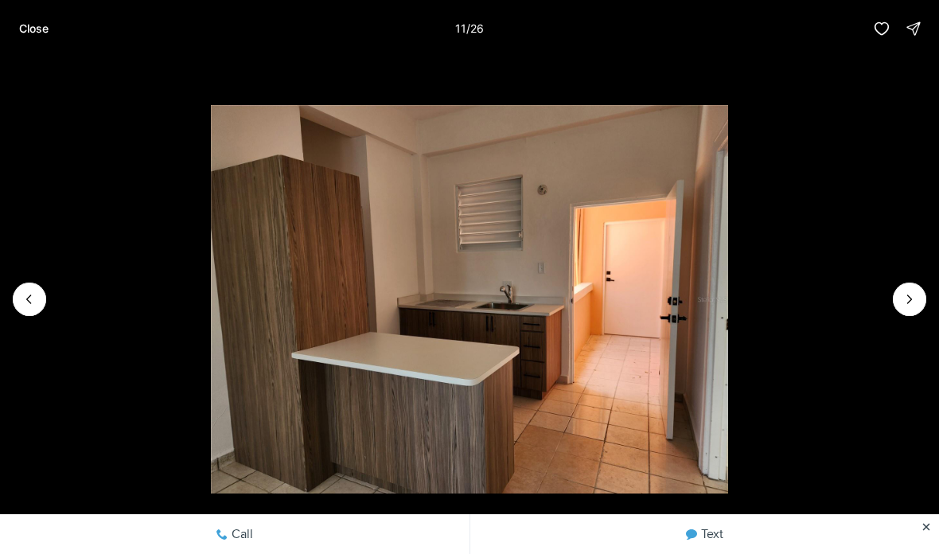
click at [24, 291] on icon "Previous slide" at bounding box center [29, 299] width 16 height 16
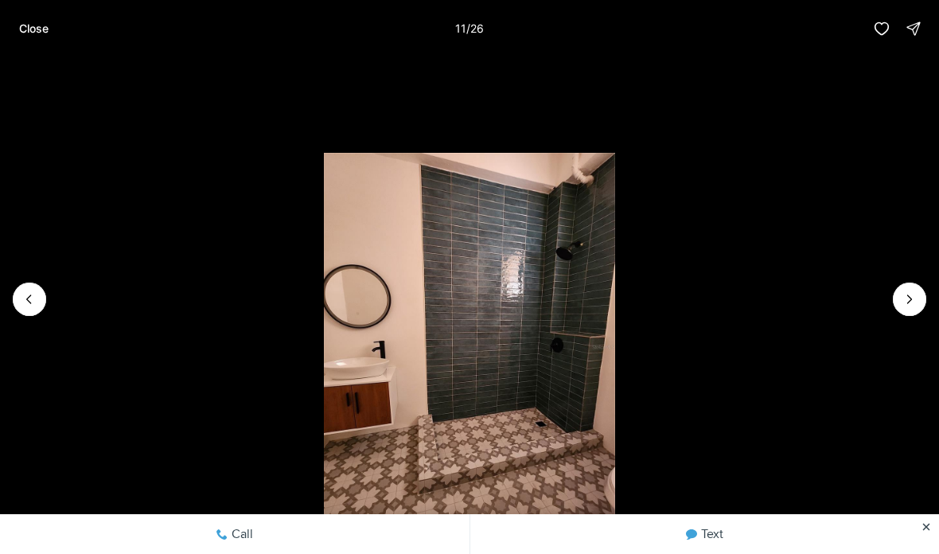
click at [32, 287] on button "Previous slide" at bounding box center [29, 298] width 33 height 33
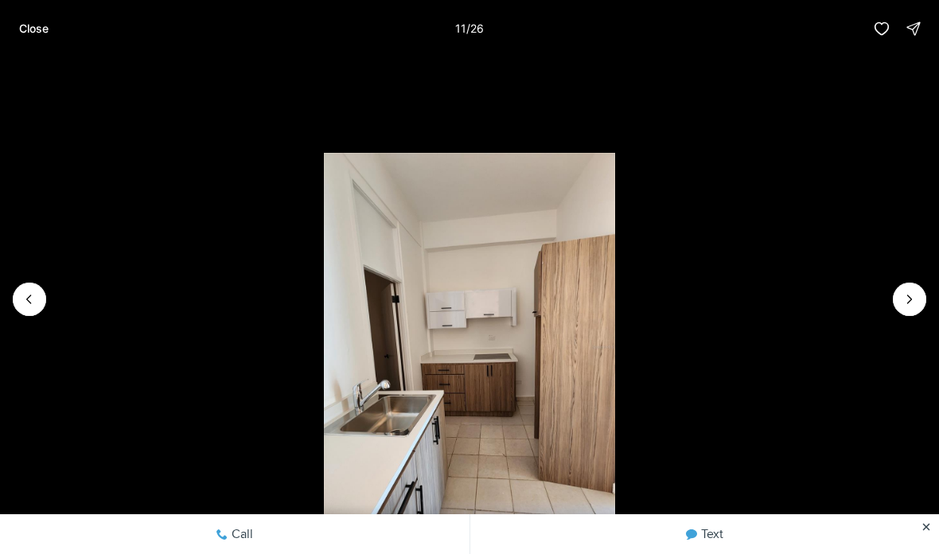
click at [32, 287] on button "Previous slide" at bounding box center [29, 298] width 33 height 33
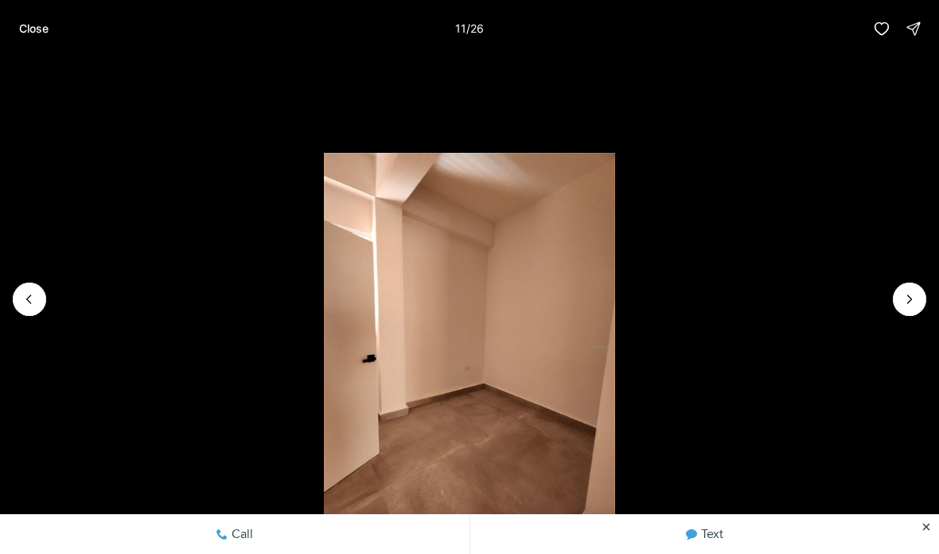
click at [29, 291] on icon "Previous slide" at bounding box center [29, 299] width 16 height 16
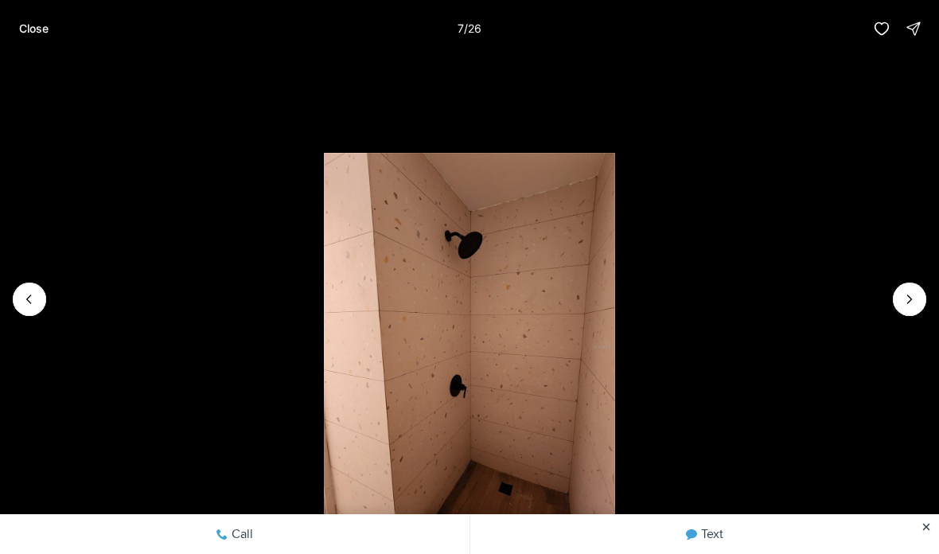
click at [33, 288] on button "Previous slide" at bounding box center [29, 298] width 33 height 33
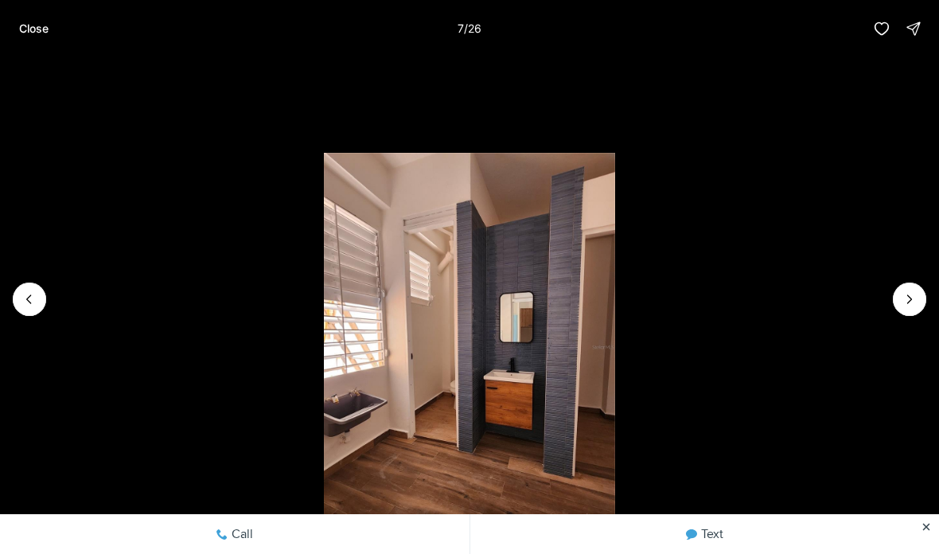
click at [30, 299] on icon "Previous slide" at bounding box center [29, 299] width 16 height 16
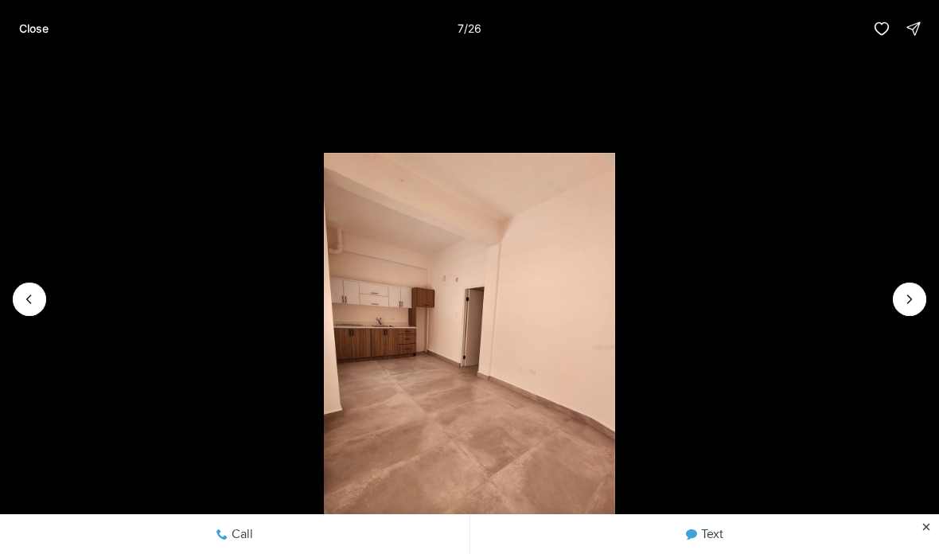
click at [35, 301] on icon "Previous slide" at bounding box center [29, 299] width 16 height 16
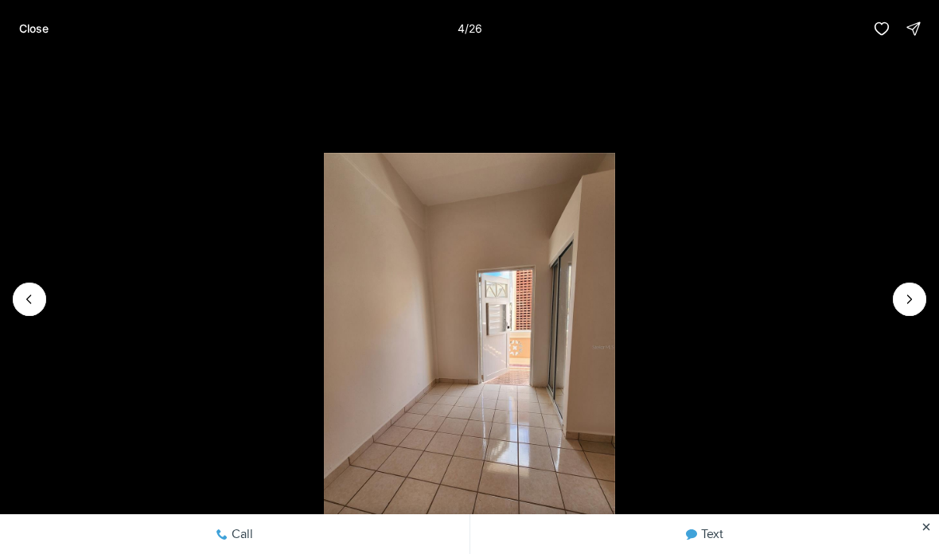
click at [32, 302] on icon "Previous slide" at bounding box center [29, 299] width 16 height 16
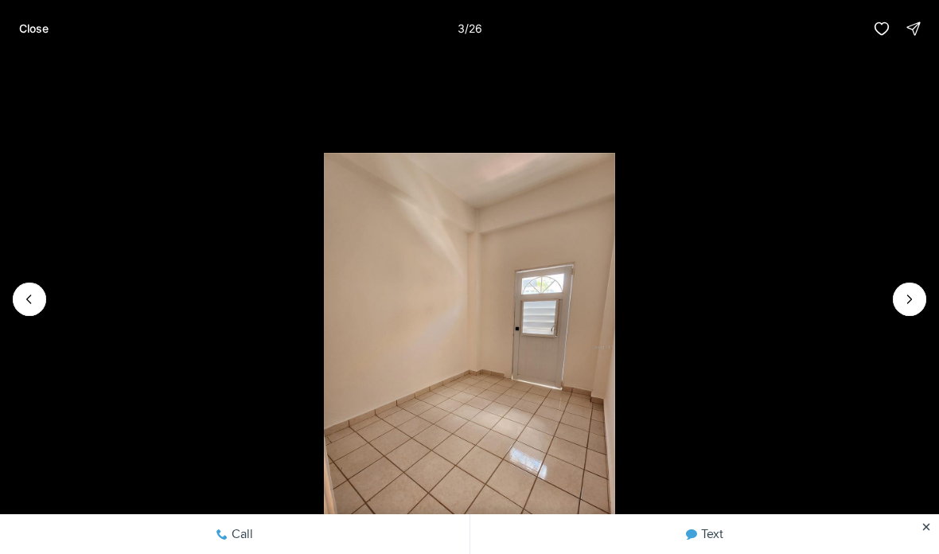
click at [29, 306] on icon "Previous slide" at bounding box center [29, 299] width 16 height 16
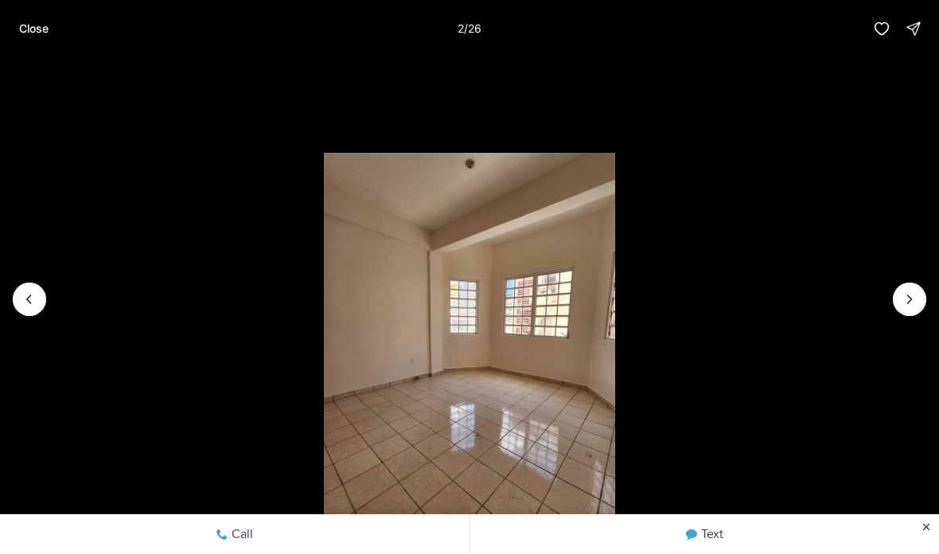
click at [32, 299] on icon "Previous slide" at bounding box center [29, 299] width 16 height 16
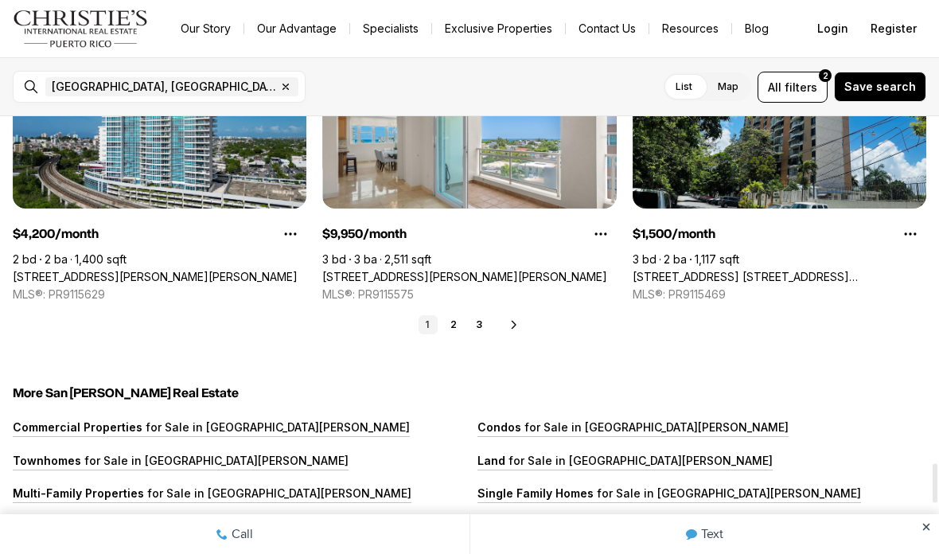
scroll to position [3893, 0]
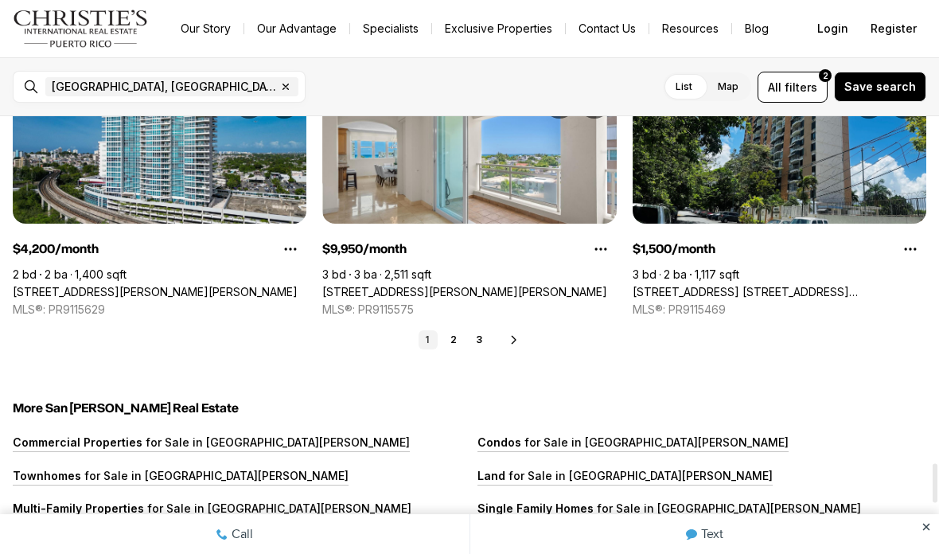
click at [452, 344] on link "2" at bounding box center [453, 339] width 19 height 19
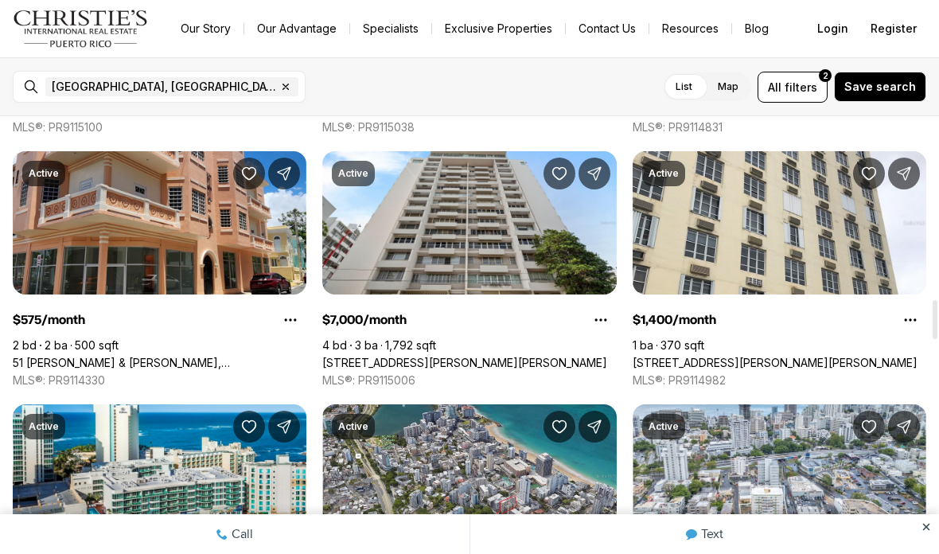
scroll to position [2051, 0]
click at [118, 356] on link "51 [PERSON_NAME] & [PERSON_NAME], [GEOGRAPHIC_DATA][PERSON_NAME], 00921" at bounding box center [160, 363] width 294 height 14
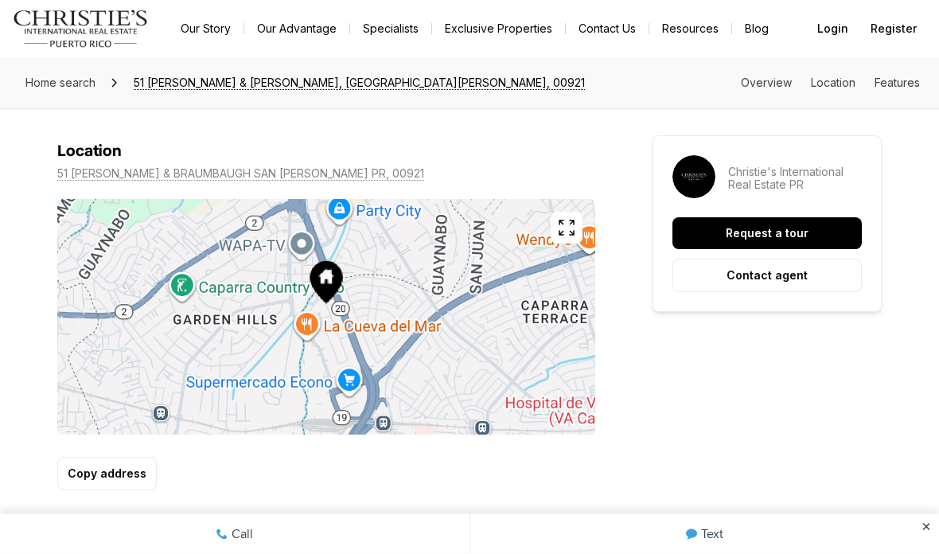
scroll to position [869, 0]
